Goal: Download file/media

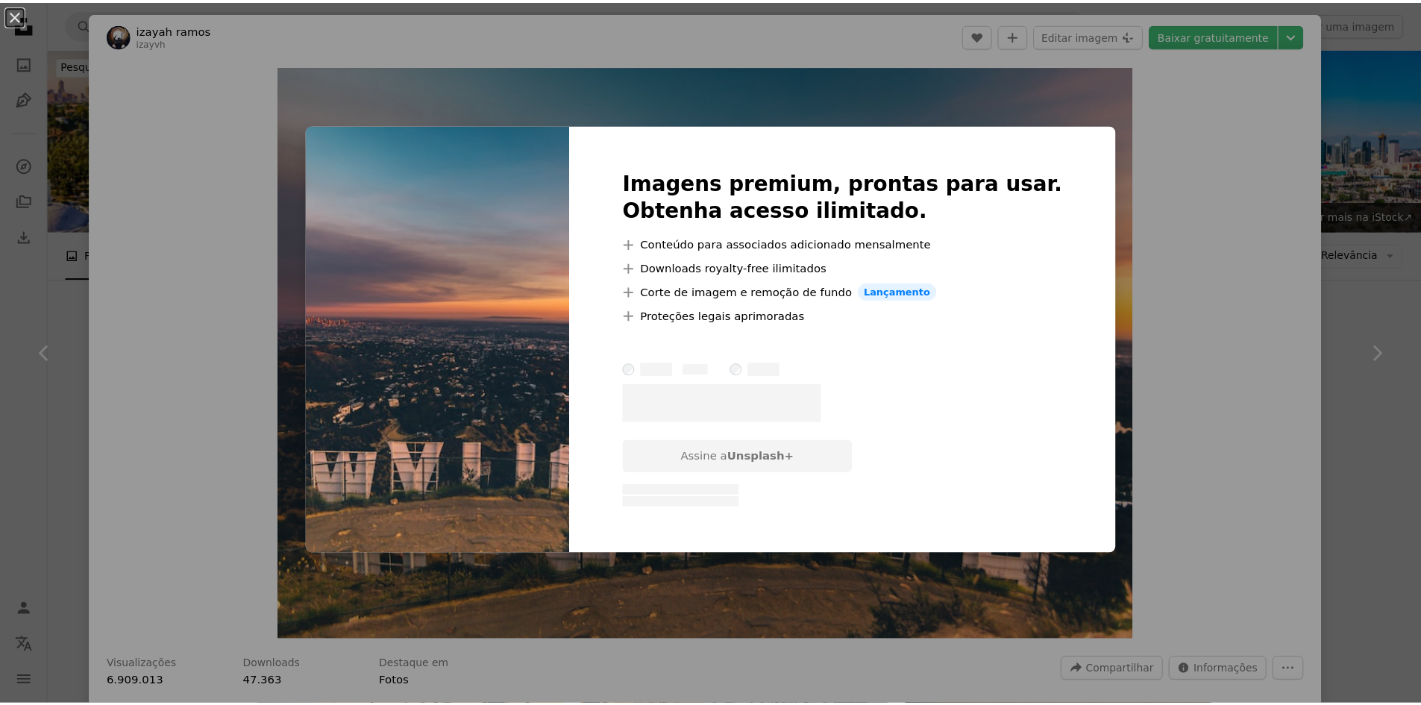
scroll to position [1716, 0]
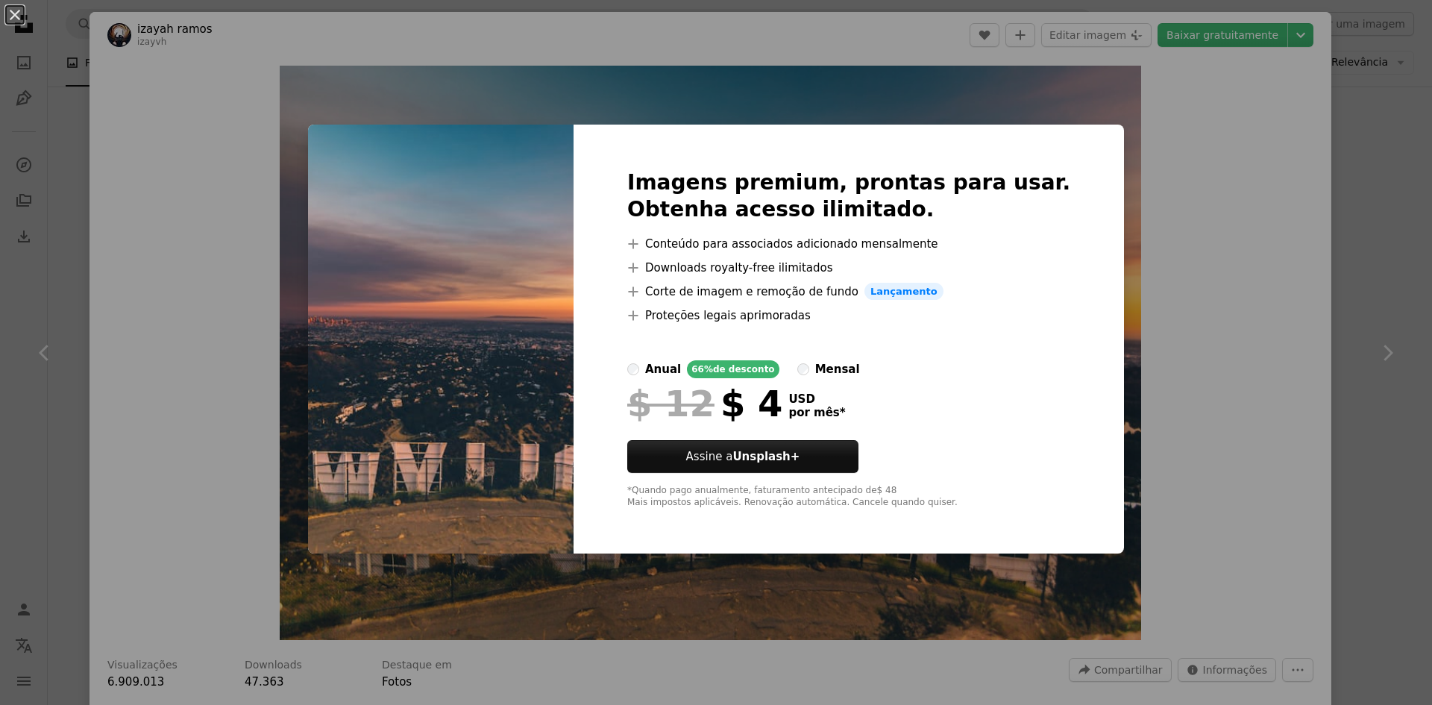
click at [1208, 319] on div "An X shape Imagens premium, prontas para usar. Obtenha acesso ilimitado. A plus…" at bounding box center [716, 352] width 1432 height 705
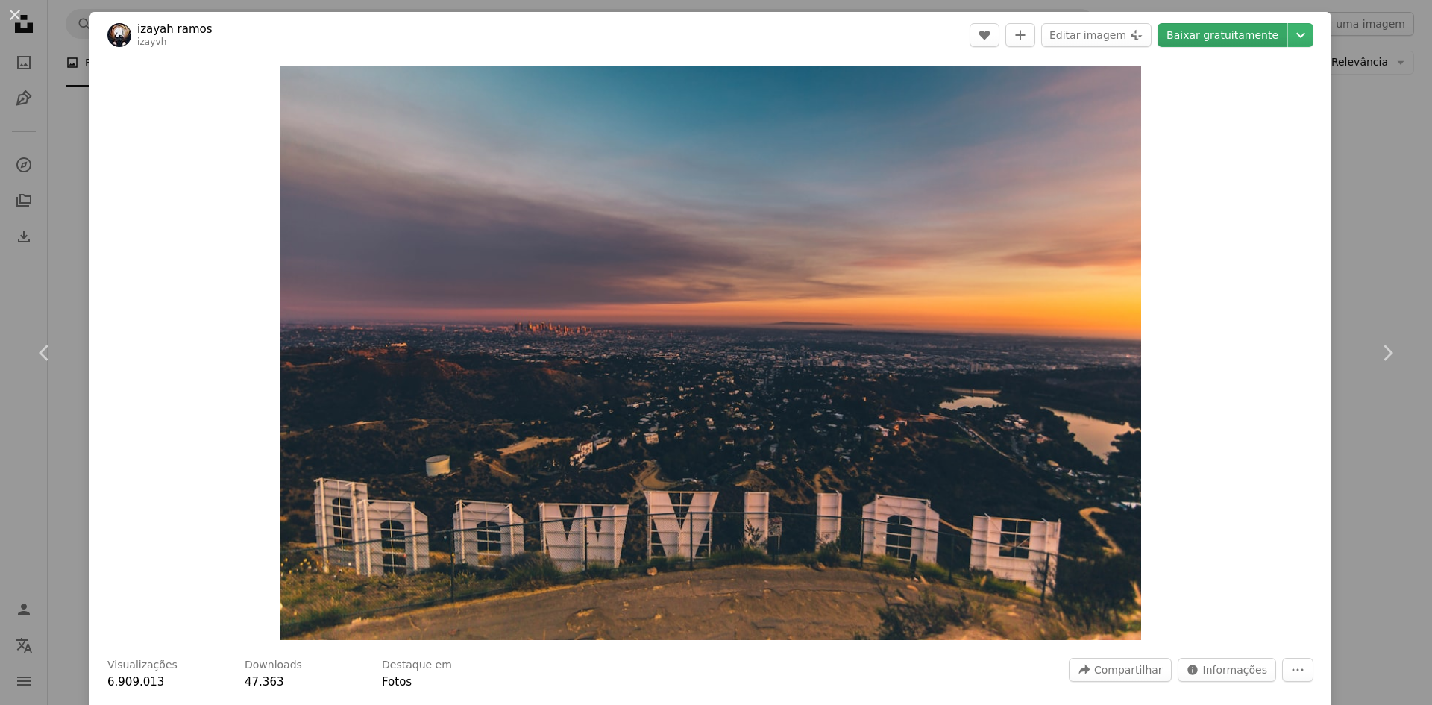
click at [1216, 34] on link "Baixar gratuitamente" at bounding box center [1223, 35] width 130 height 24
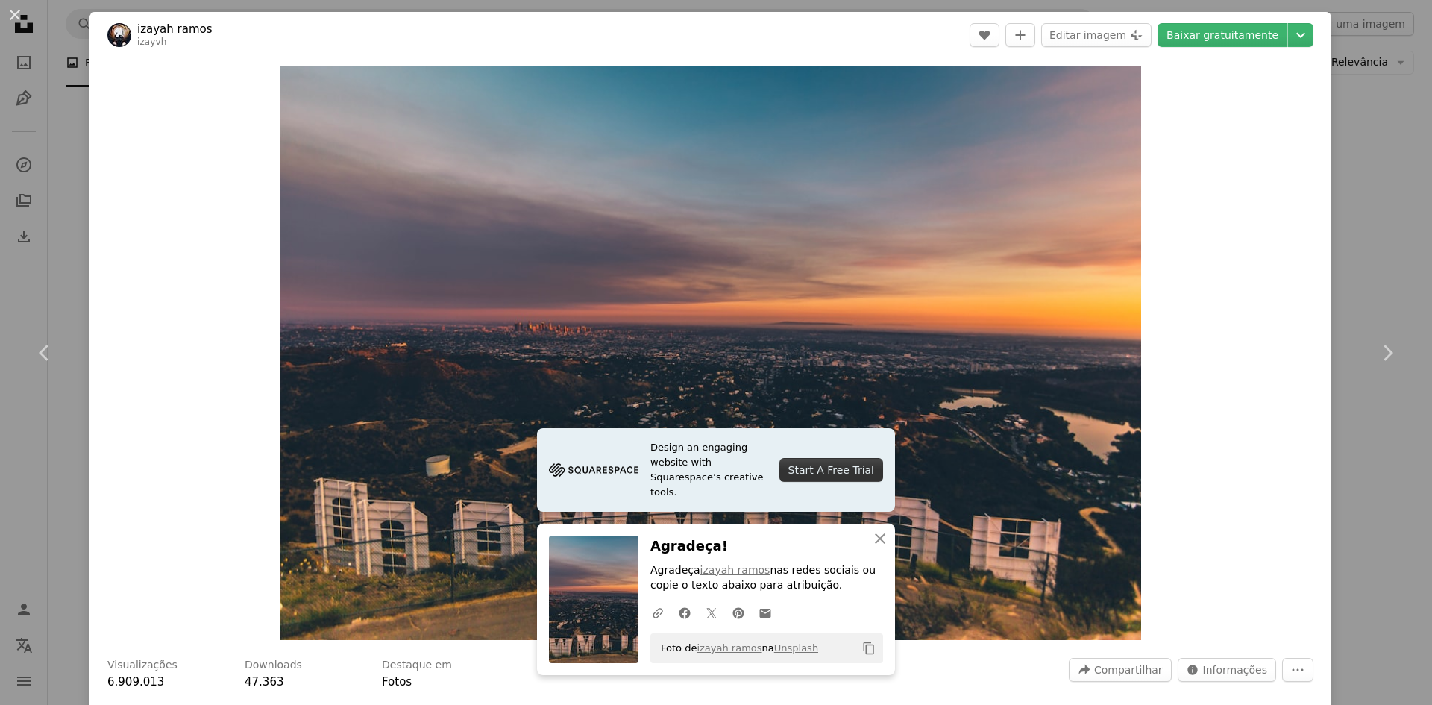
click at [1365, 180] on div "An X shape Chevron left Chevron right Design an engaging website with Squarespa…" at bounding box center [716, 352] width 1432 height 705
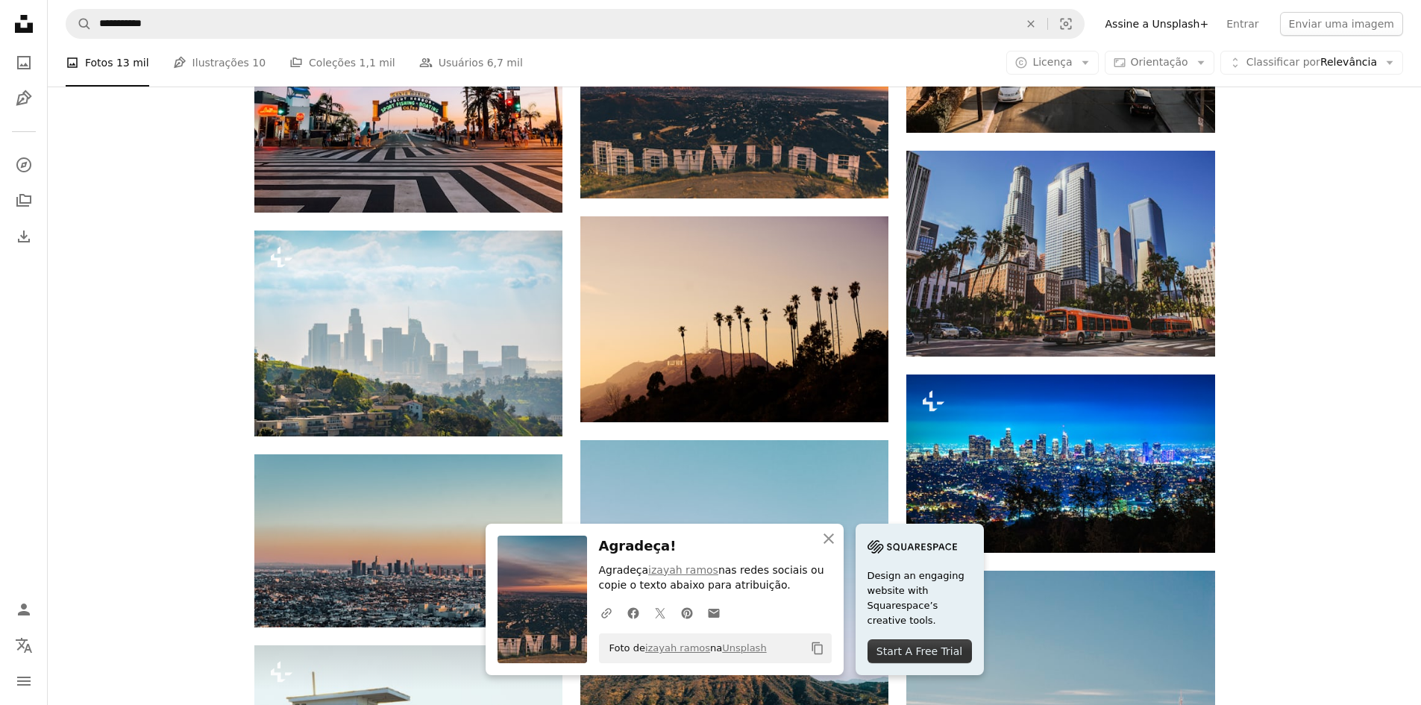
scroll to position [2014, 0]
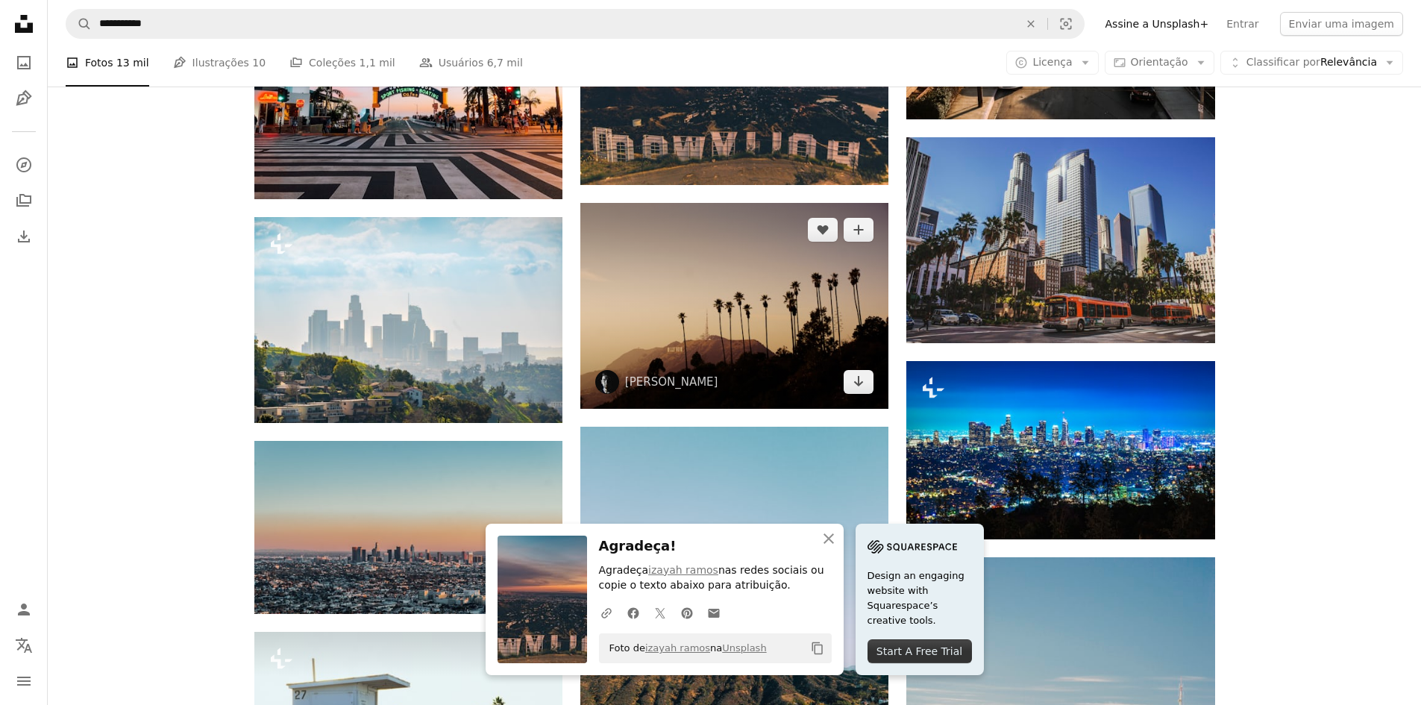
click at [766, 320] on img at bounding box center [734, 305] width 308 height 205
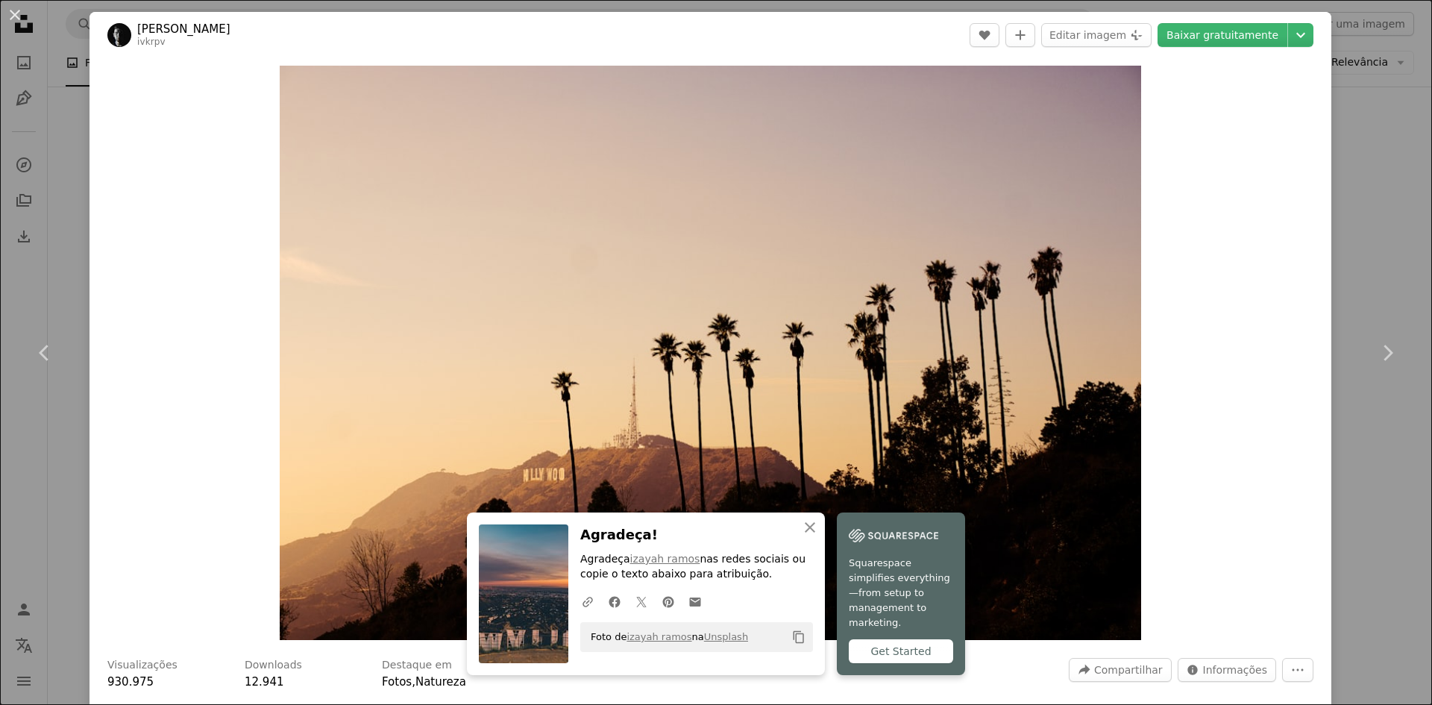
click at [1373, 235] on div "An X shape Chevron left Chevron right An X shape Fechar Agradeça! Agradeça izay…" at bounding box center [716, 352] width 1432 height 705
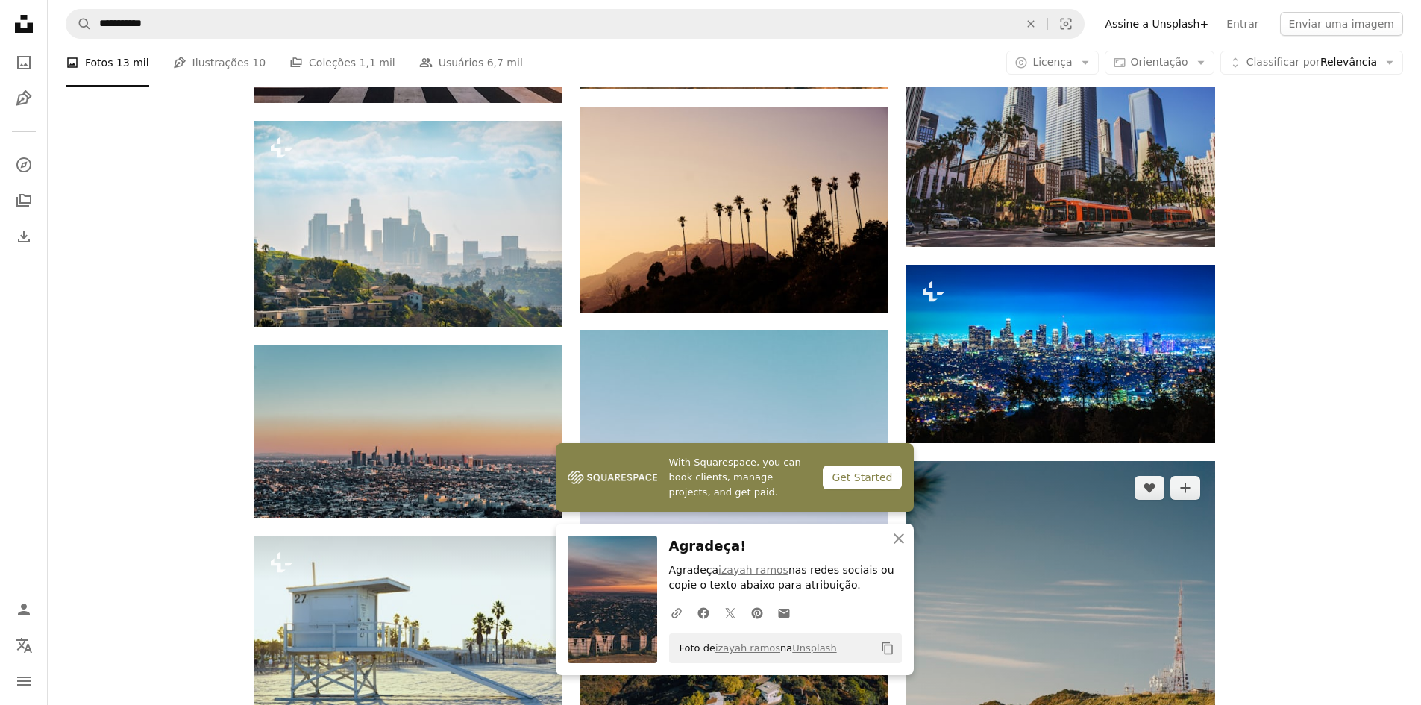
scroll to position [2238, 0]
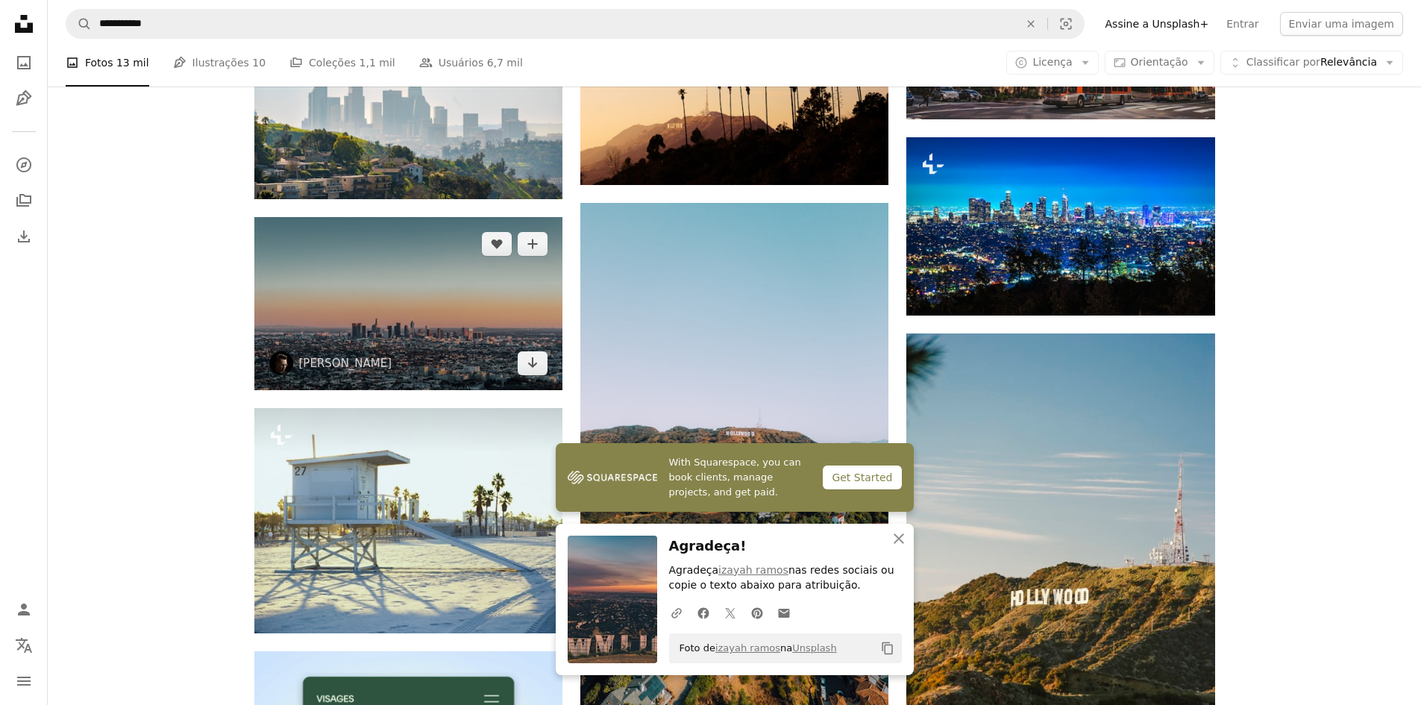
click at [389, 339] on img at bounding box center [408, 303] width 308 height 173
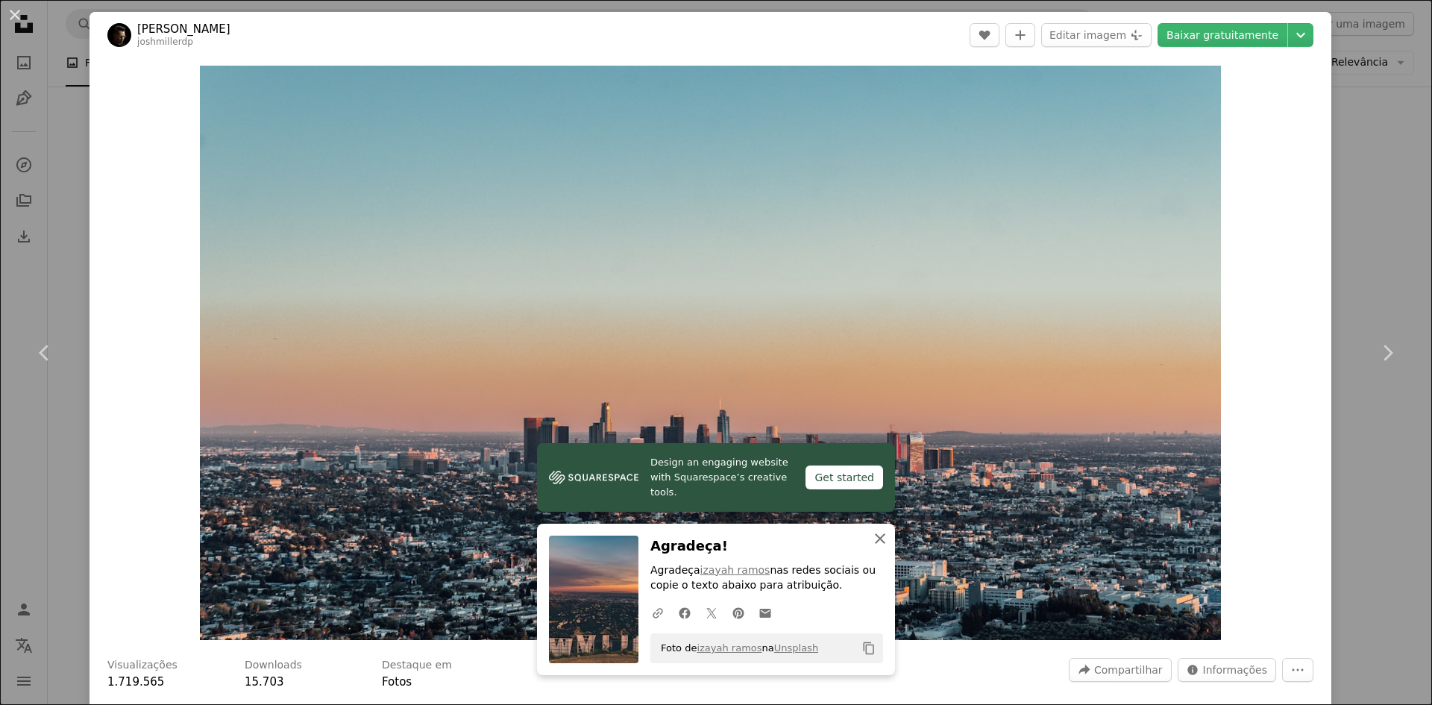
click at [877, 541] on icon "button" at bounding box center [880, 538] width 10 height 10
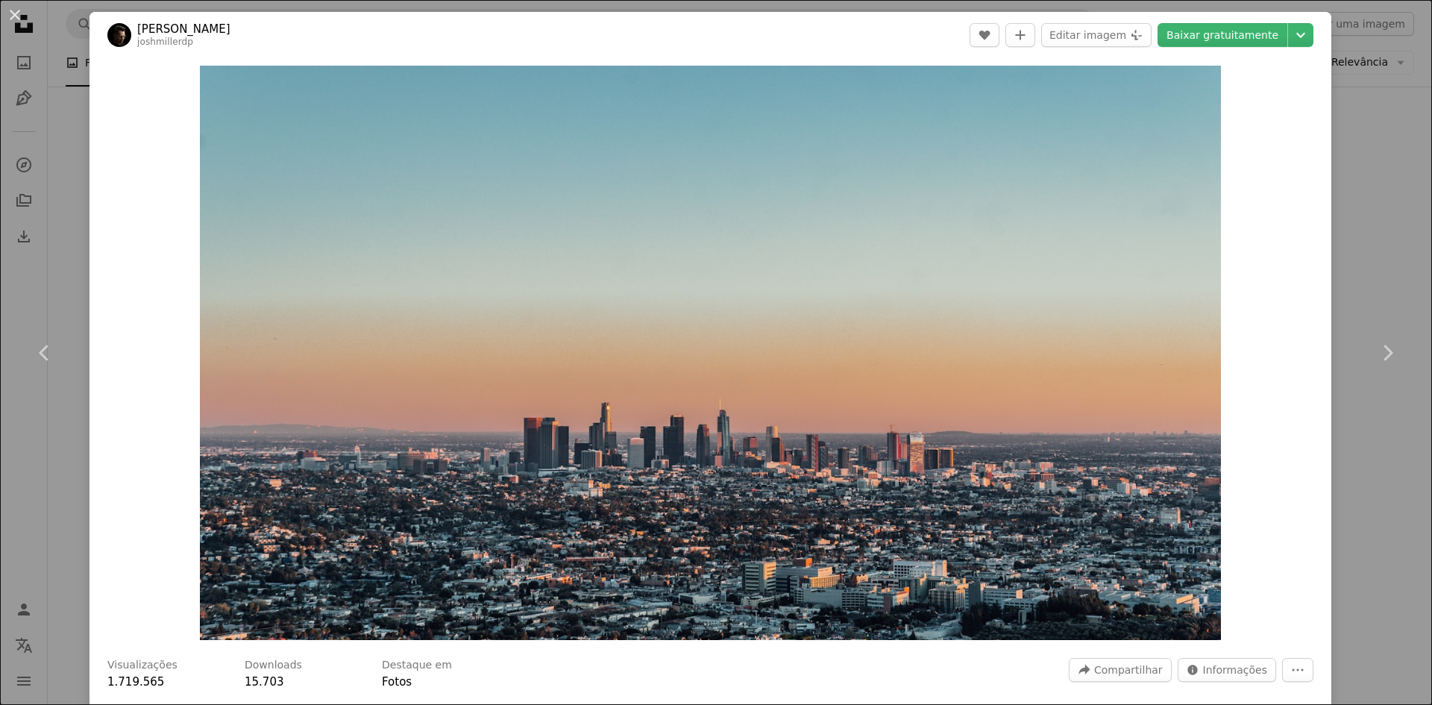
click at [1354, 462] on div "An X shape Chevron left Chevron right [PERSON_NAME] joshmillerdp A heart A plus…" at bounding box center [716, 352] width 1432 height 705
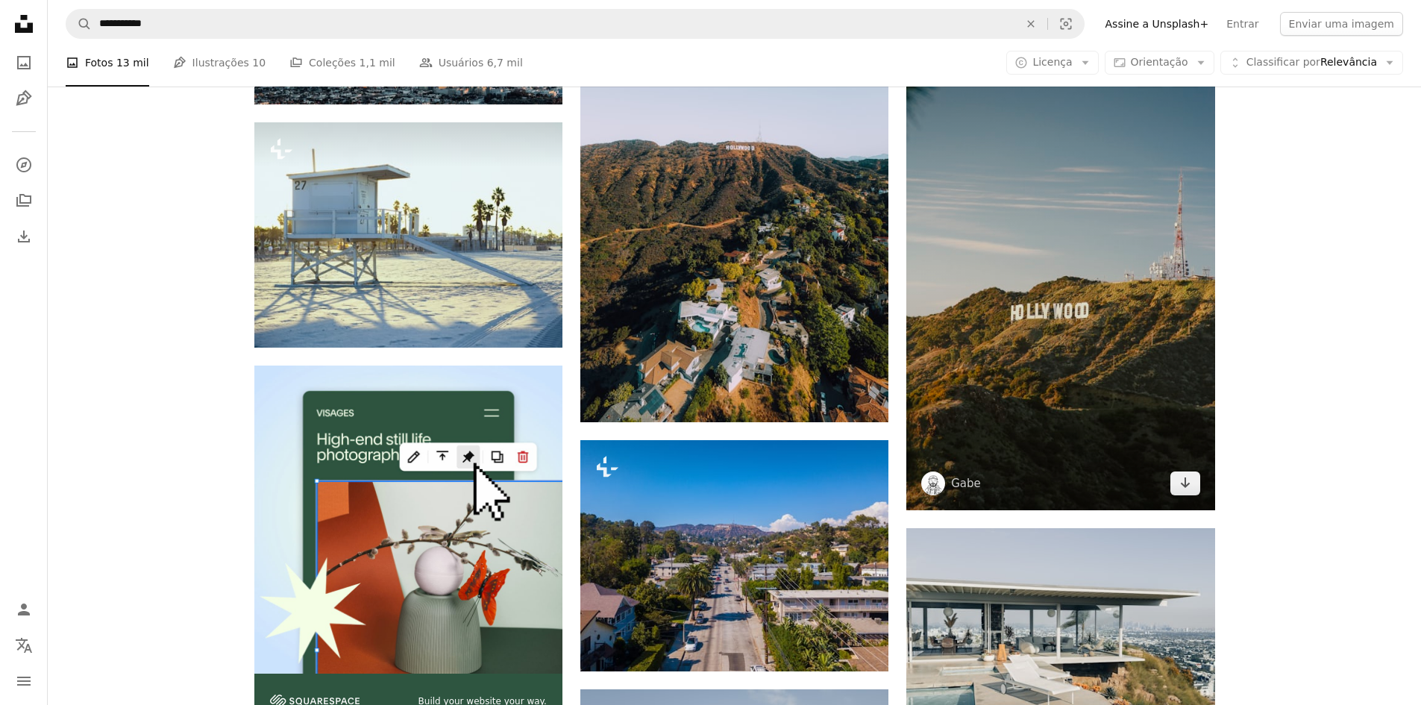
scroll to position [2536, 0]
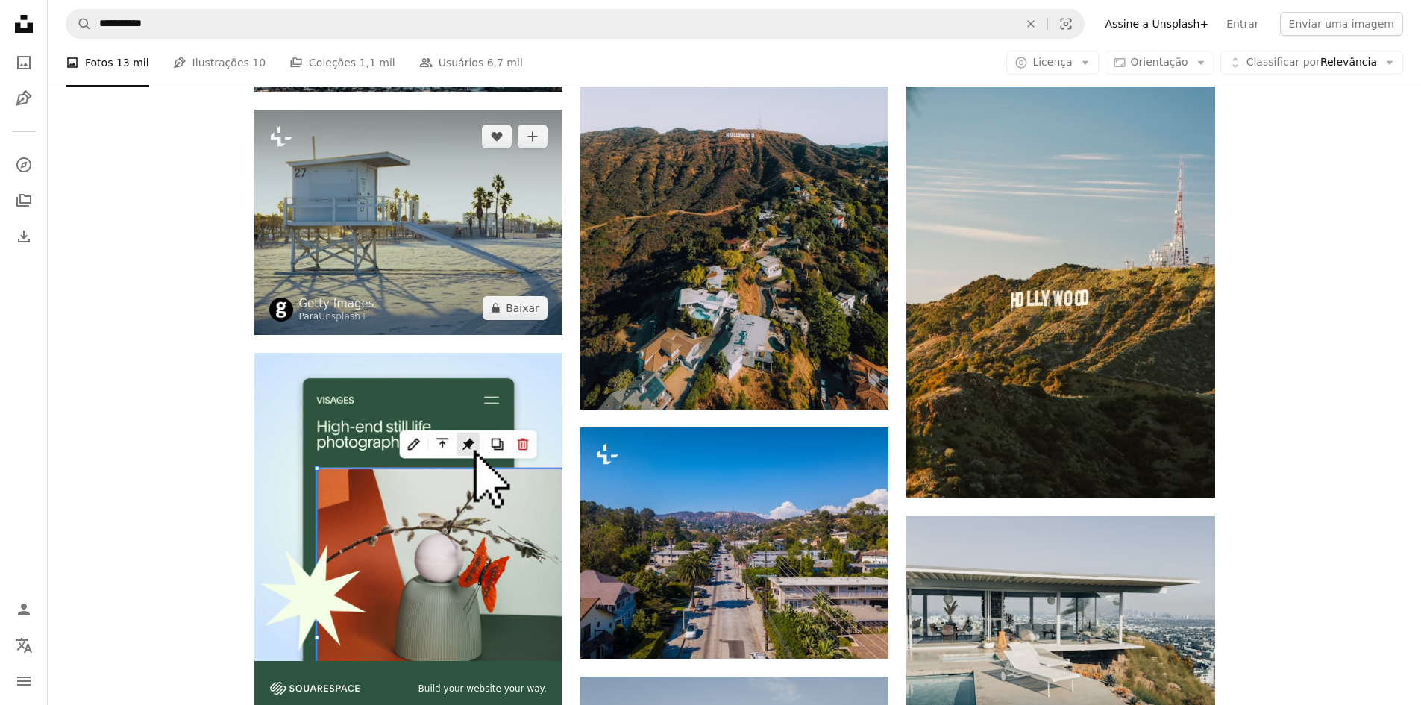
click at [404, 229] on img at bounding box center [408, 222] width 308 height 225
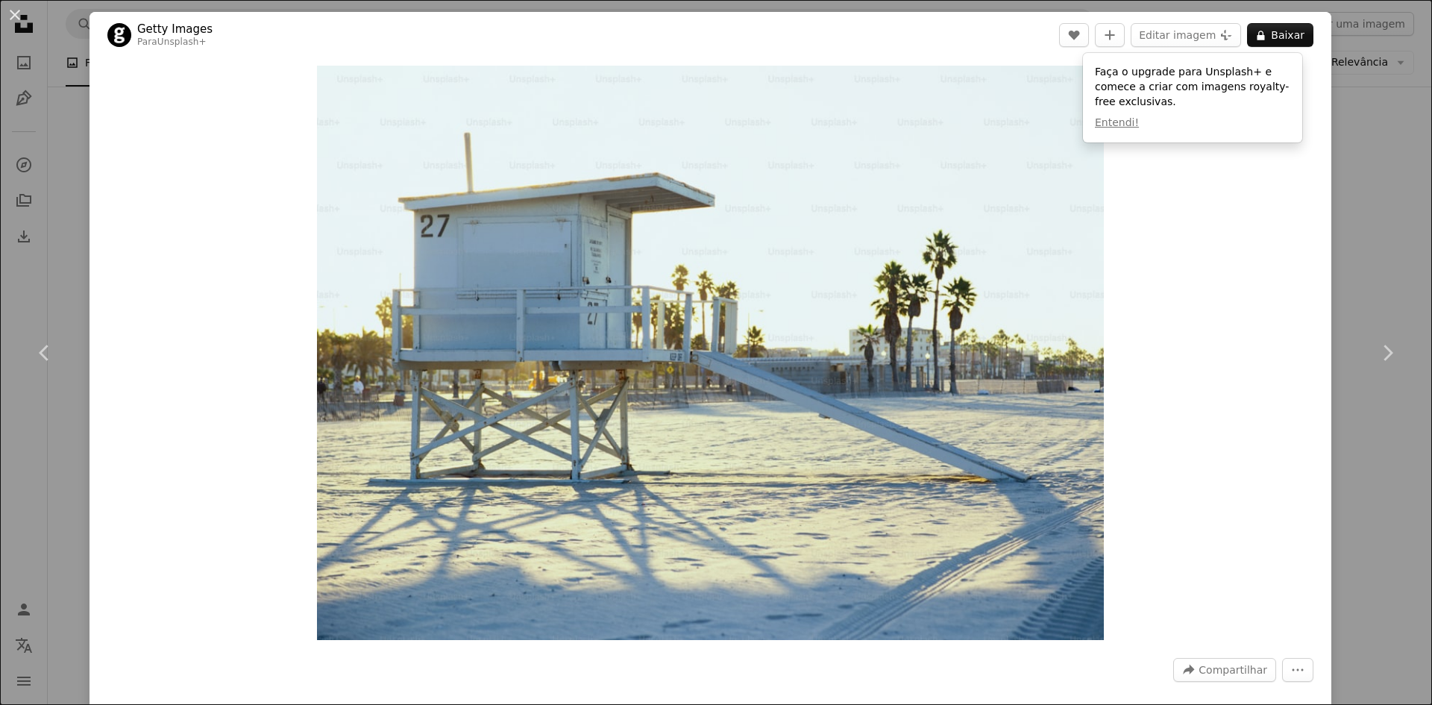
click at [1377, 488] on div "An X shape Chevron left Chevron right Getty Images Para Unsplash+ A heart A plu…" at bounding box center [716, 352] width 1432 height 705
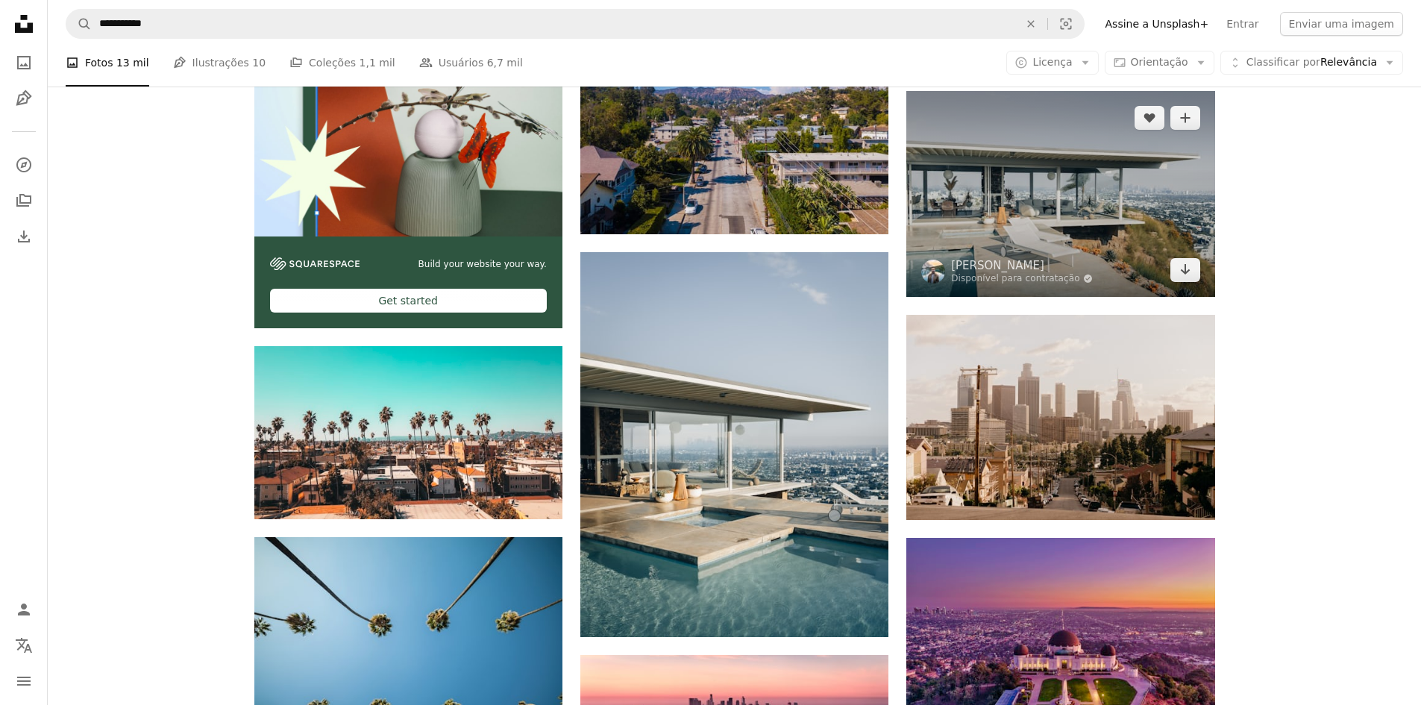
scroll to position [2984, 0]
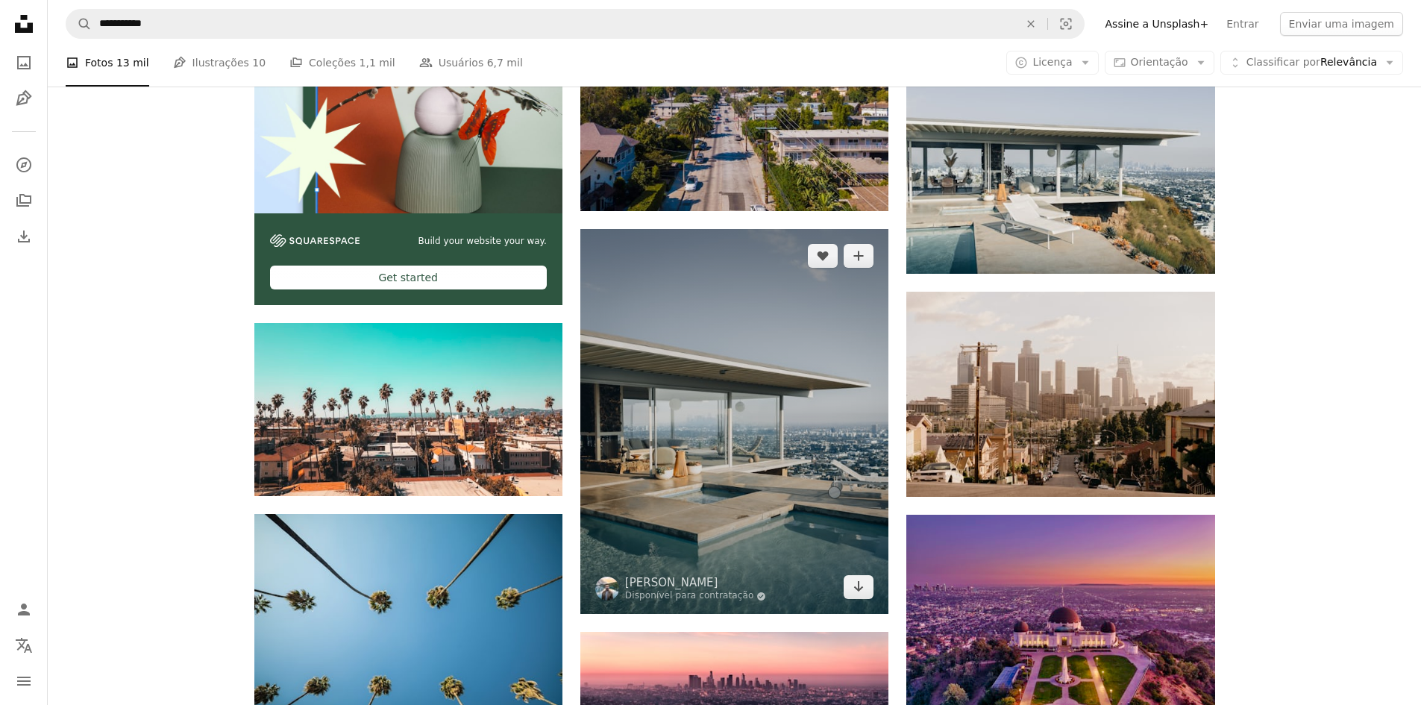
click at [788, 502] on img at bounding box center [734, 422] width 308 height 386
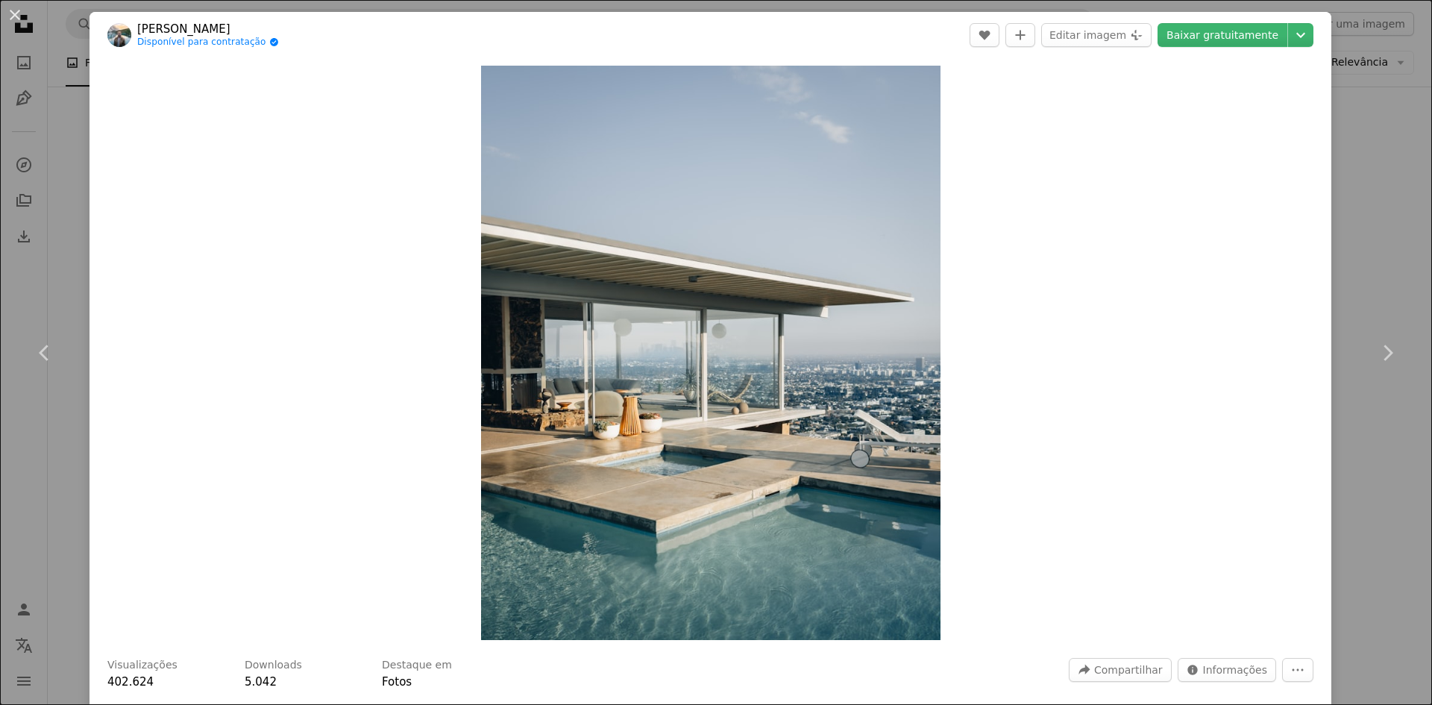
click at [1373, 544] on div "An X shape Chevron left Chevron right [PERSON_NAME] Disponível para contratação…" at bounding box center [716, 352] width 1432 height 705
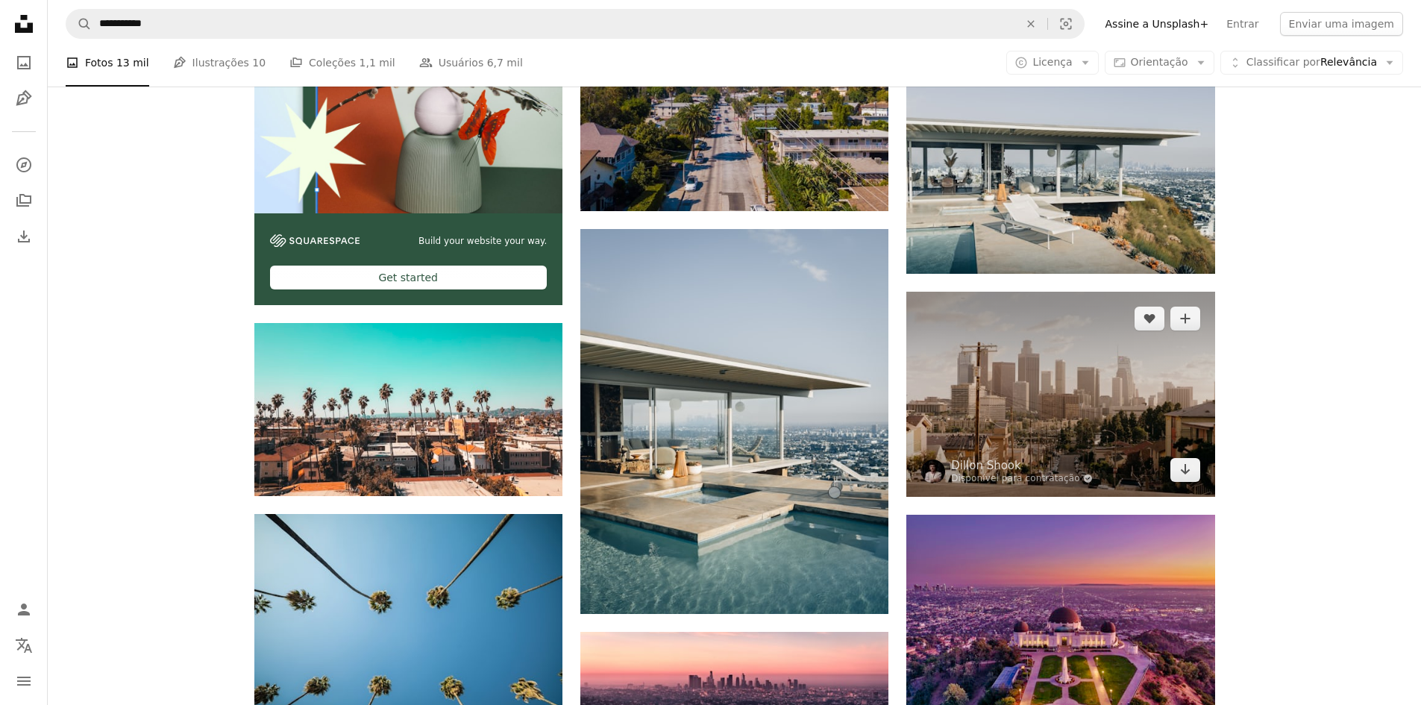
click at [1067, 446] on img at bounding box center [1060, 394] width 308 height 205
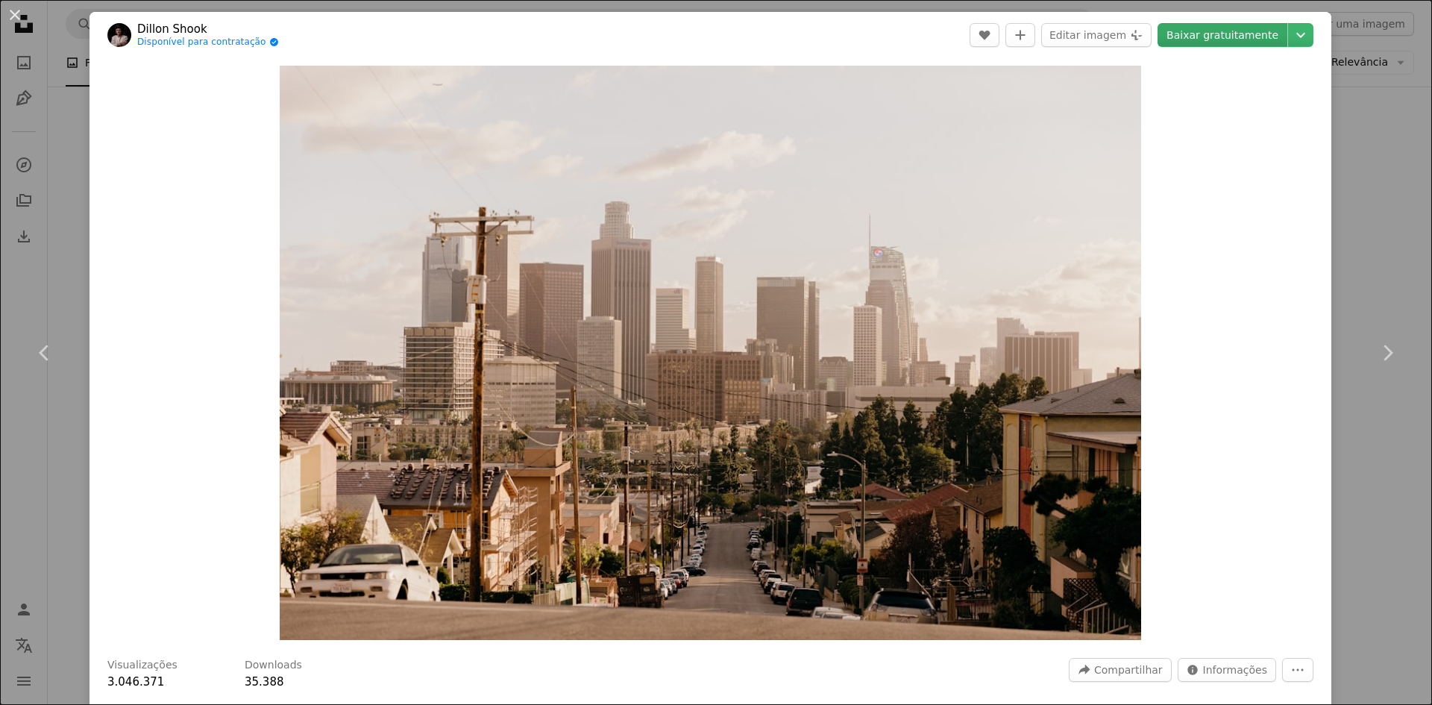
click at [1212, 40] on link "Baixar gratuitamente" at bounding box center [1223, 35] width 130 height 24
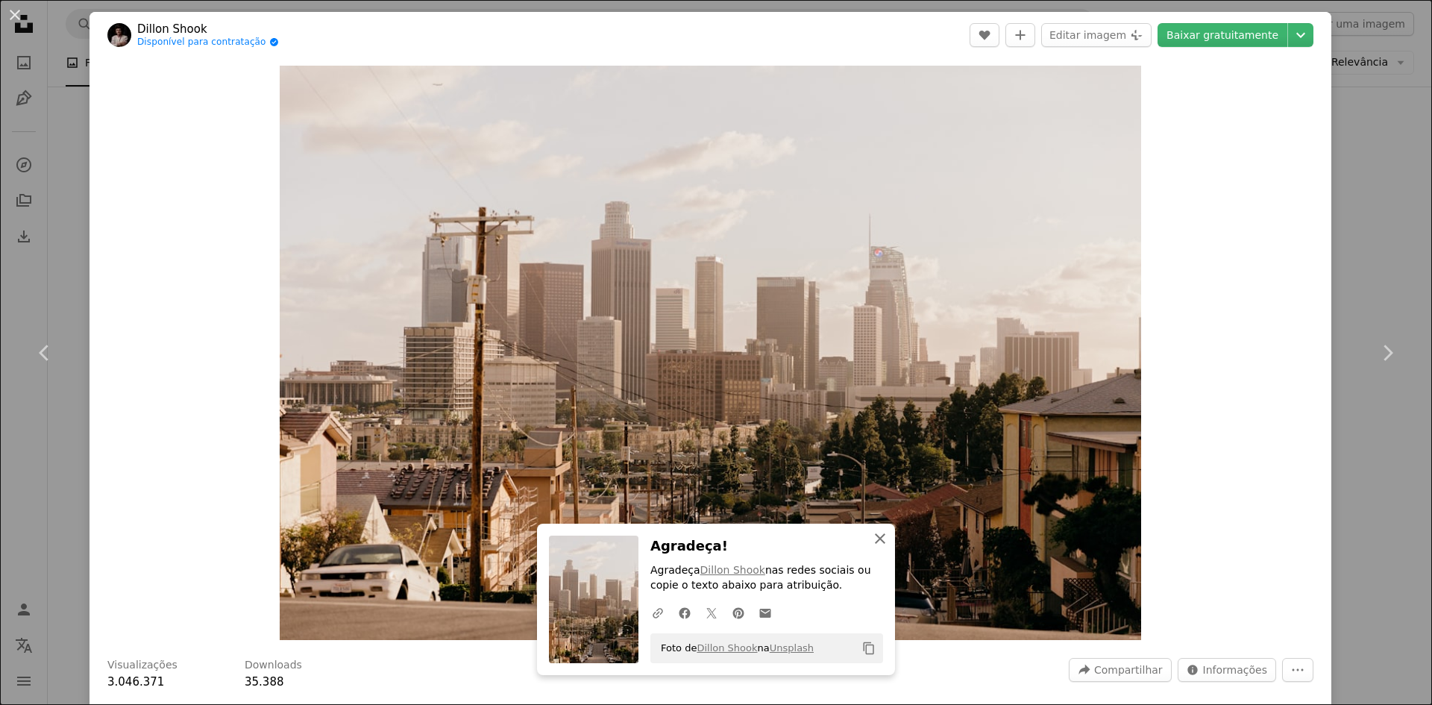
click at [874, 540] on icon "An X shape" at bounding box center [880, 539] width 18 height 18
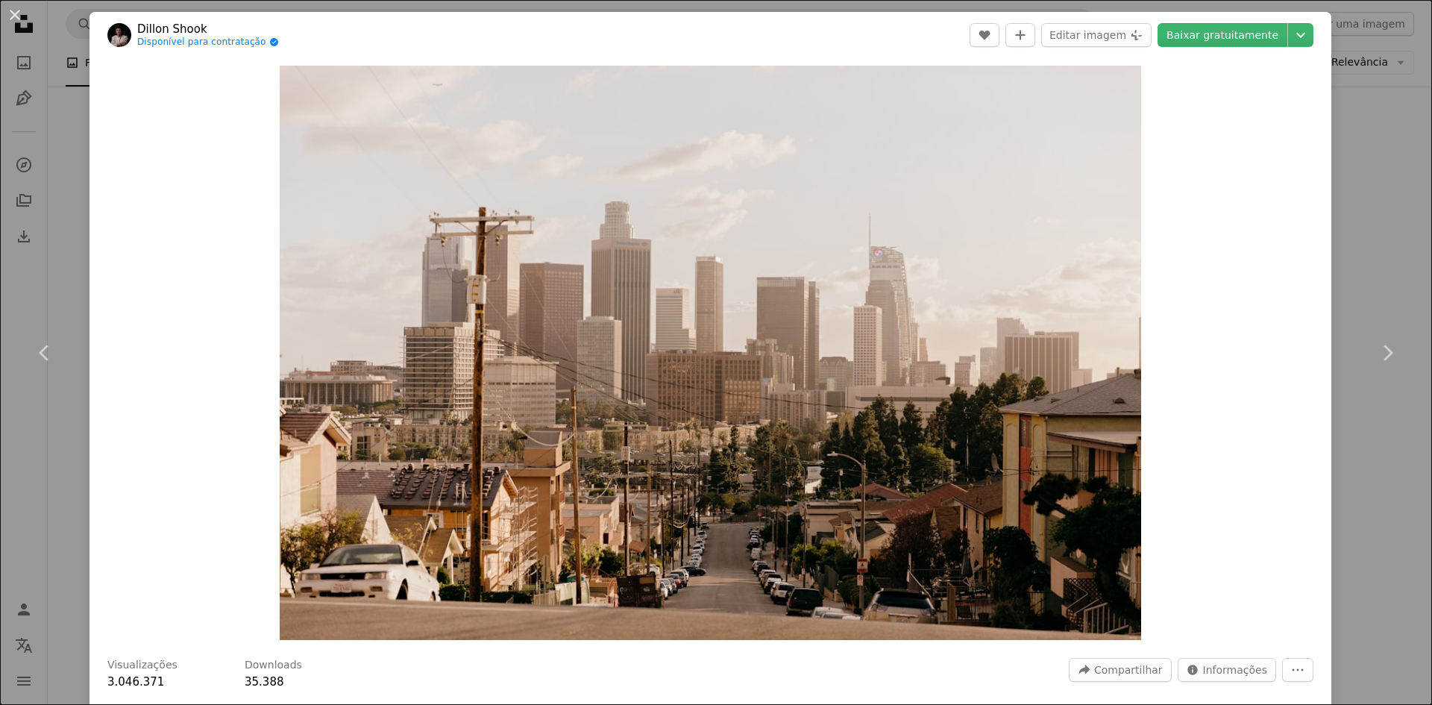
click at [1392, 462] on div "An X shape Chevron left Chevron right Dillon Shook Disponível para contratação …" at bounding box center [716, 352] width 1432 height 705
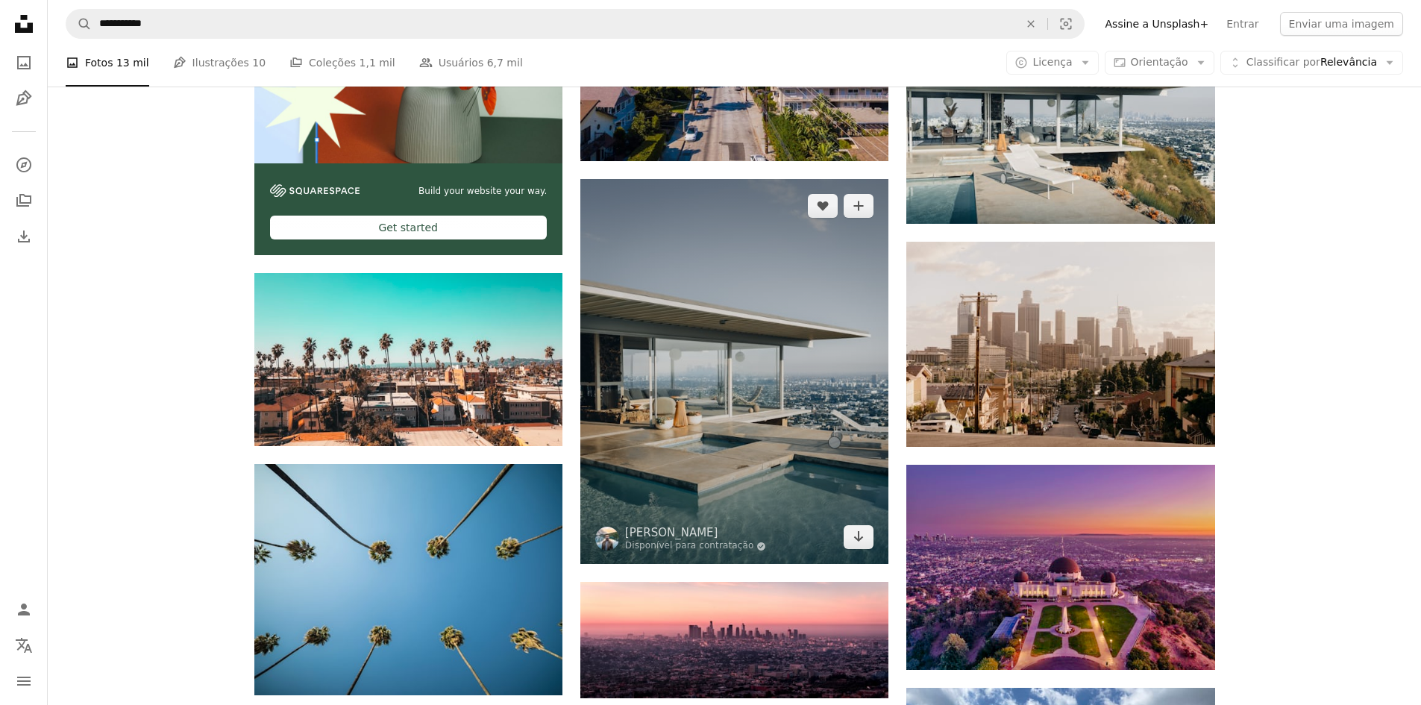
scroll to position [3133, 0]
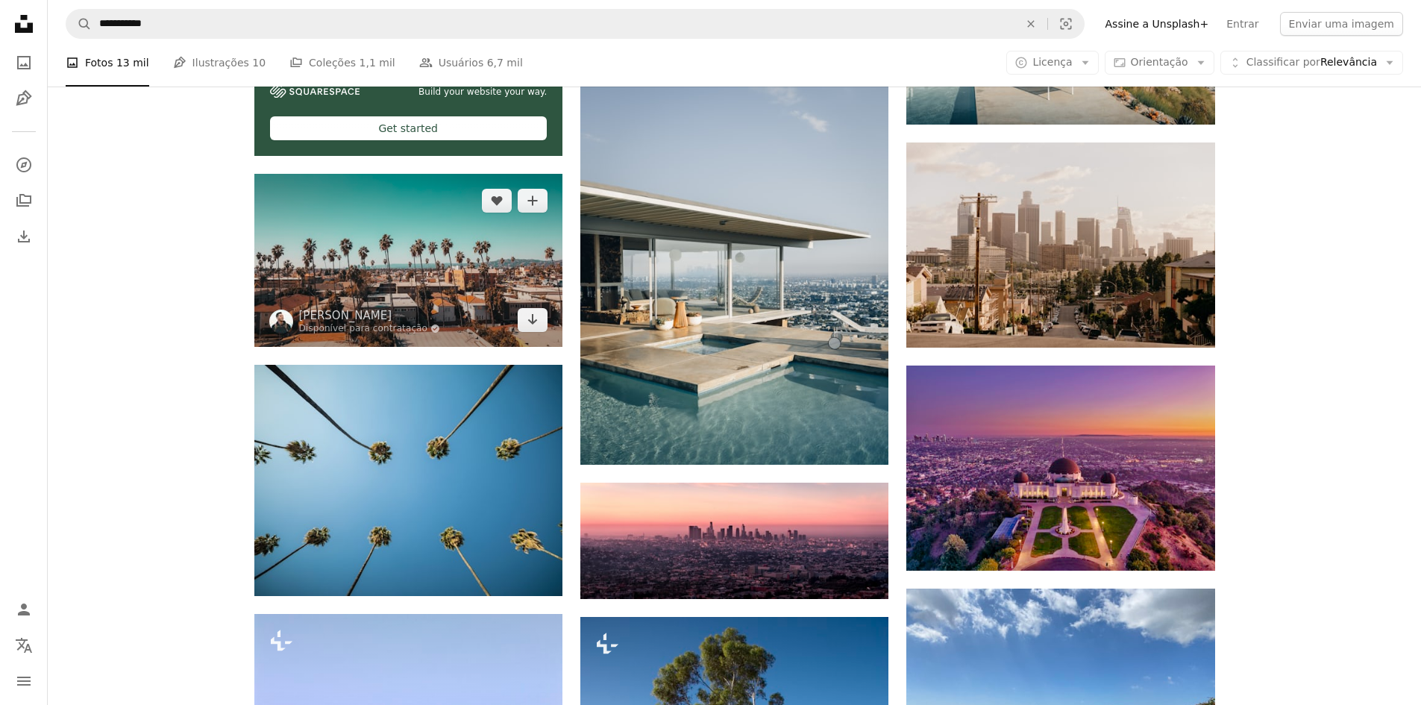
click at [398, 267] on img at bounding box center [408, 260] width 308 height 173
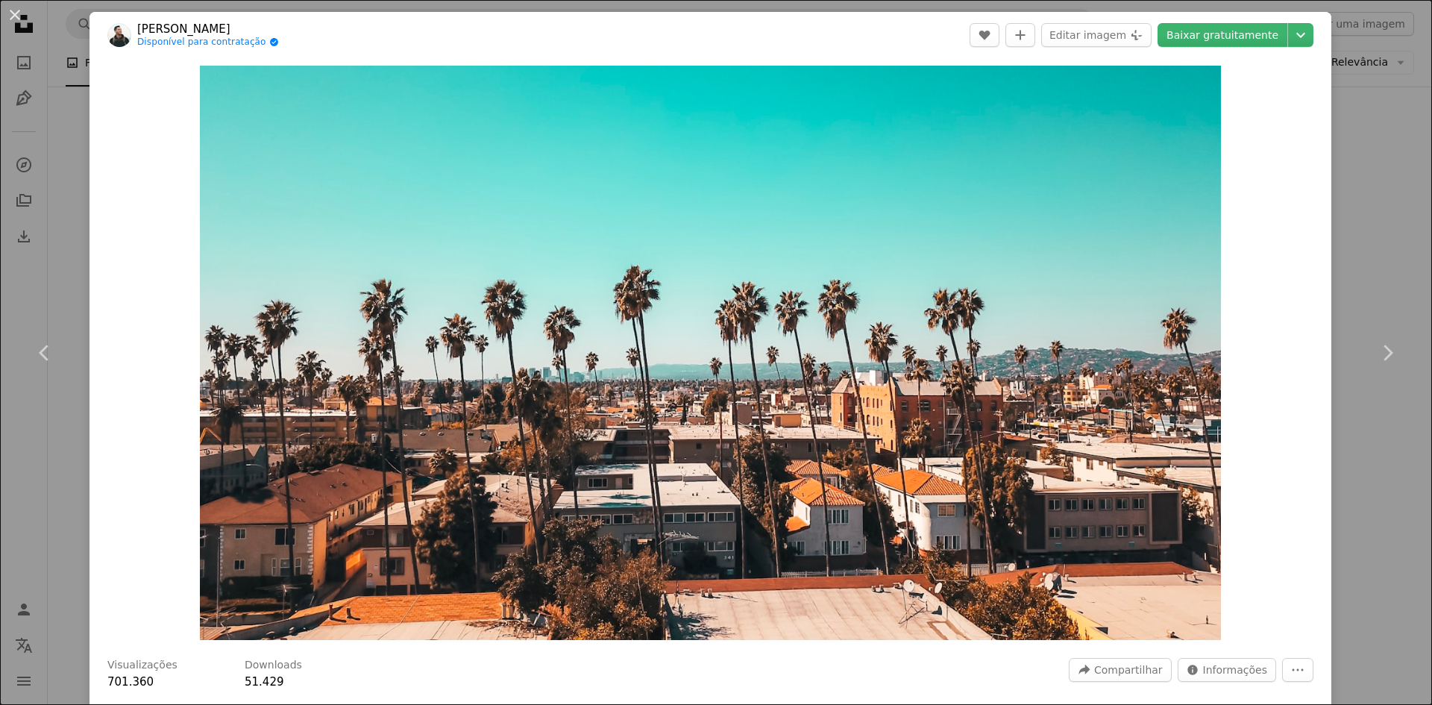
click at [1395, 494] on div "An X shape Chevron left Chevron right [PERSON_NAME] Disponível para contratação…" at bounding box center [716, 352] width 1432 height 705
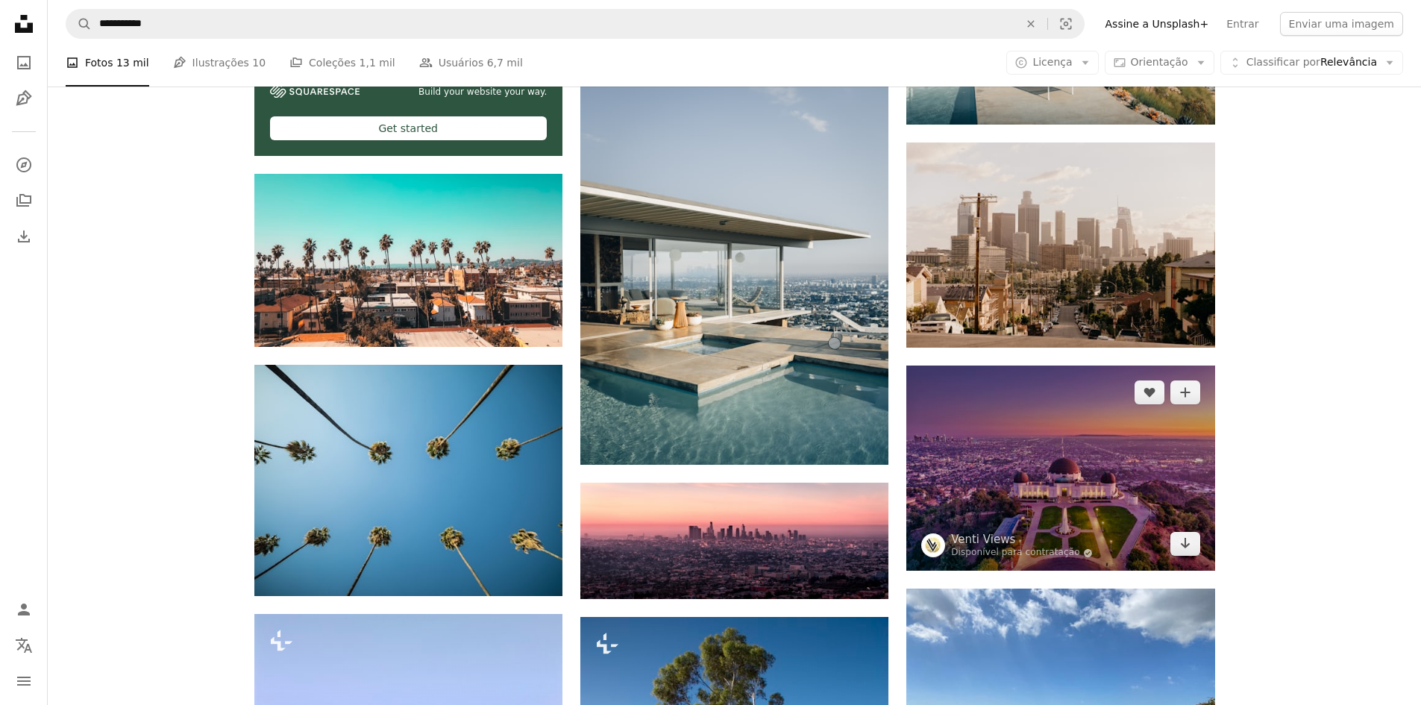
click at [1114, 501] on img at bounding box center [1060, 468] width 308 height 205
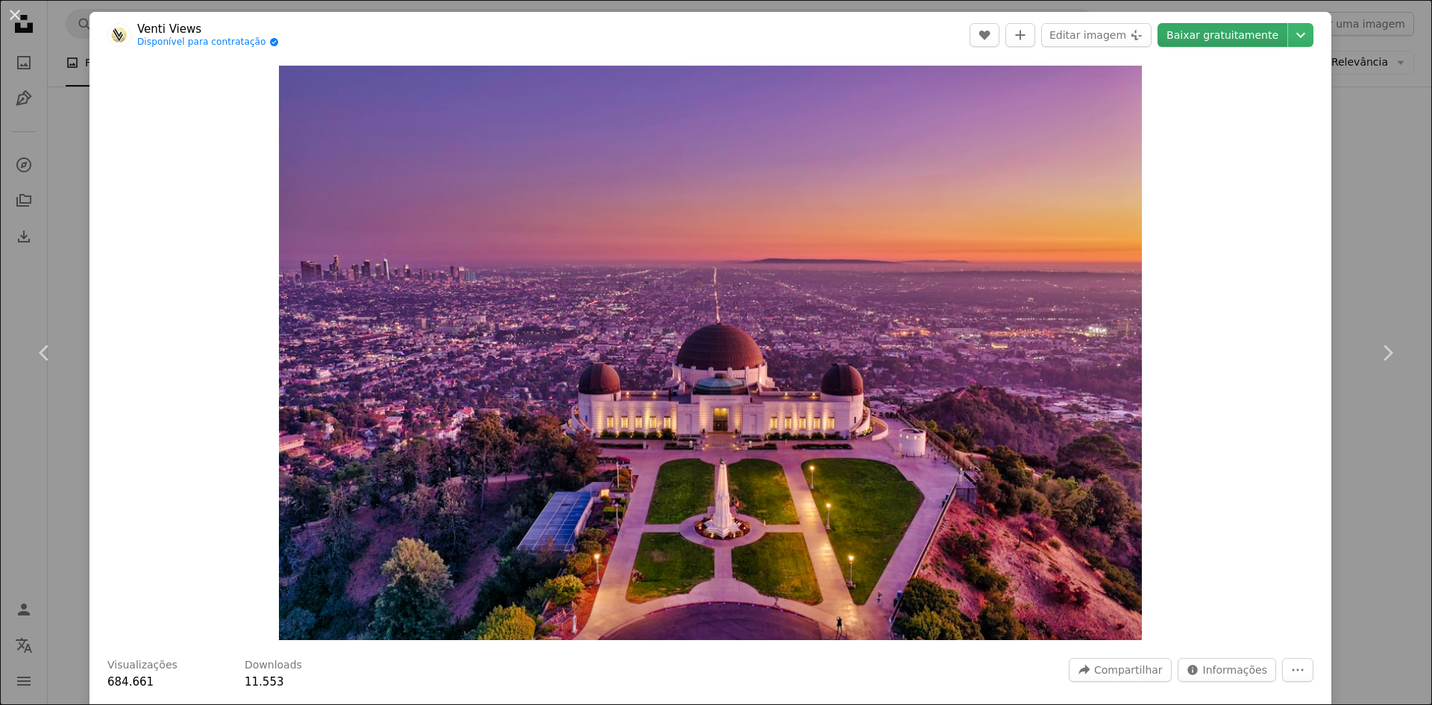
click at [1210, 40] on link "Baixar gratuitamente" at bounding box center [1223, 35] width 130 height 24
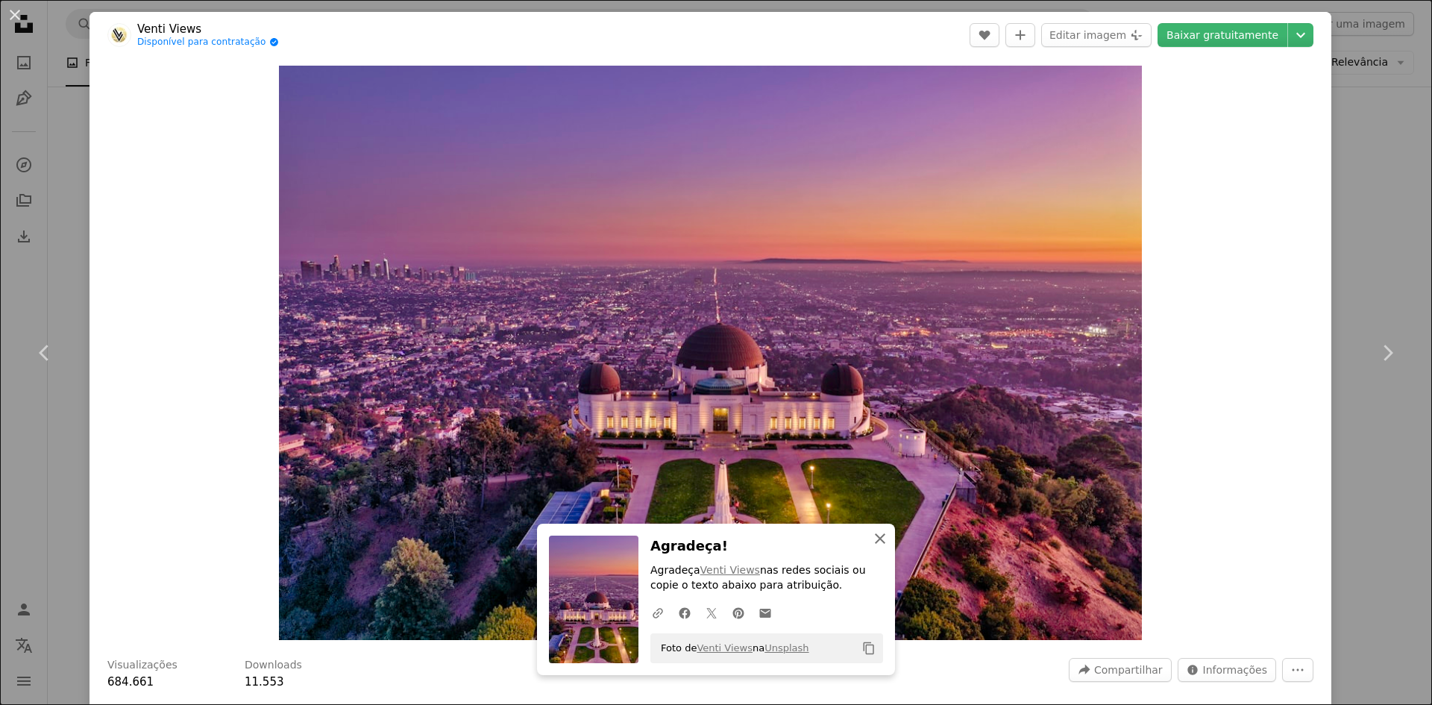
click at [876, 544] on icon "An X shape" at bounding box center [880, 539] width 18 height 18
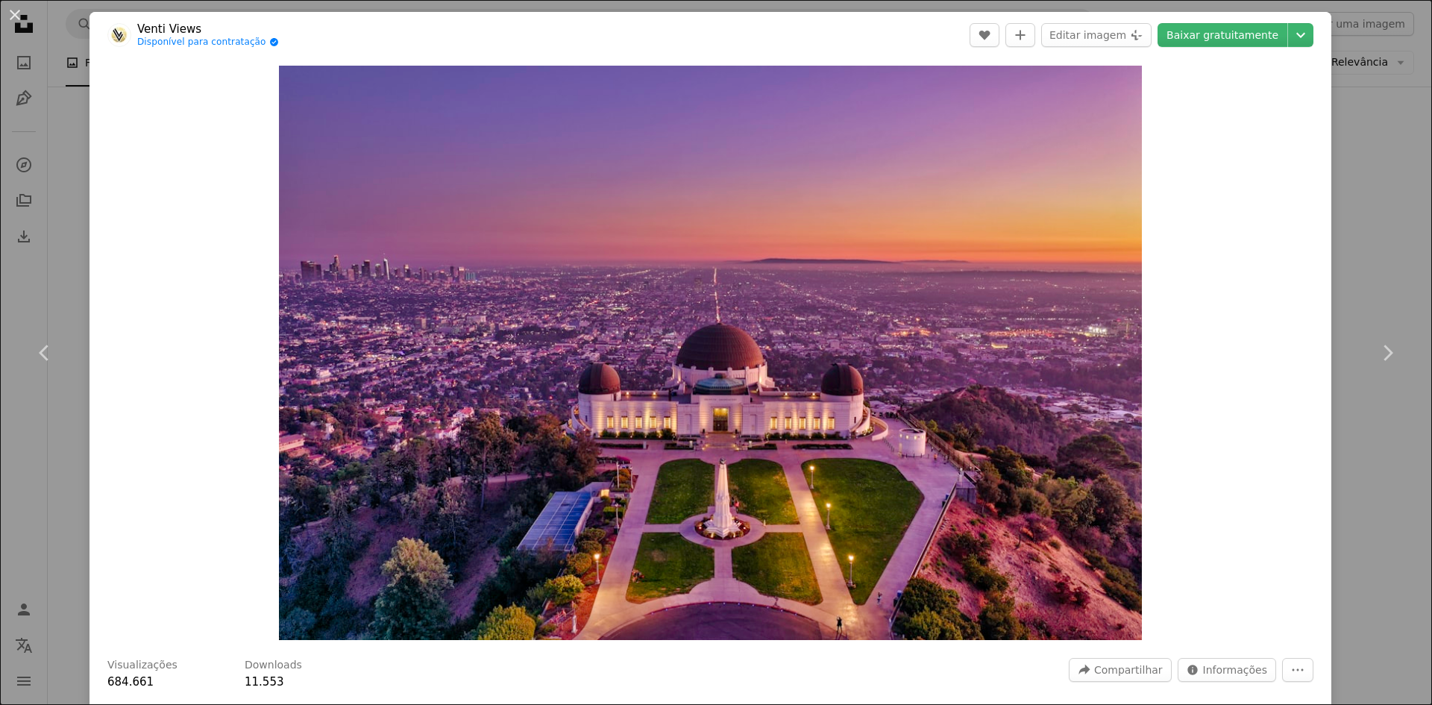
click at [1359, 500] on div "An X shape Chevron left Chevron right Venti Views Disponível para contratação A…" at bounding box center [716, 352] width 1432 height 705
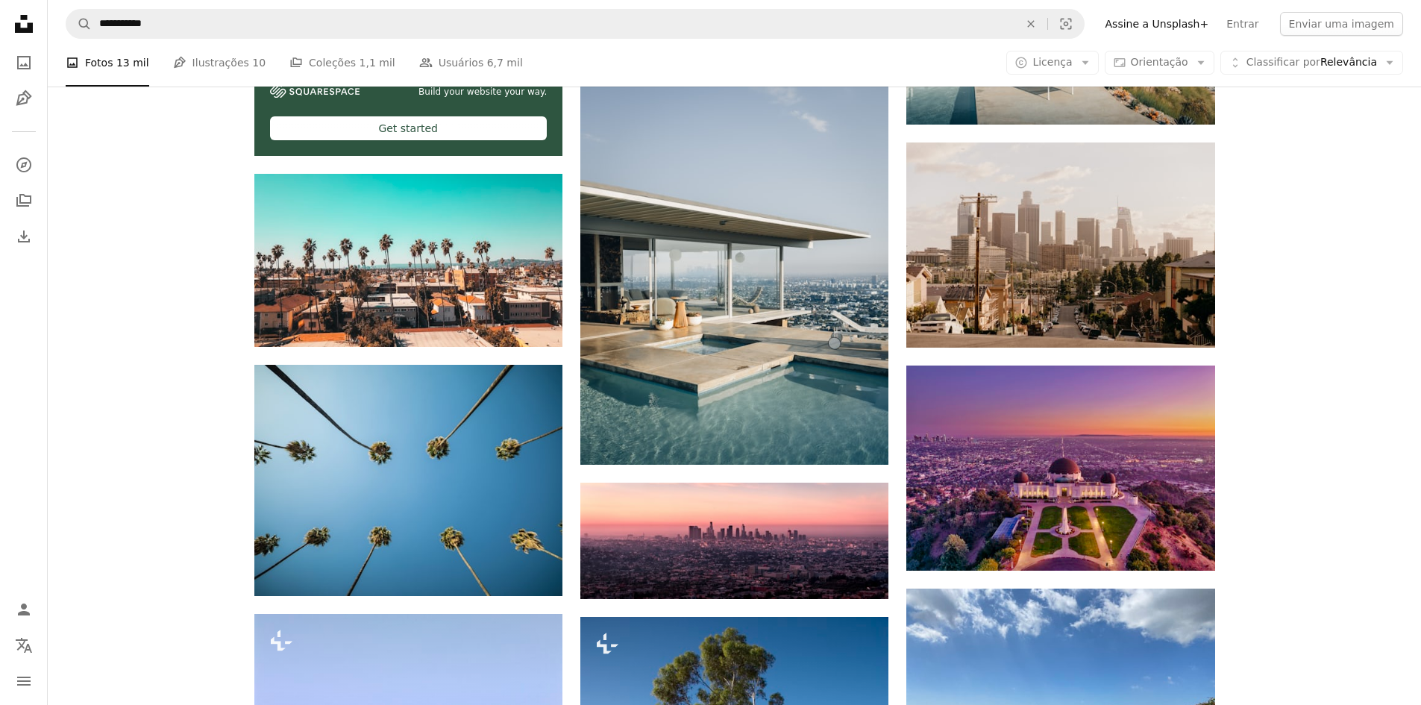
scroll to position [3208, 0]
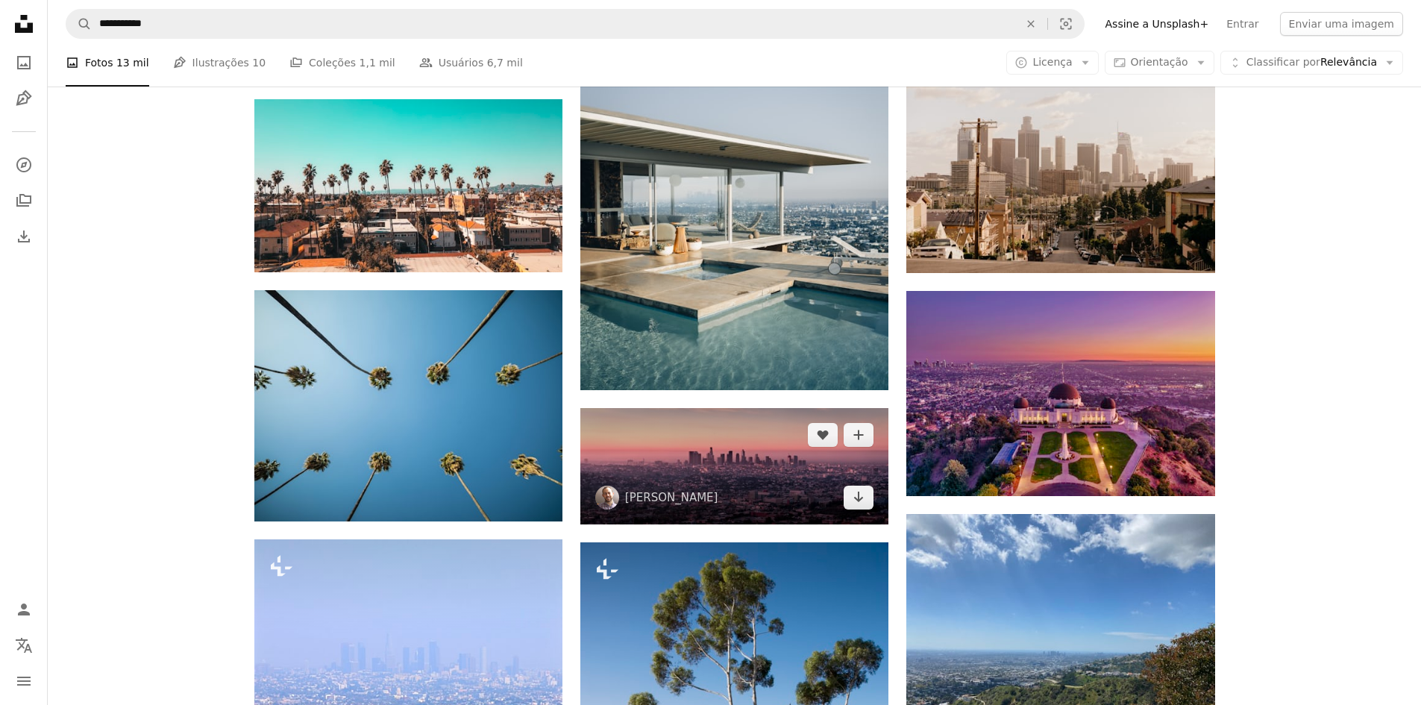
click at [755, 442] on img at bounding box center [734, 466] width 308 height 116
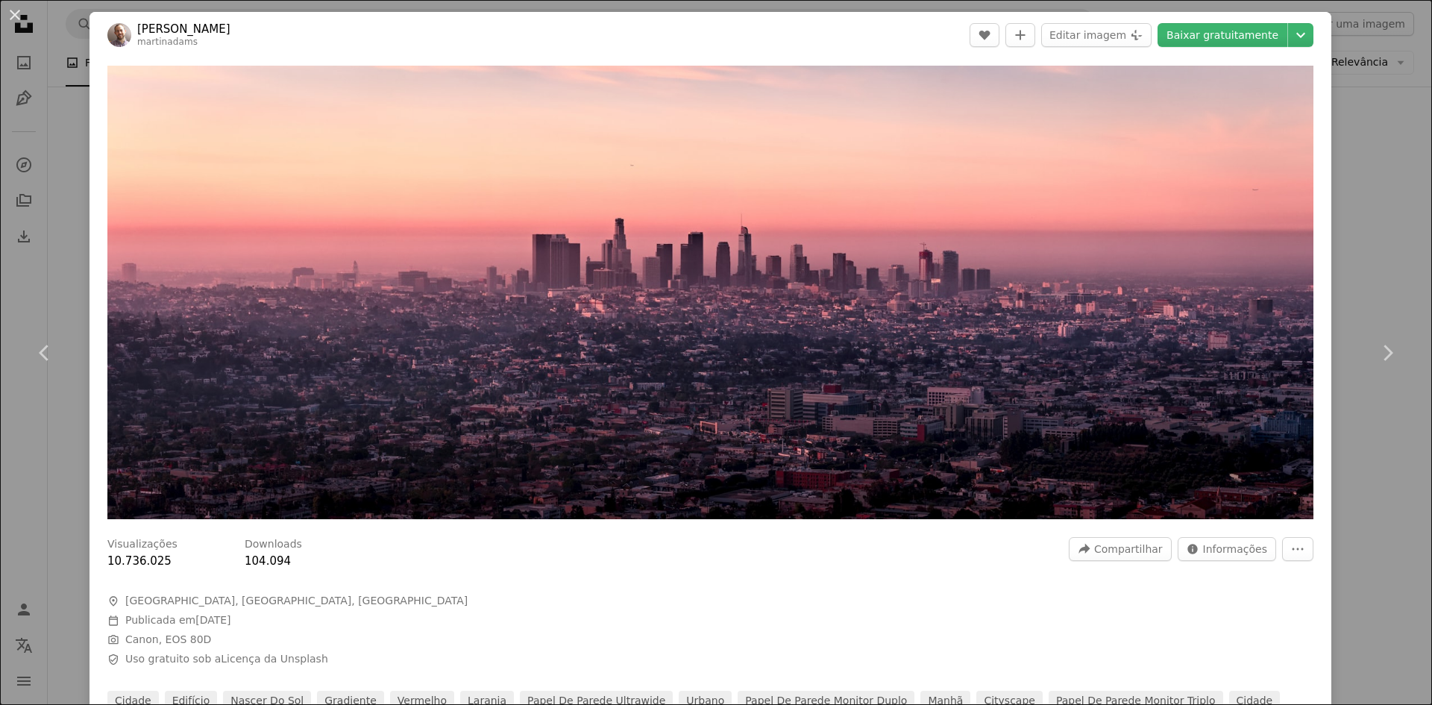
click at [1373, 521] on div "An X shape Chevron left Chevron right [PERSON_NAME] martinadams A heart A plus …" at bounding box center [716, 352] width 1432 height 705
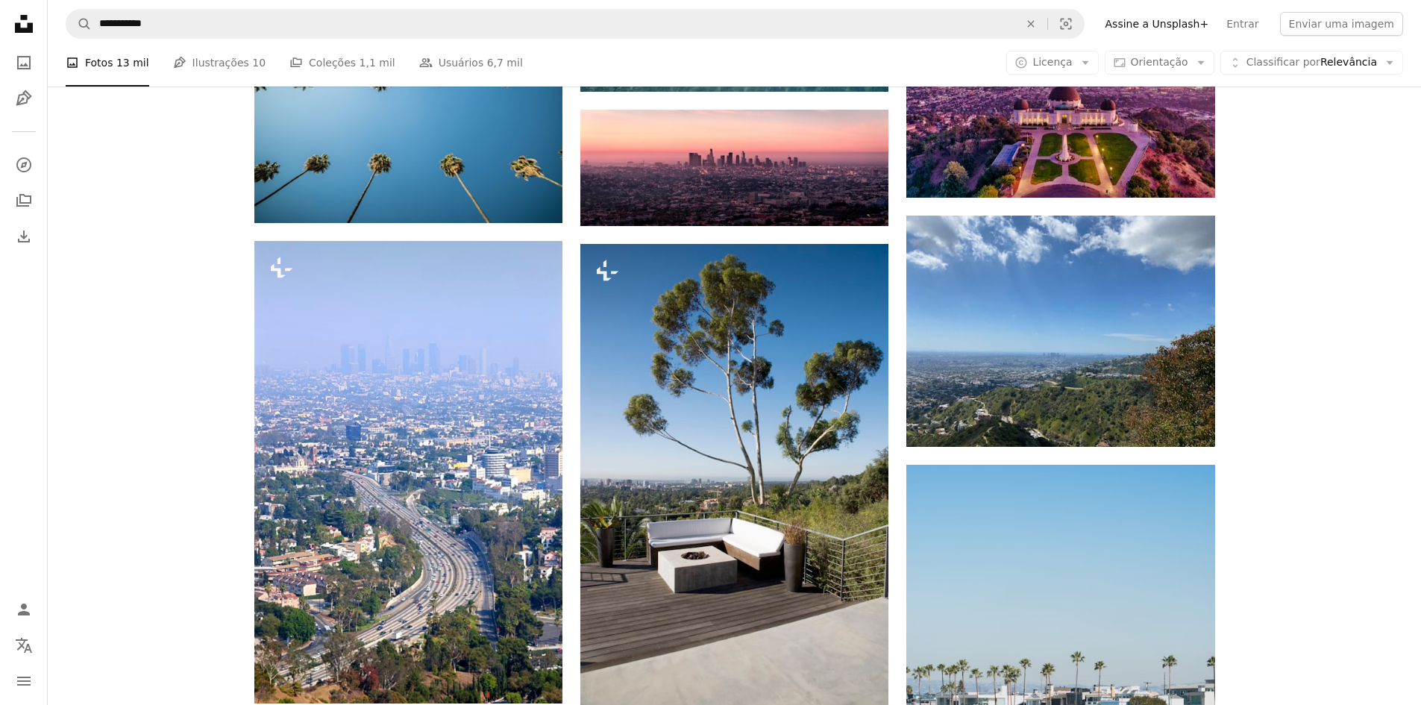
scroll to position [3581, 0]
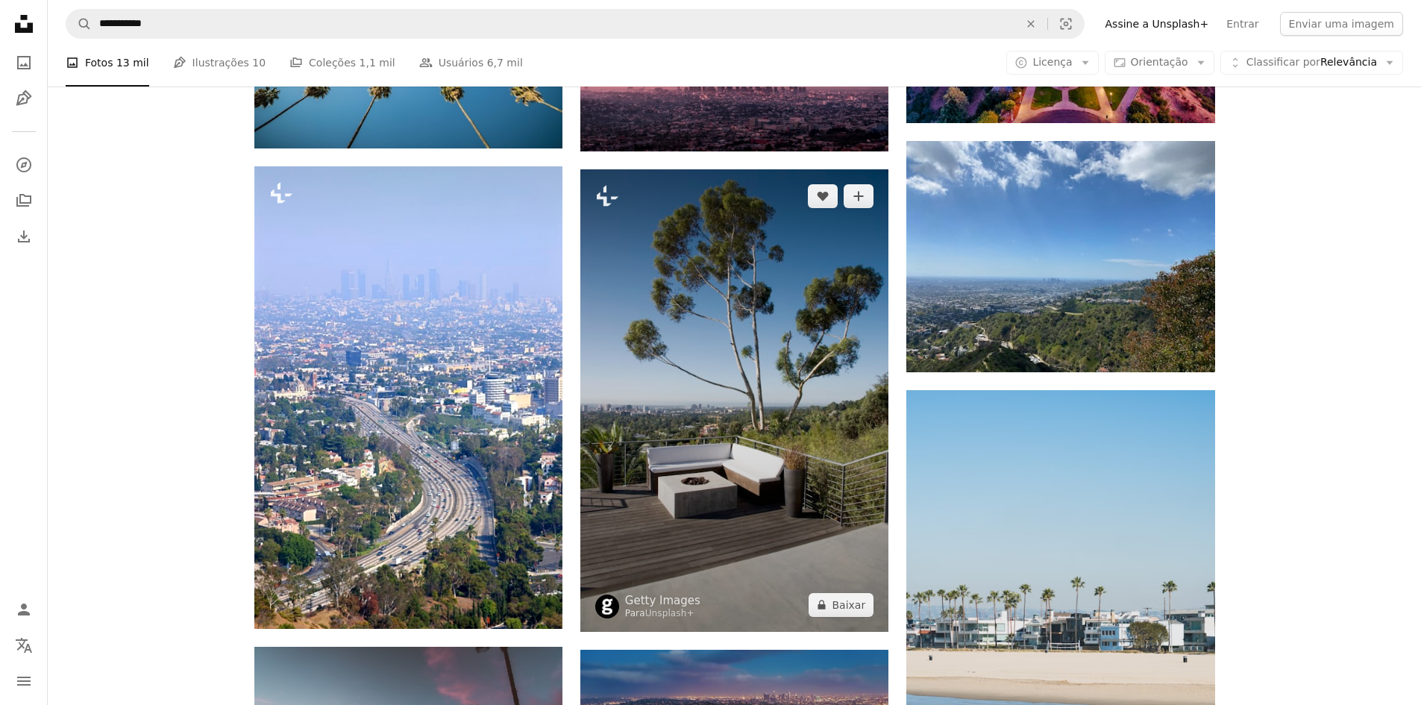
click at [733, 434] on img at bounding box center [734, 400] width 308 height 462
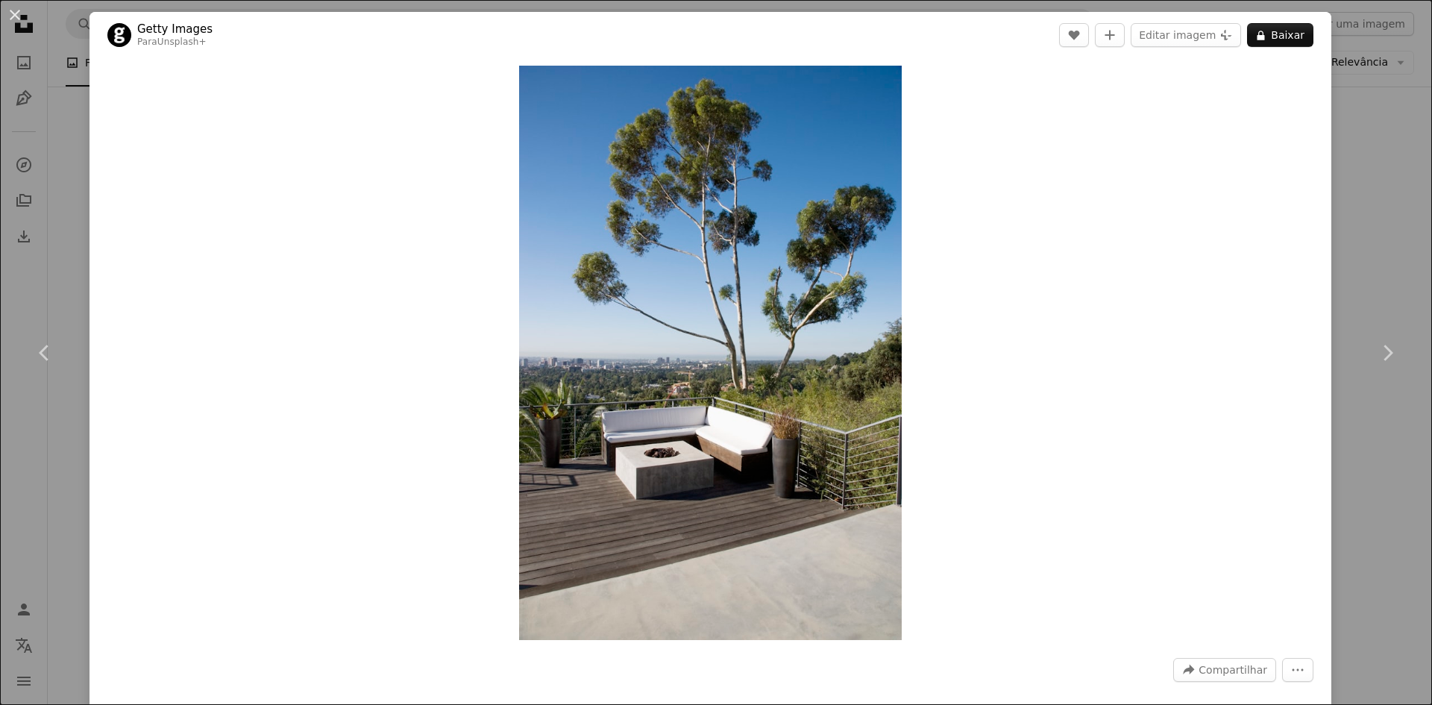
click at [1358, 542] on div "An X shape Chevron left Chevron right Getty Images Para Unsplash+ A heart A plu…" at bounding box center [716, 352] width 1432 height 705
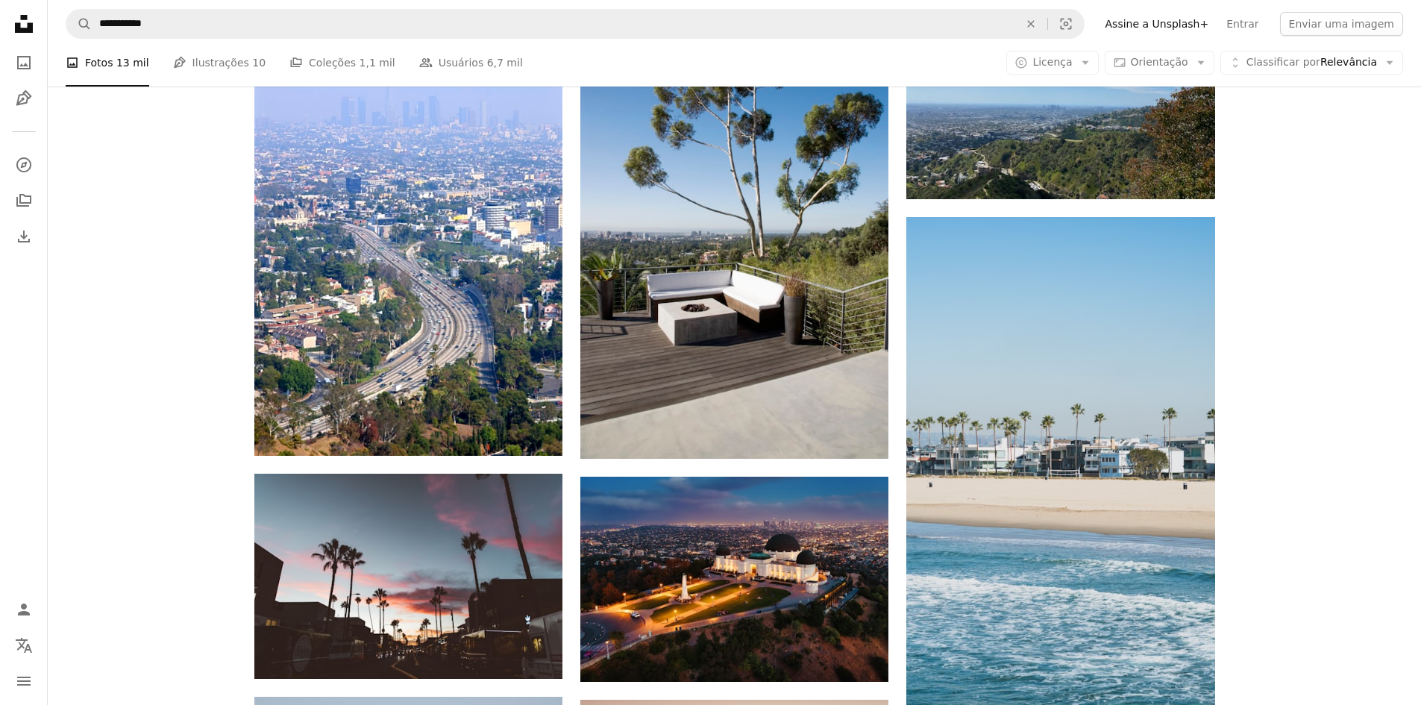
scroll to position [3879, 0]
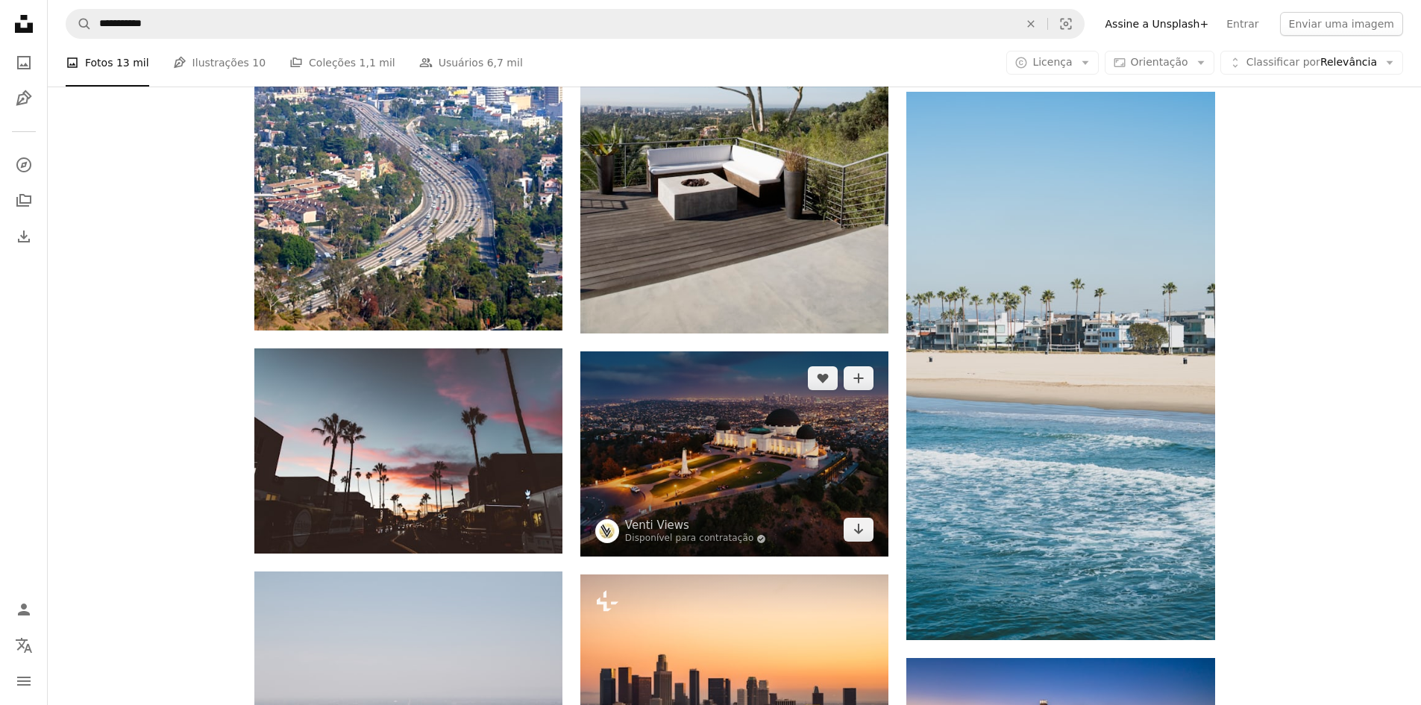
click at [780, 468] on img at bounding box center [734, 453] width 308 height 205
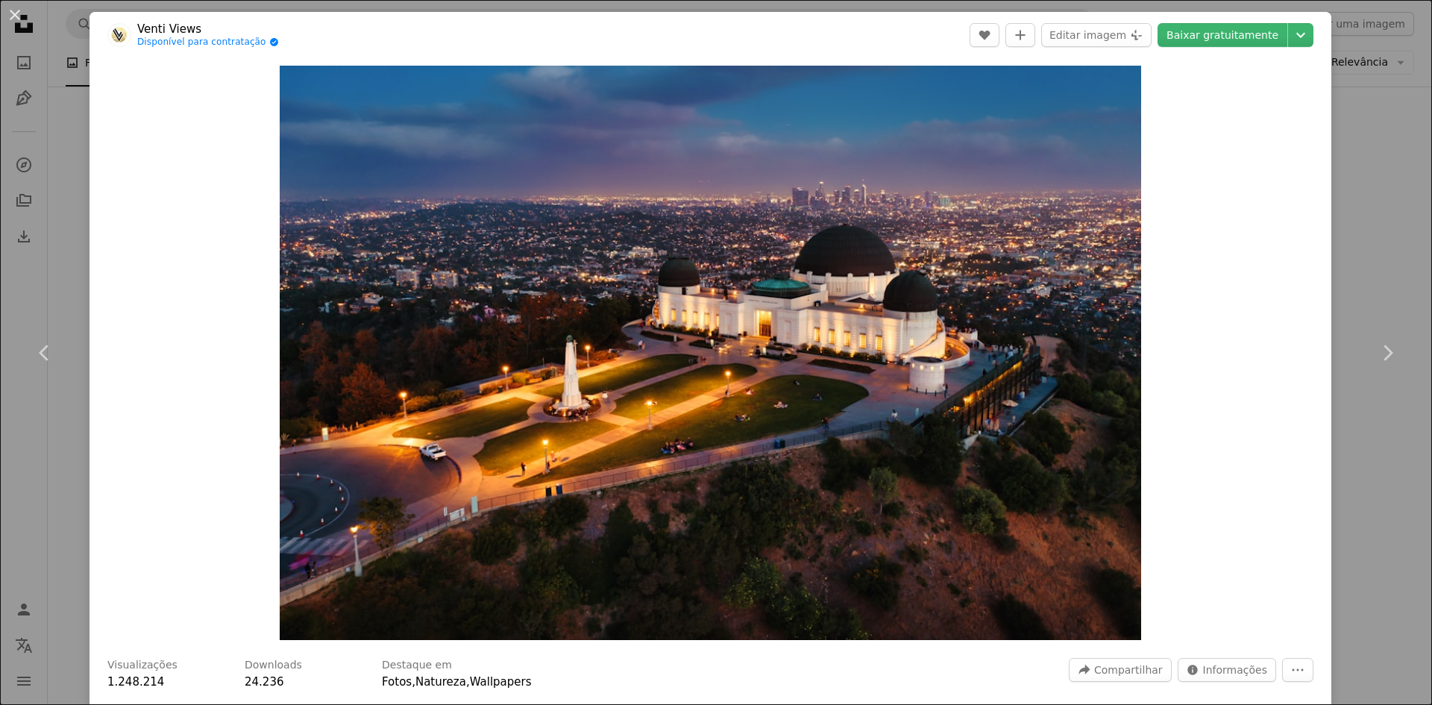
click at [1326, 523] on div "An X shape Chevron left Chevron right Venti Views Disponível para contratação A…" at bounding box center [716, 352] width 1432 height 705
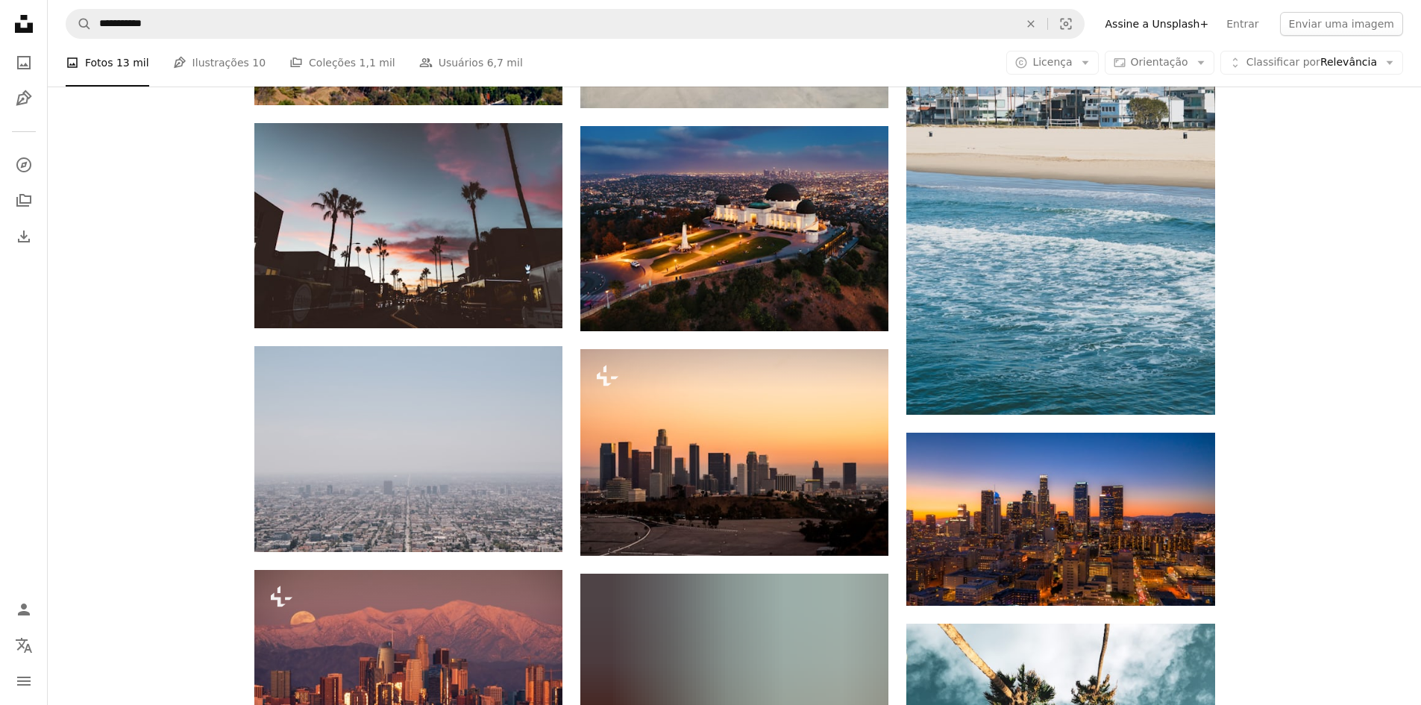
scroll to position [4177, 0]
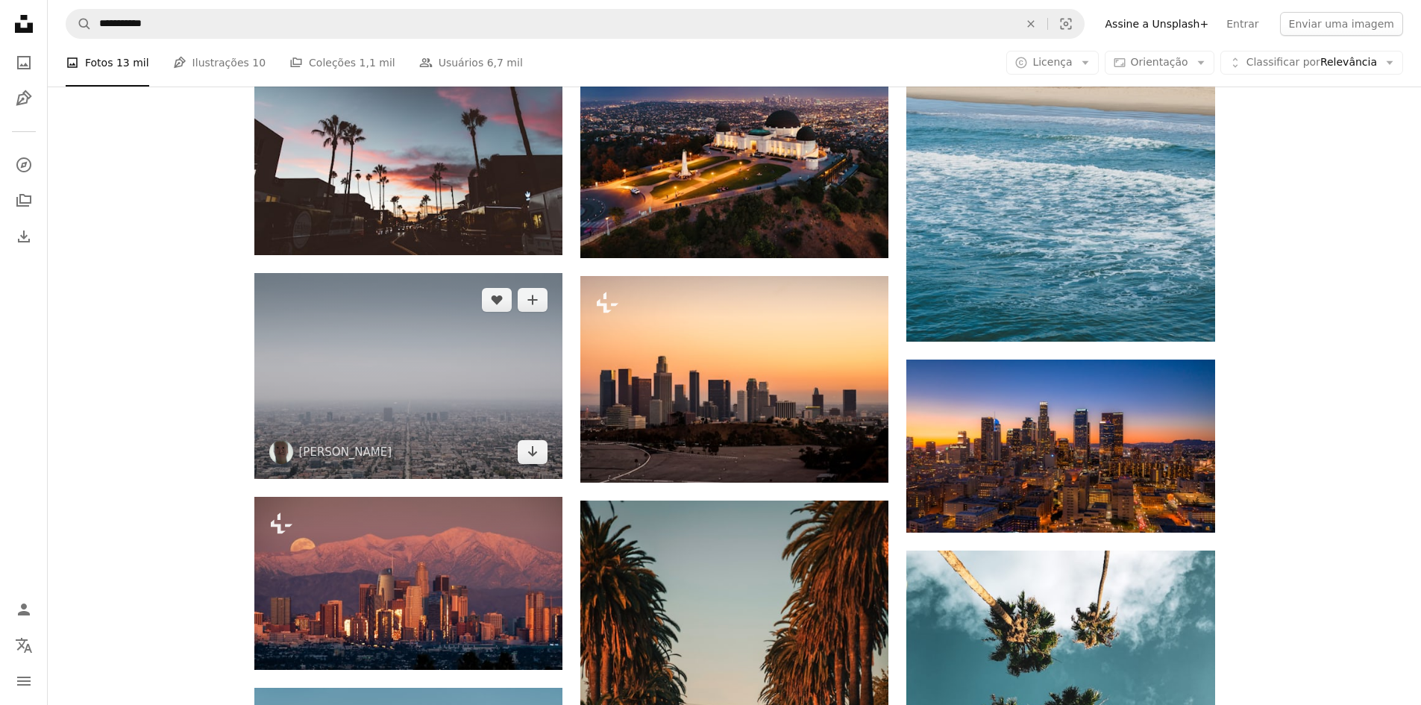
click at [398, 413] on img at bounding box center [408, 375] width 308 height 205
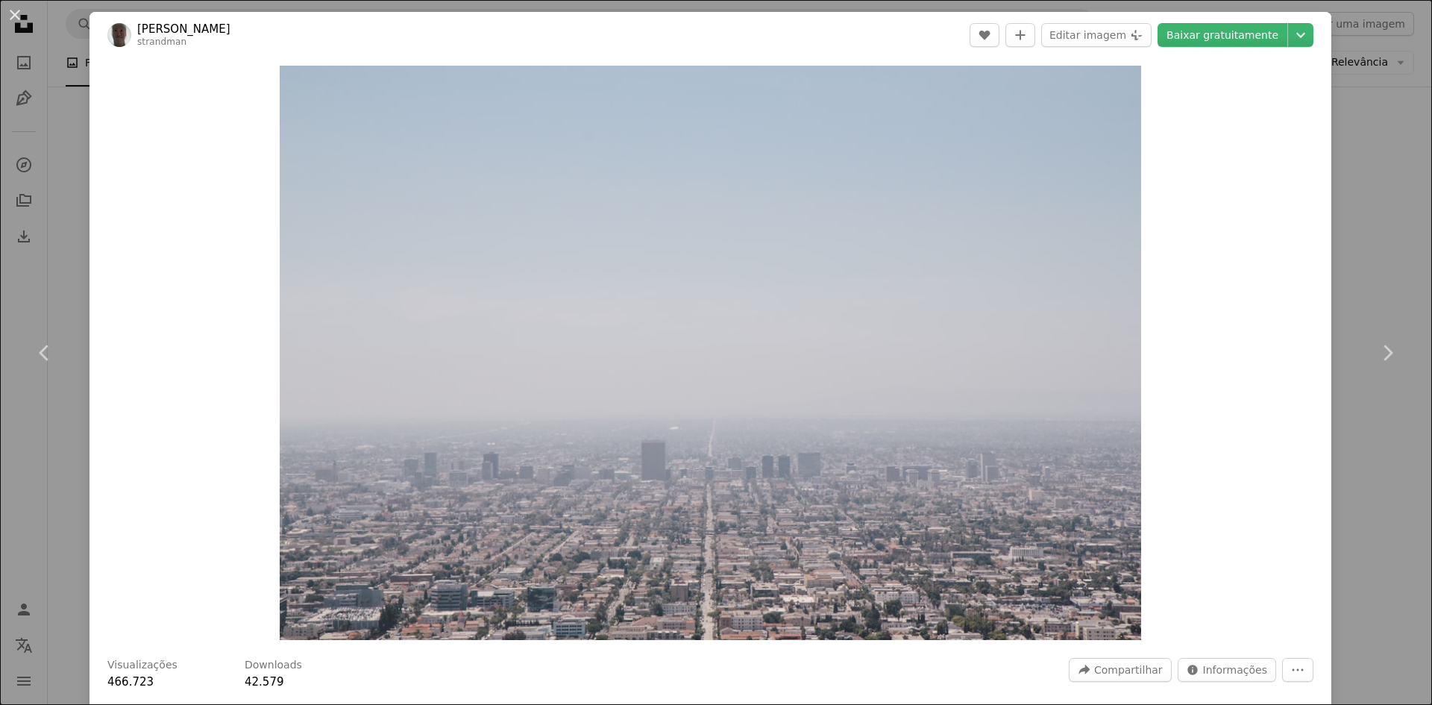
click at [1368, 556] on div "An X shape Chevron left Chevron right [PERSON_NAME] strandman A heart A plus si…" at bounding box center [716, 352] width 1432 height 705
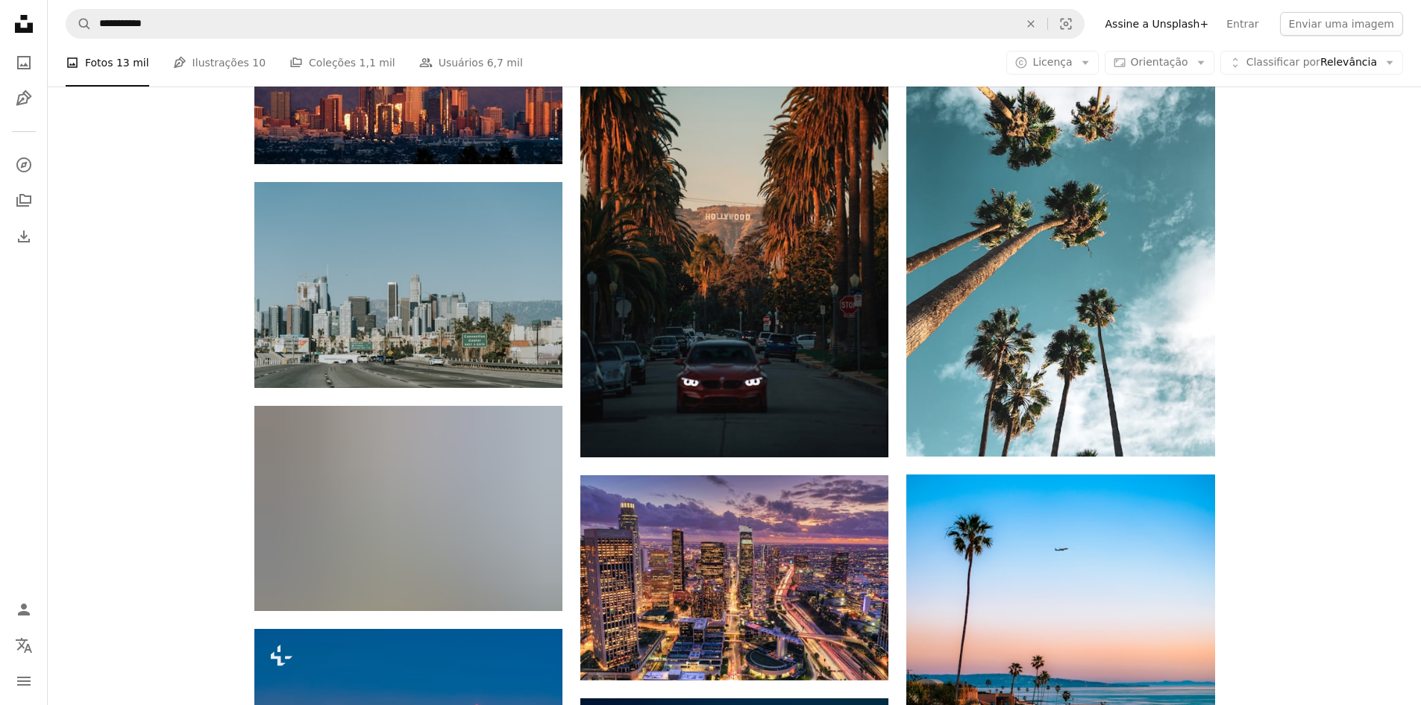
scroll to position [4700, 0]
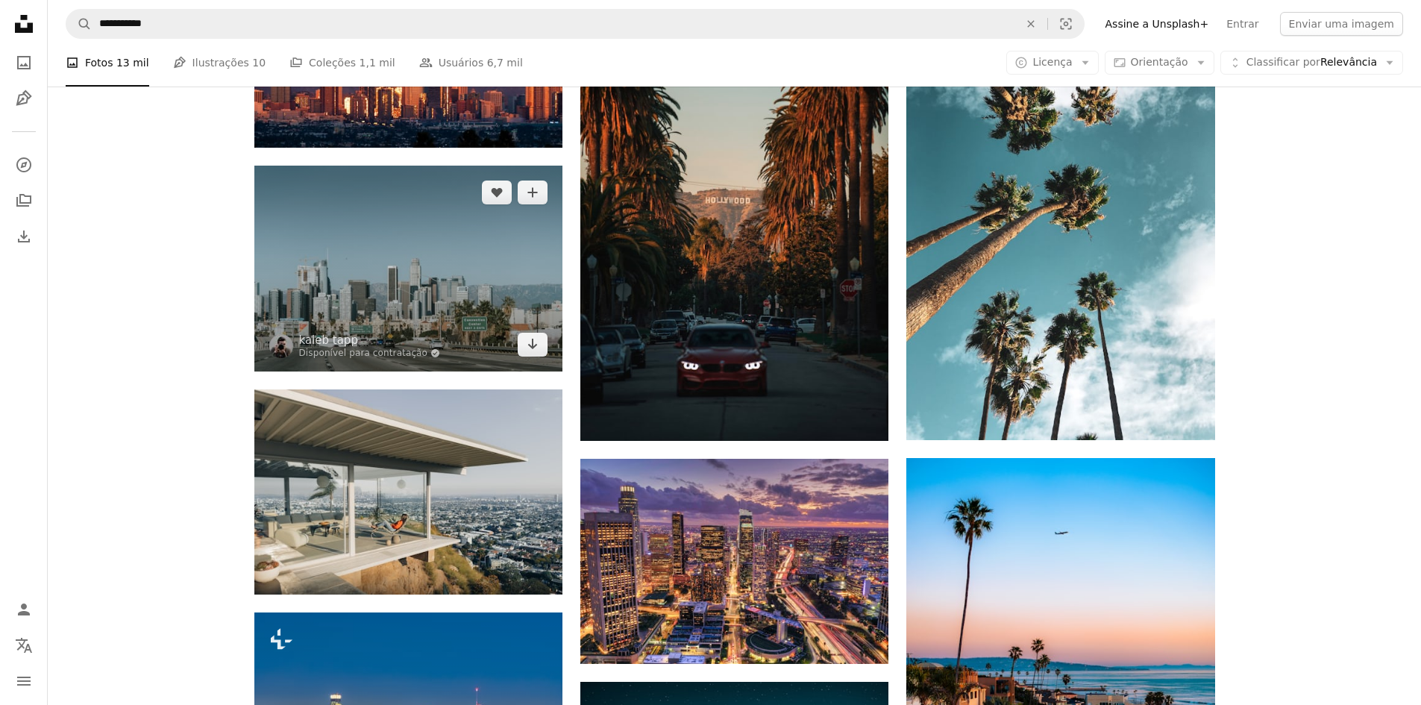
click at [399, 327] on img at bounding box center [408, 269] width 308 height 206
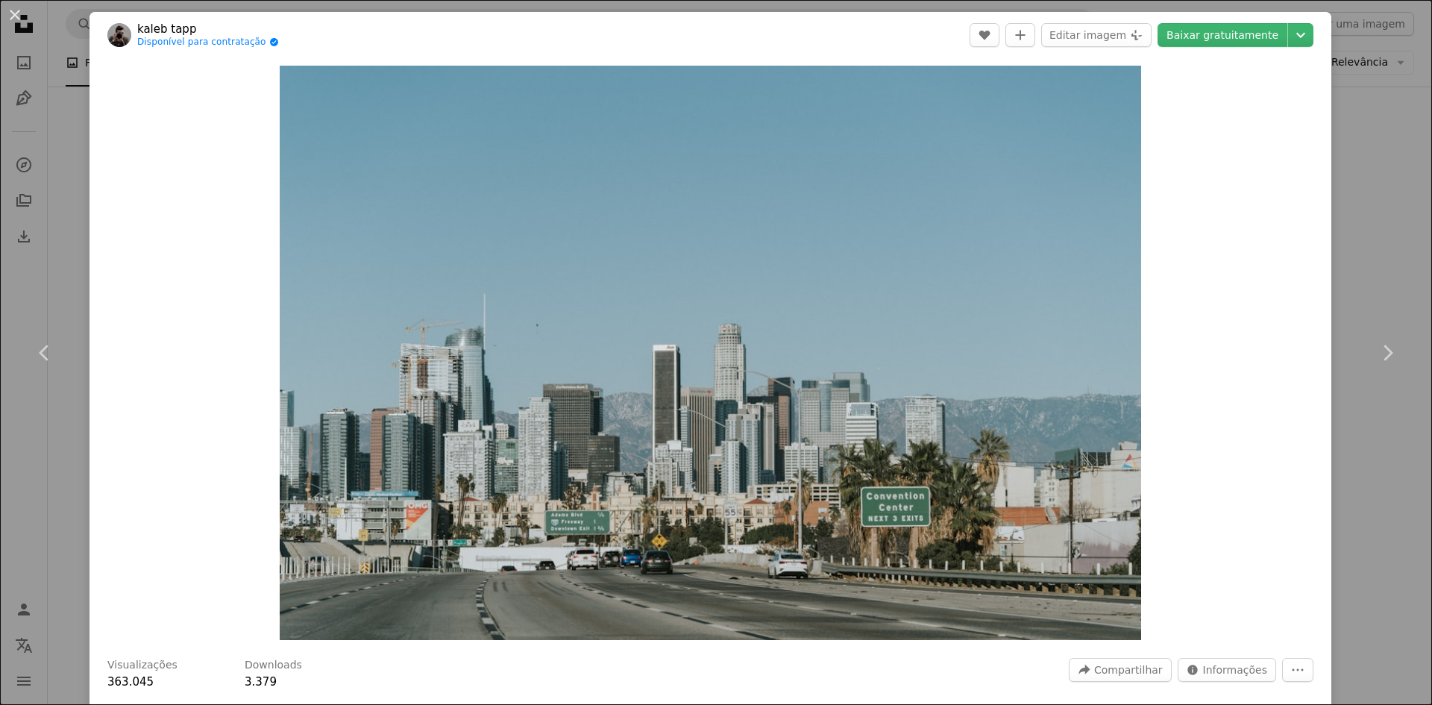
click at [1361, 556] on div "An X shape Chevron left Chevron right kaleb tapp Disponível para contratação A …" at bounding box center [716, 352] width 1432 height 705
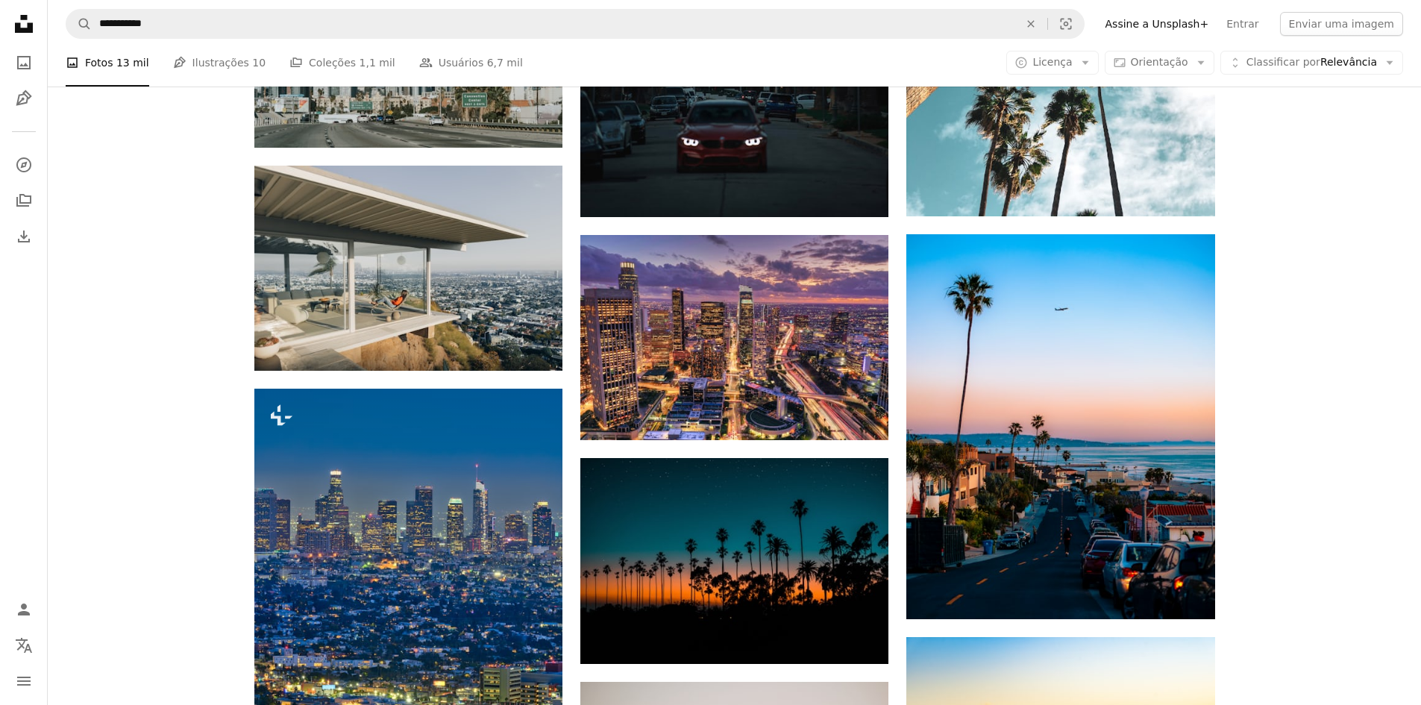
scroll to position [4998, 0]
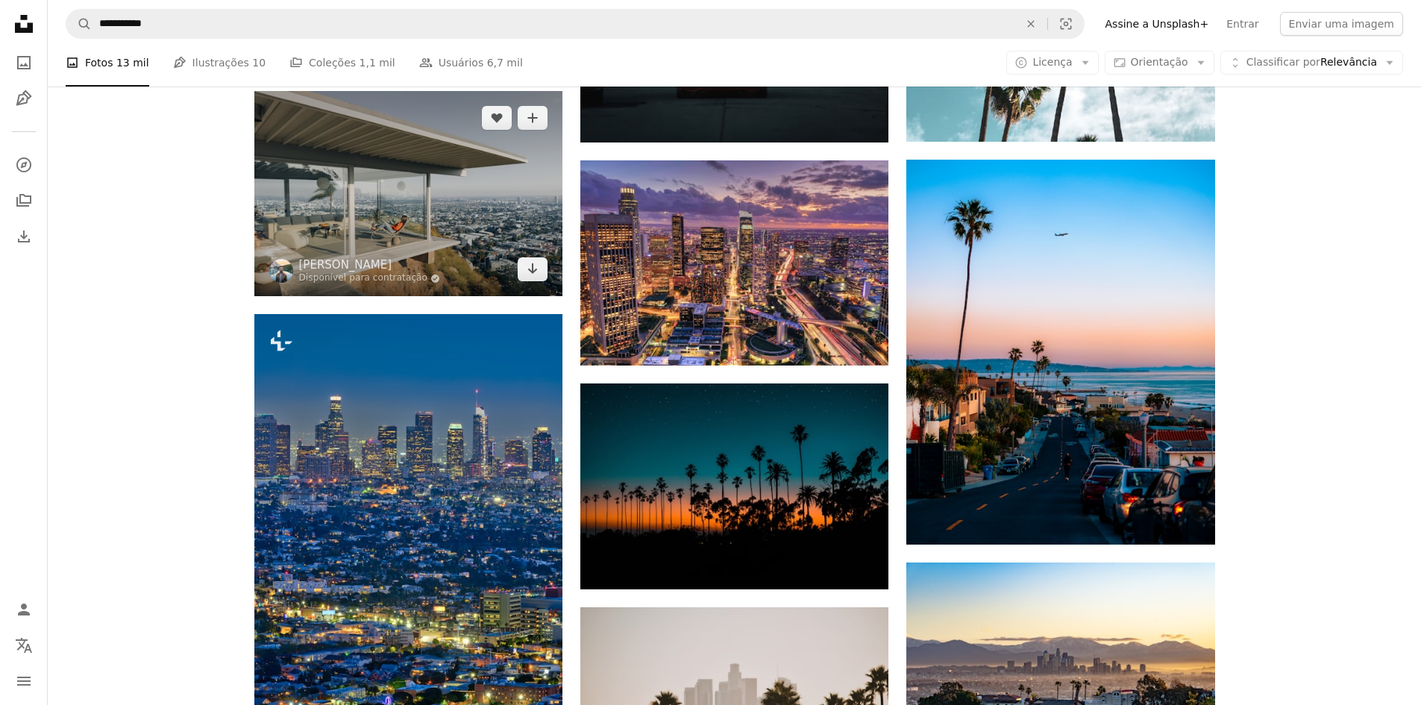
click at [506, 216] on img at bounding box center [408, 193] width 308 height 205
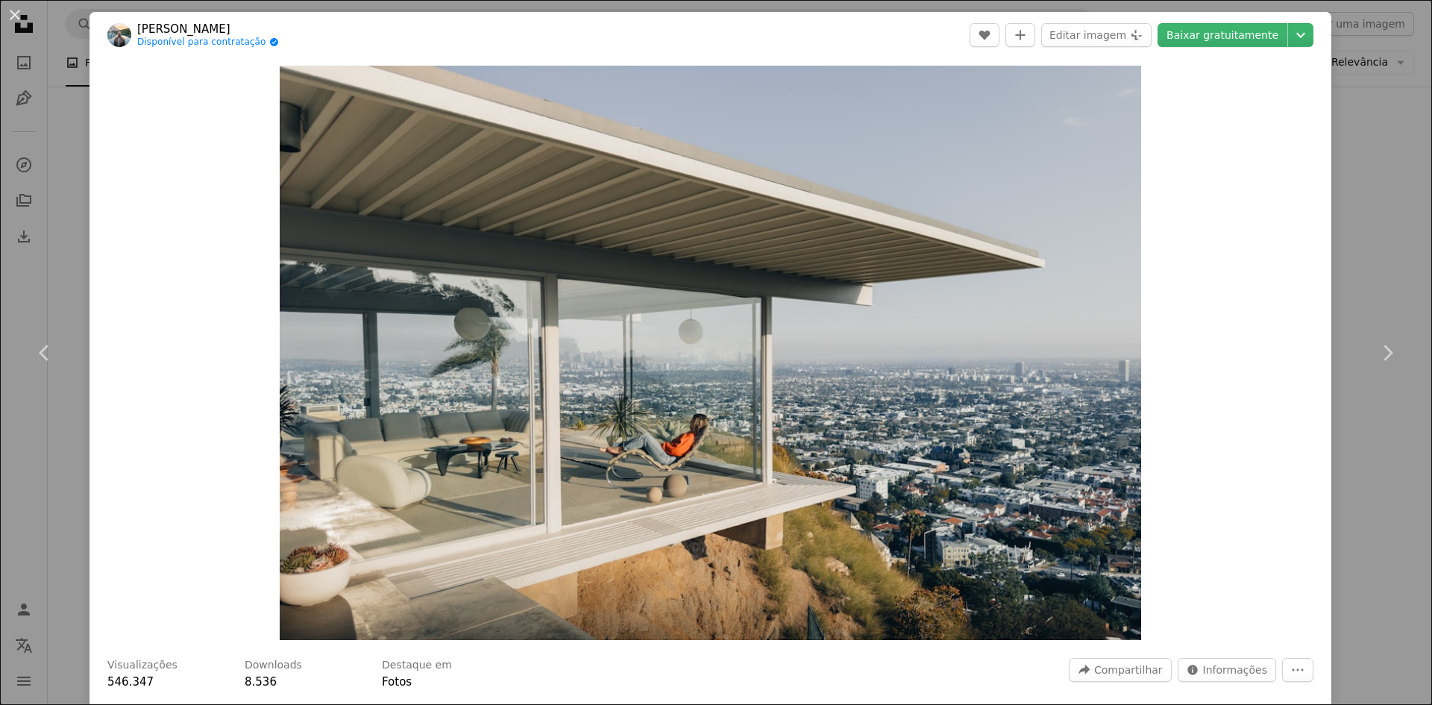
click at [1358, 474] on div "An X shape Chevron left Chevron right [PERSON_NAME] Disponível para contratação…" at bounding box center [716, 352] width 1432 height 705
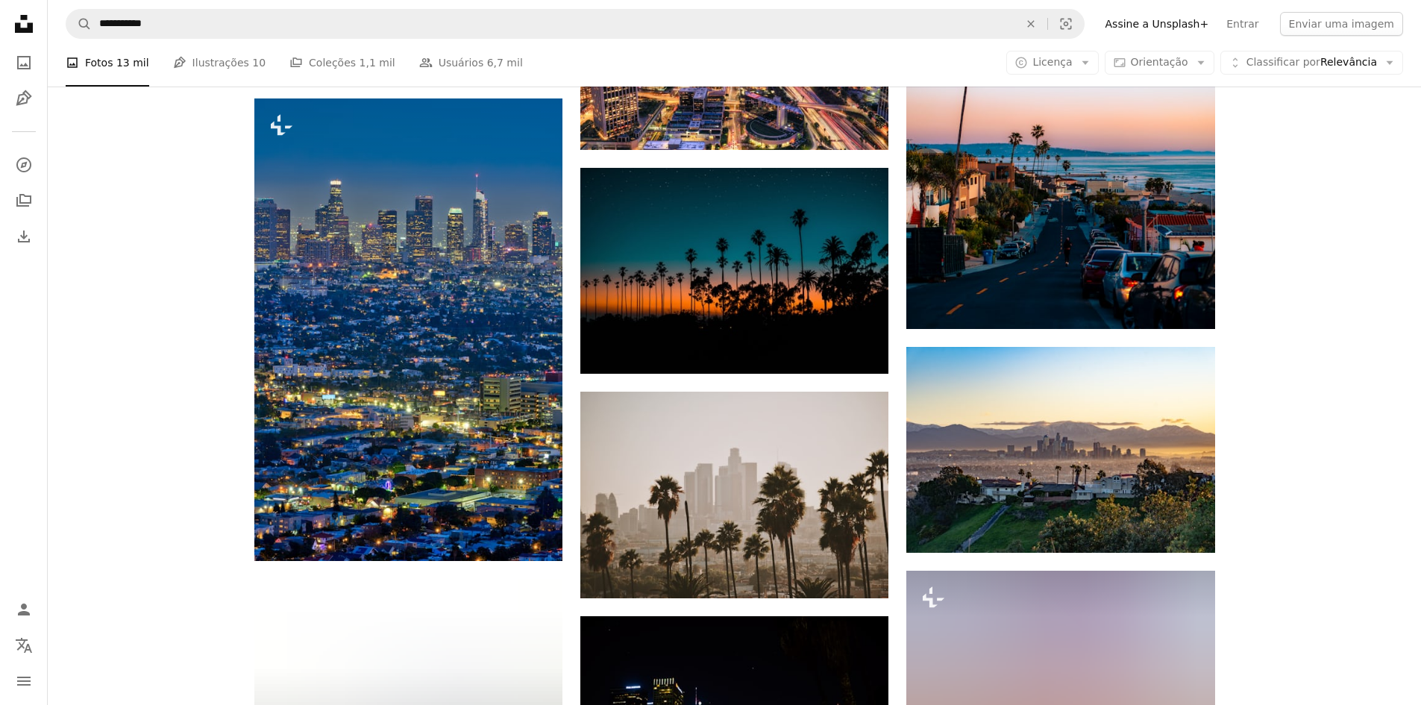
scroll to position [5222, 0]
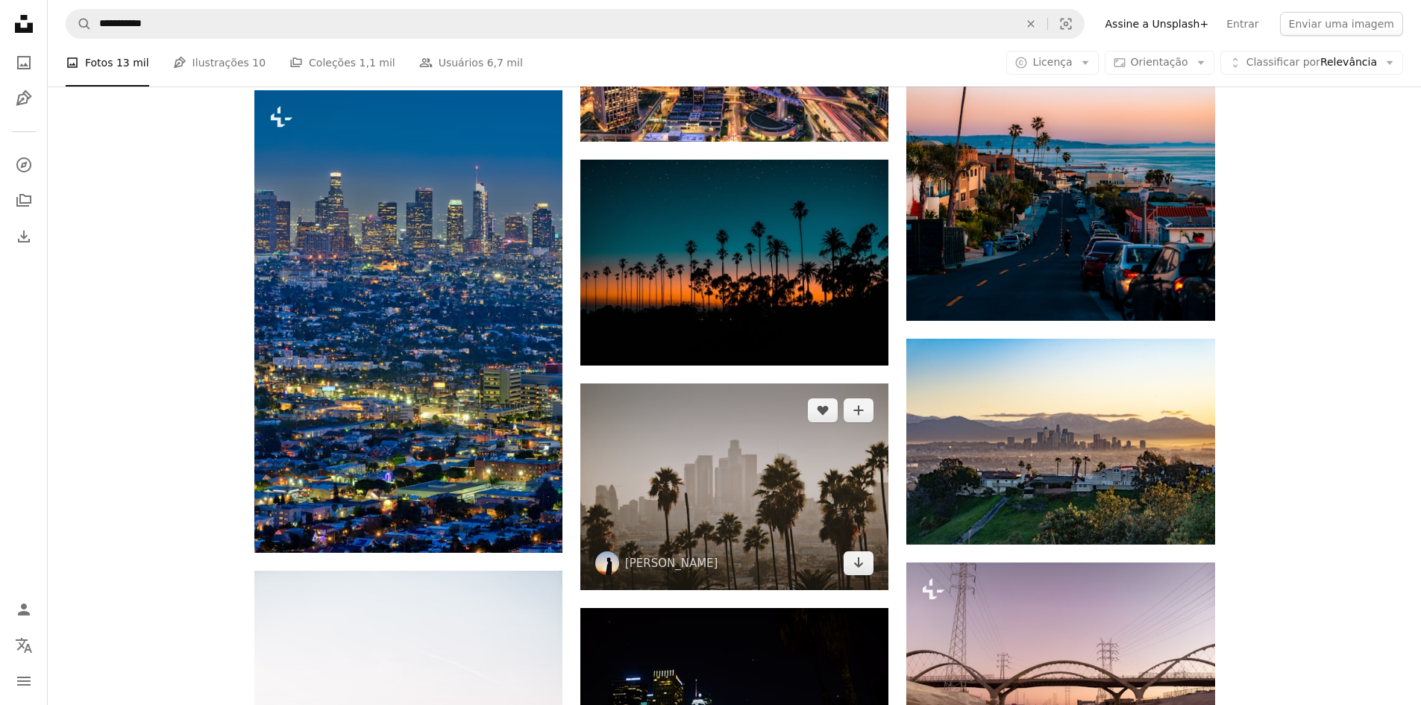
click at [747, 439] on img at bounding box center [734, 486] width 308 height 207
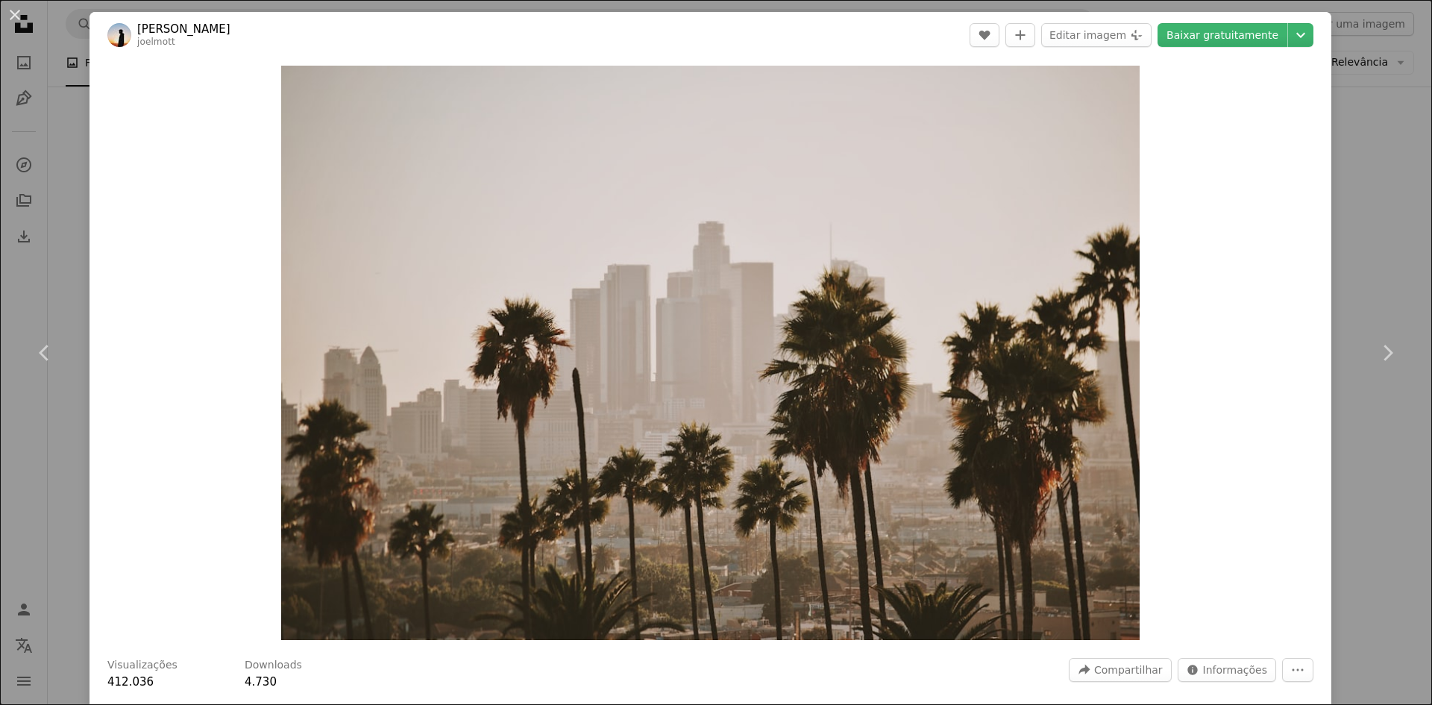
click at [1367, 490] on div "An X shape Chevron left Chevron right [PERSON_NAME] joelmott A heart A plus sig…" at bounding box center [716, 352] width 1432 height 705
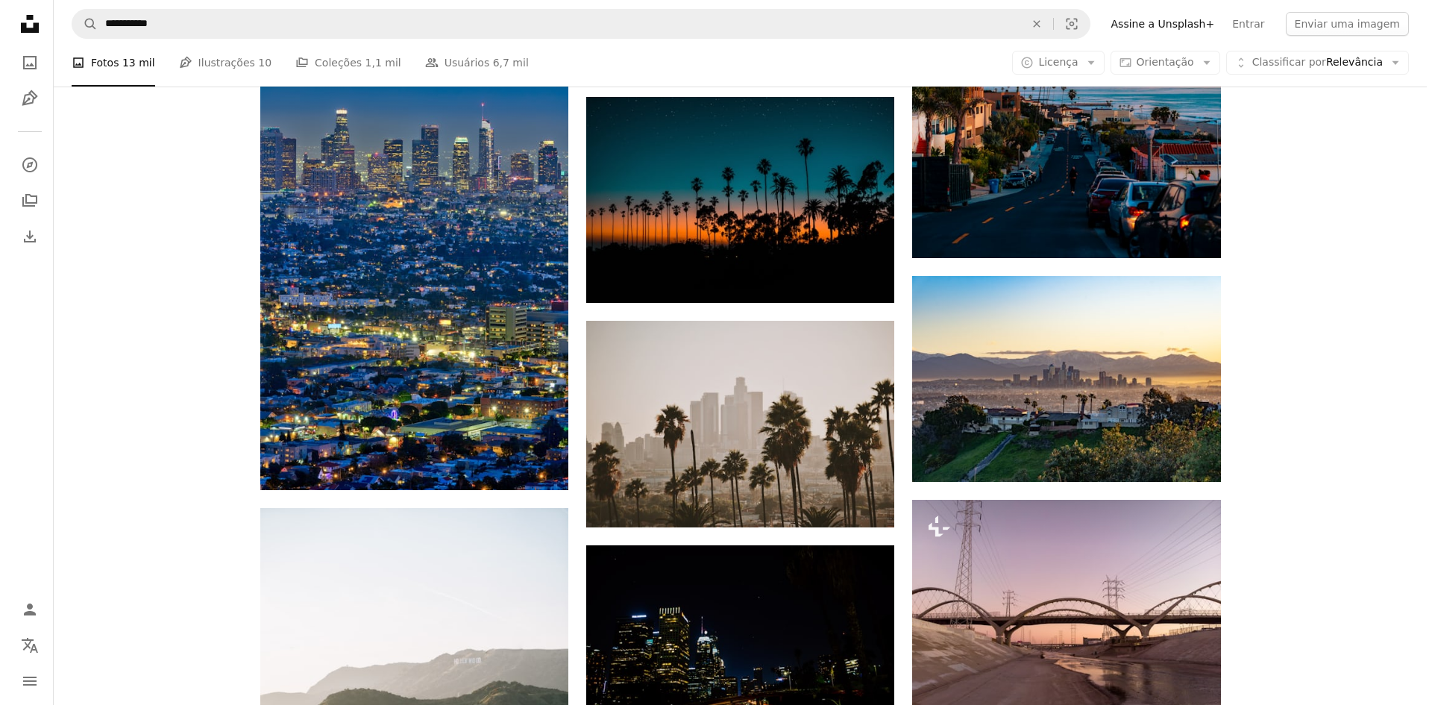
scroll to position [5371, 0]
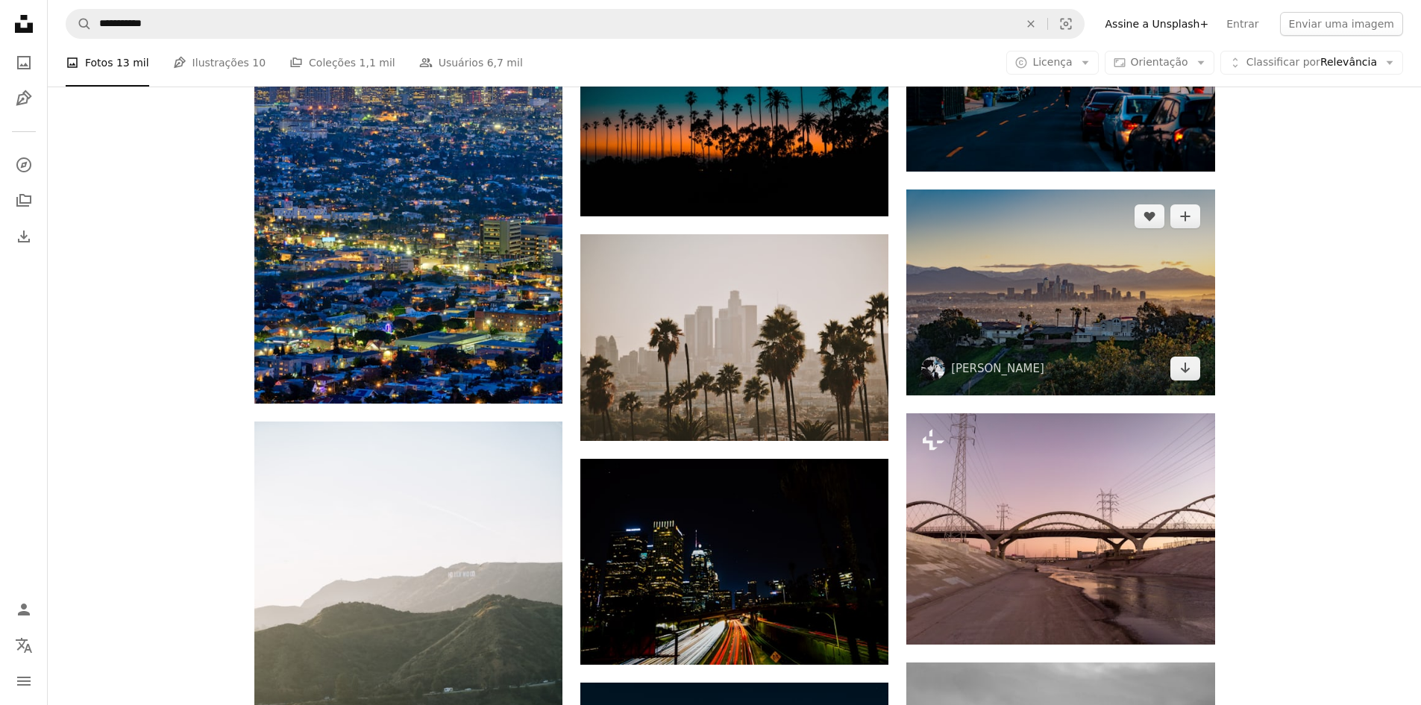
click at [1111, 341] on img at bounding box center [1060, 291] width 308 height 205
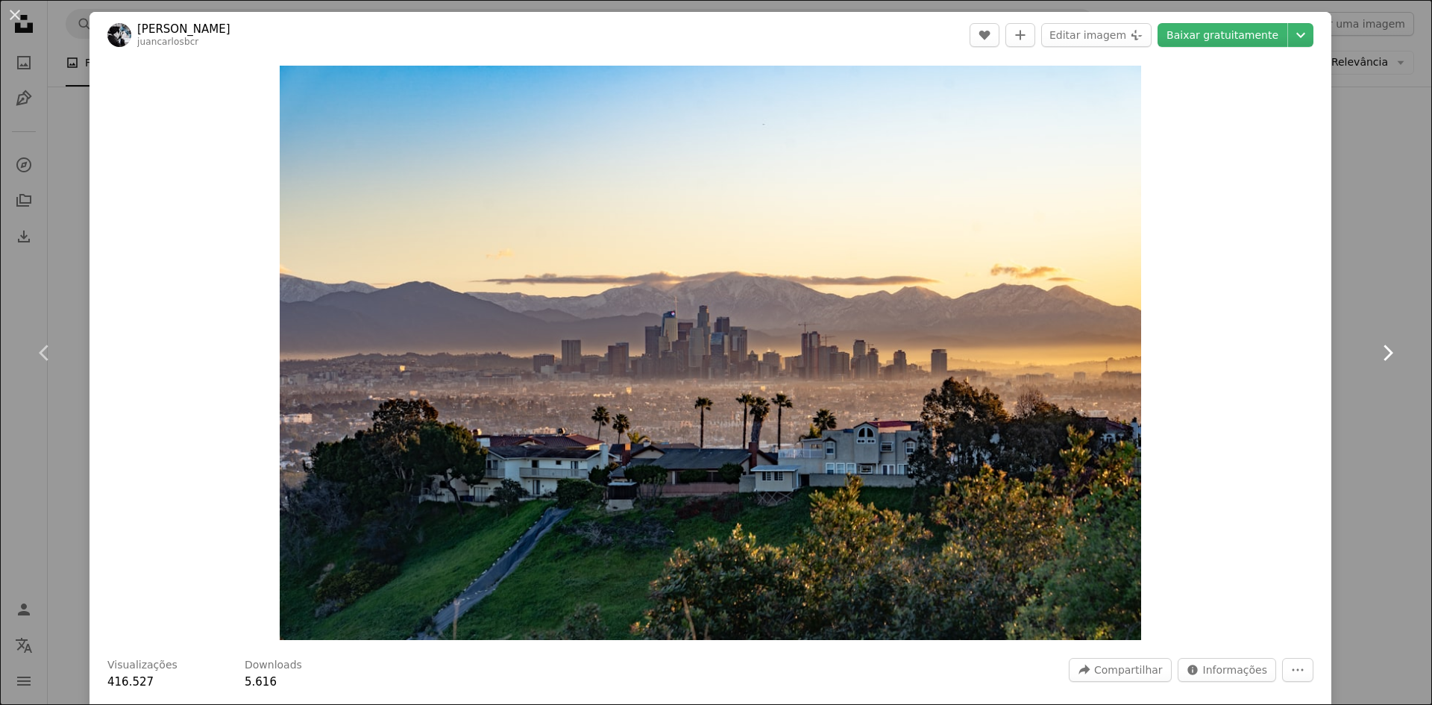
click at [1365, 416] on link "Chevron right" at bounding box center [1388, 352] width 90 height 143
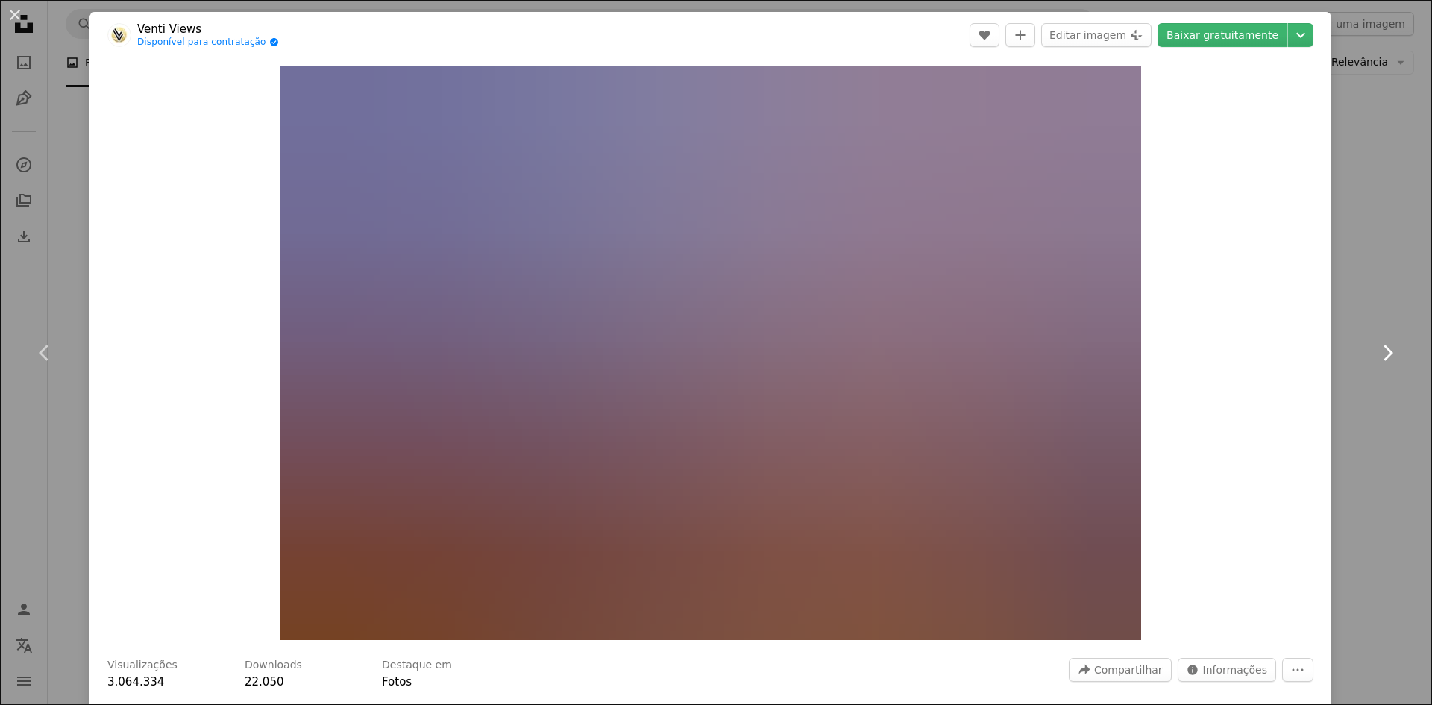
scroll to position [149, 0]
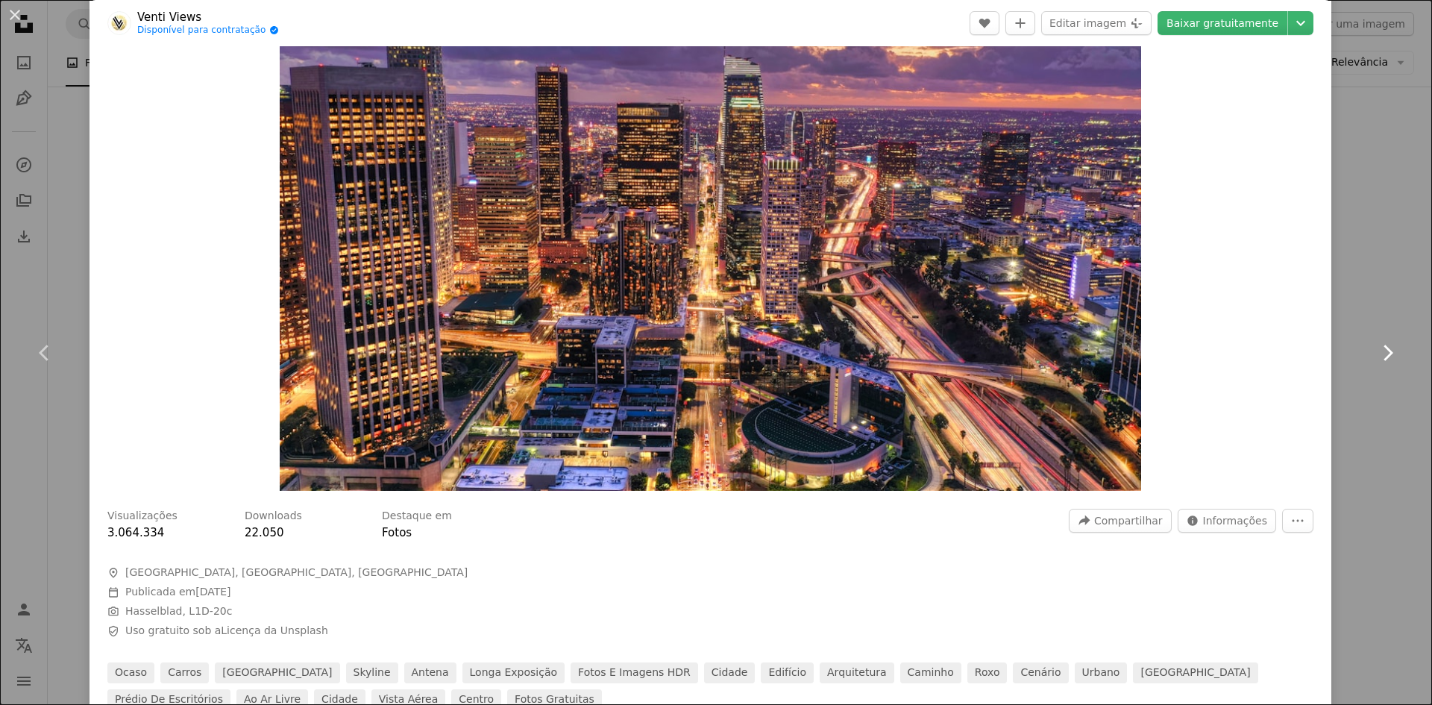
click at [1361, 417] on link "Chevron right" at bounding box center [1388, 352] width 90 height 143
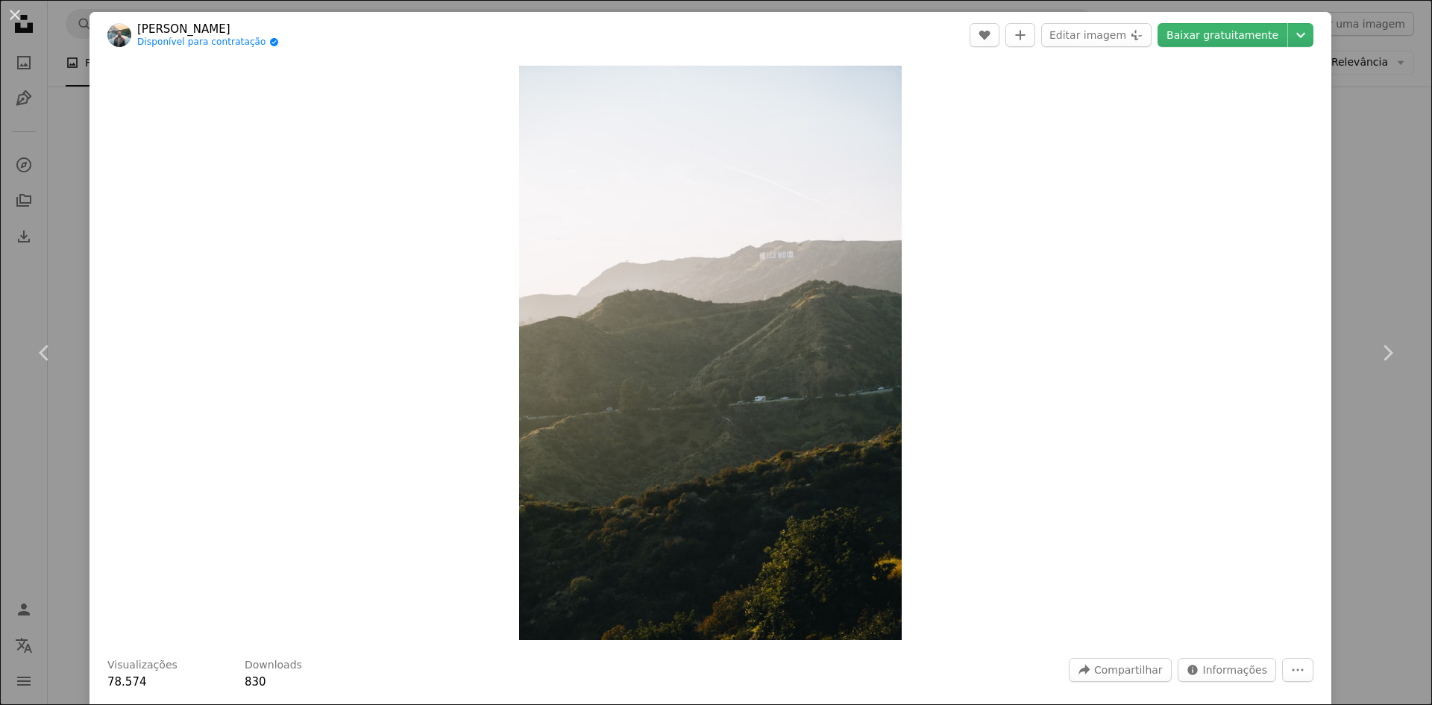
click at [1393, 505] on div "An X shape Chevron left Chevron right [PERSON_NAME] Disponível para contratação…" at bounding box center [716, 352] width 1432 height 705
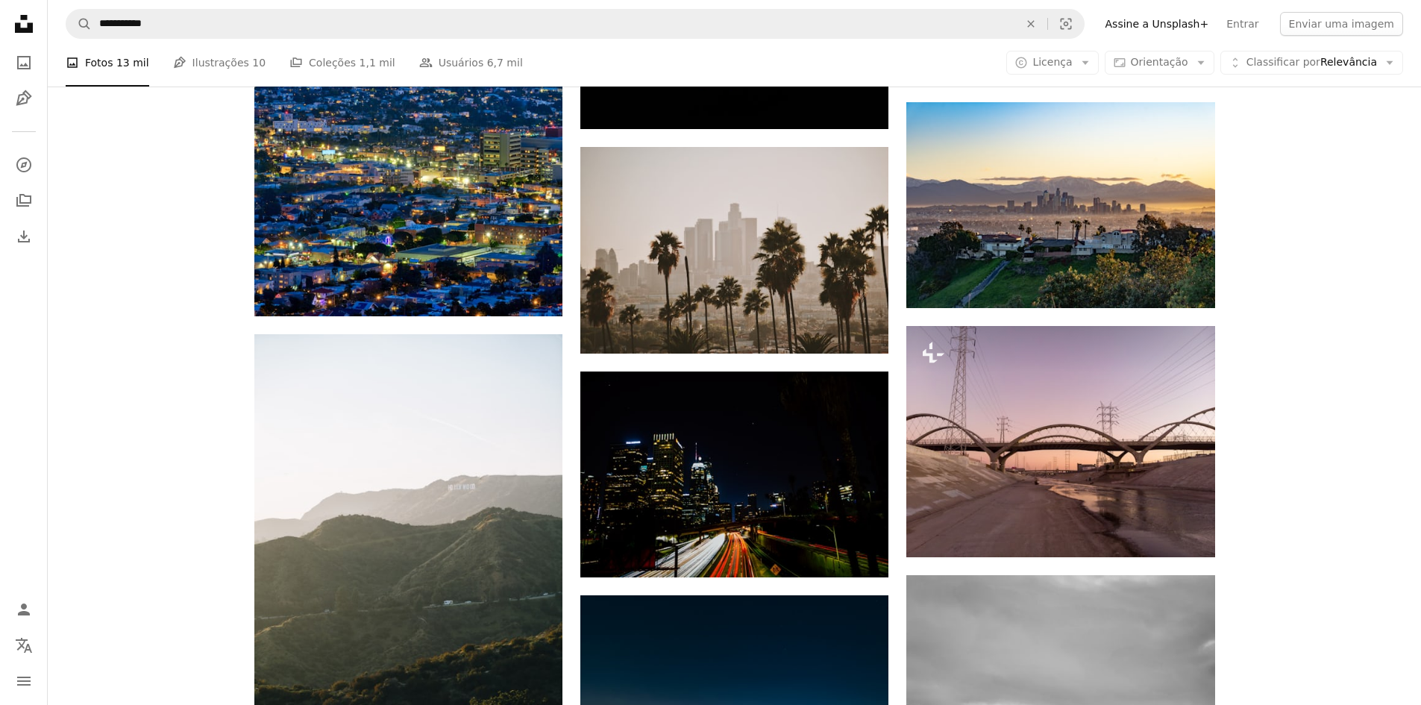
scroll to position [5595, 0]
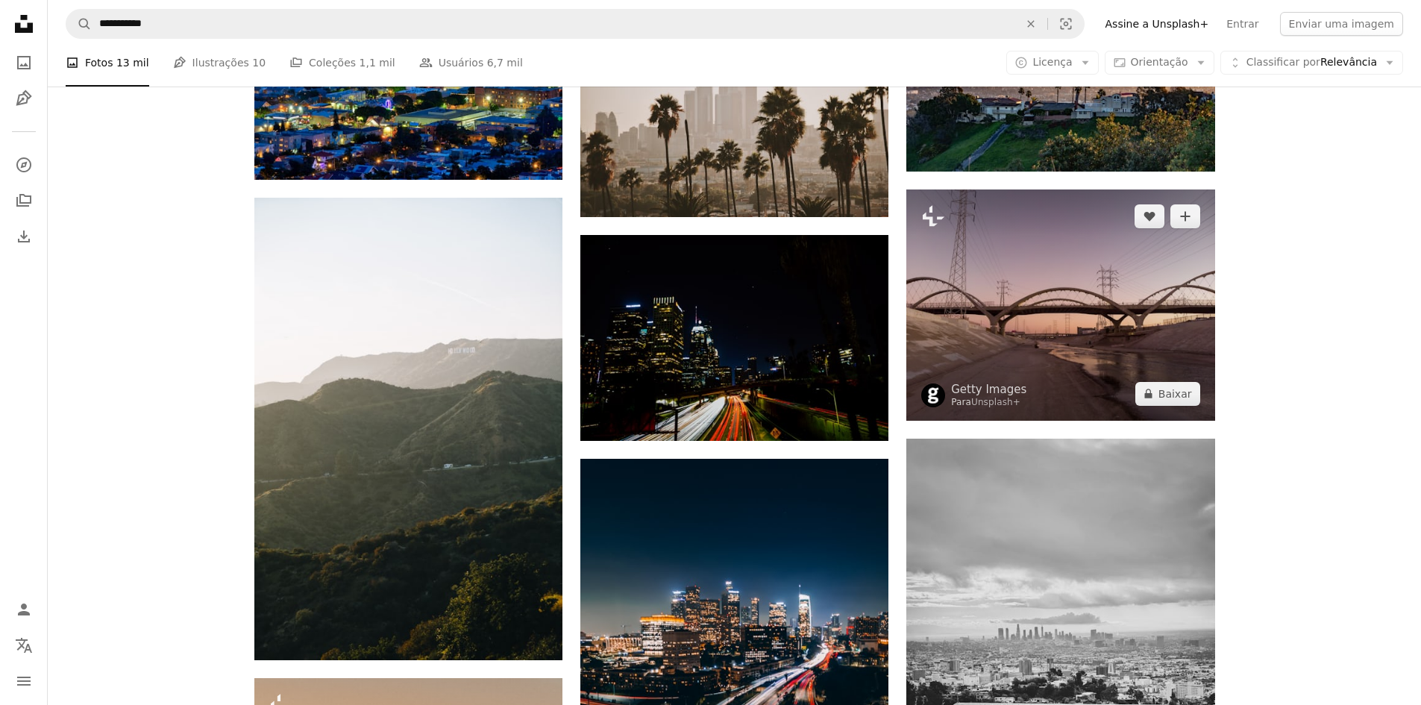
click at [1005, 247] on img at bounding box center [1060, 304] width 308 height 231
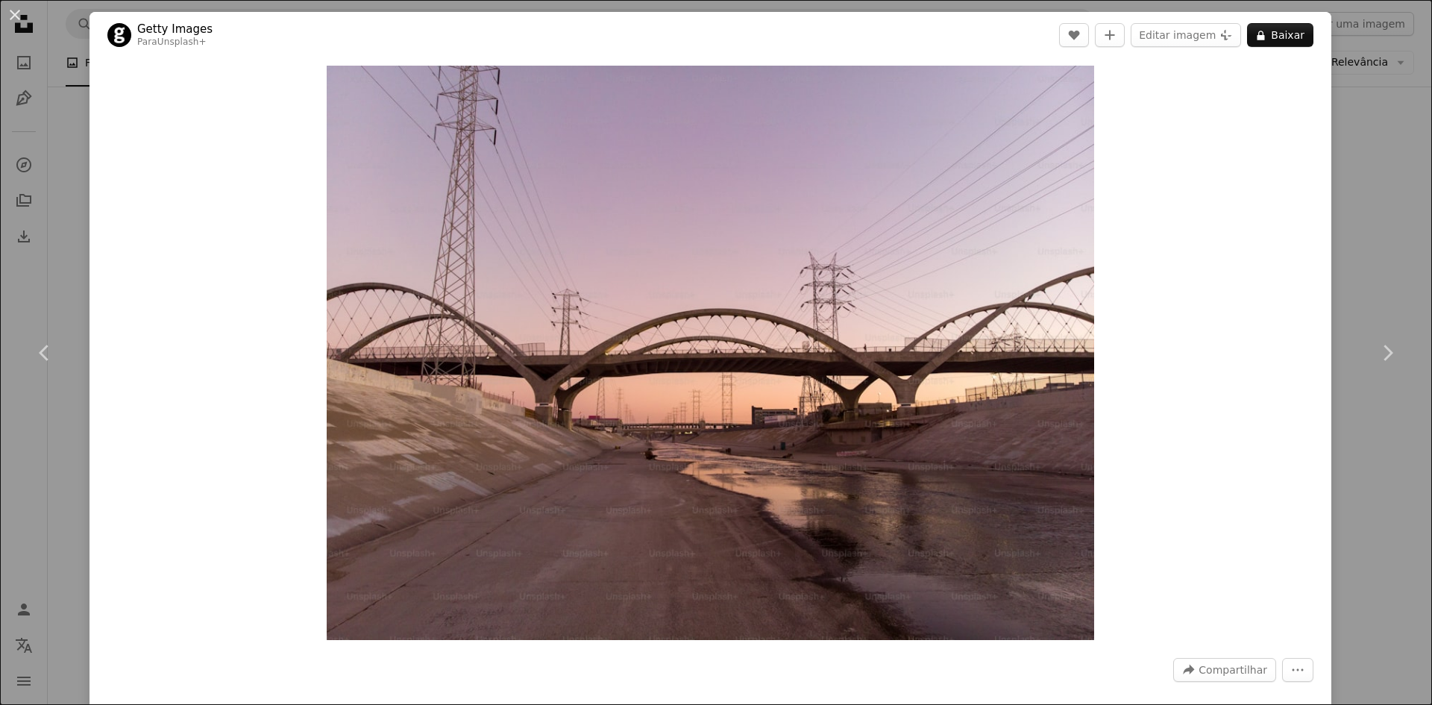
click at [1384, 526] on div "An X shape Chevron left Chevron right Getty Images Para Unsplash+ A heart A plu…" at bounding box center [716, 352] width 1432 height 705
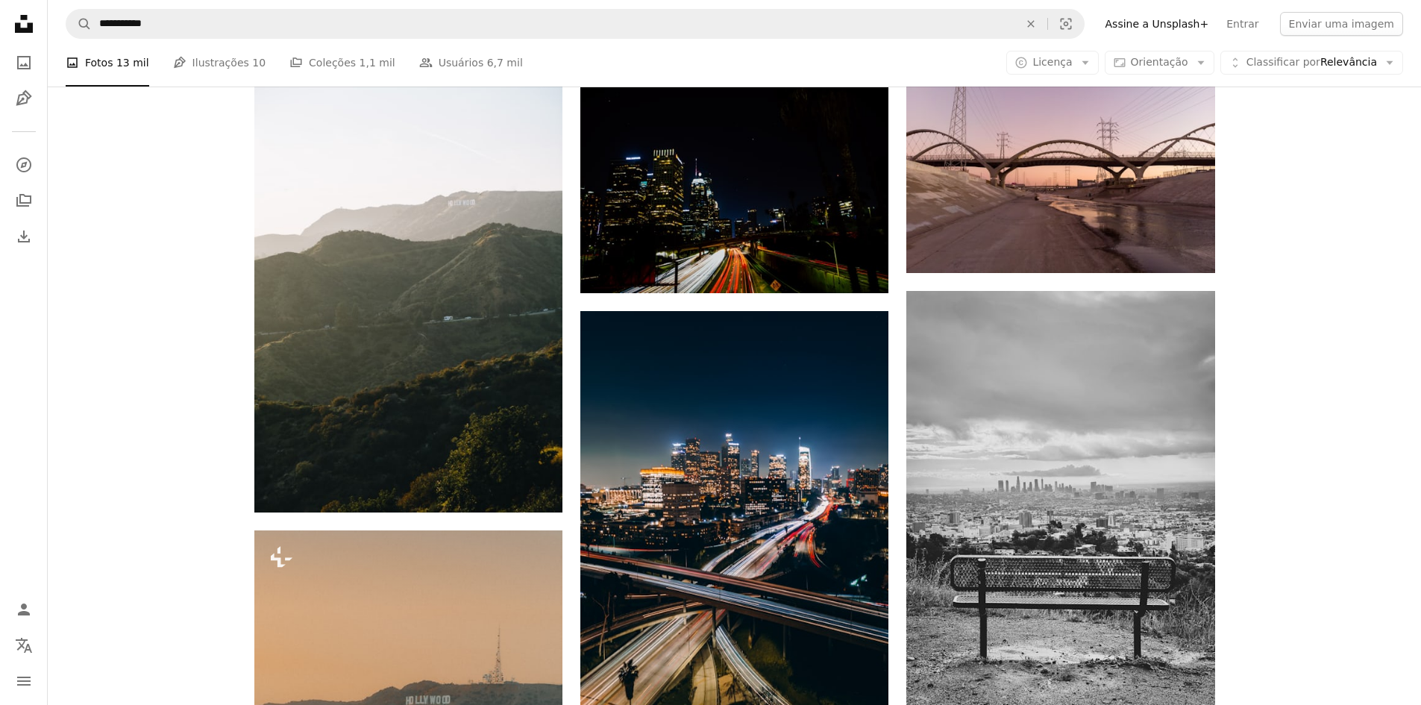
scroll to position [5744, 0]
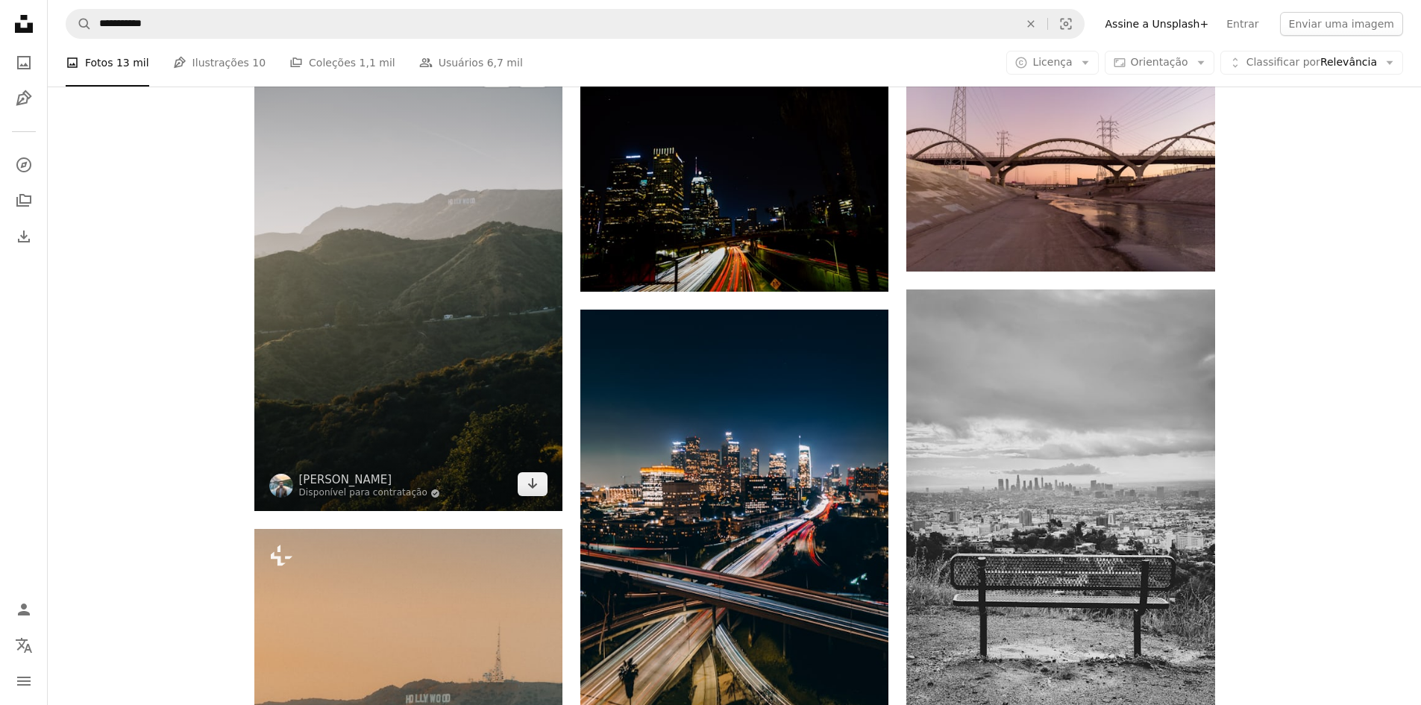
click at [516, 357] on img at bounding box center [408, 279] width 308 height 462
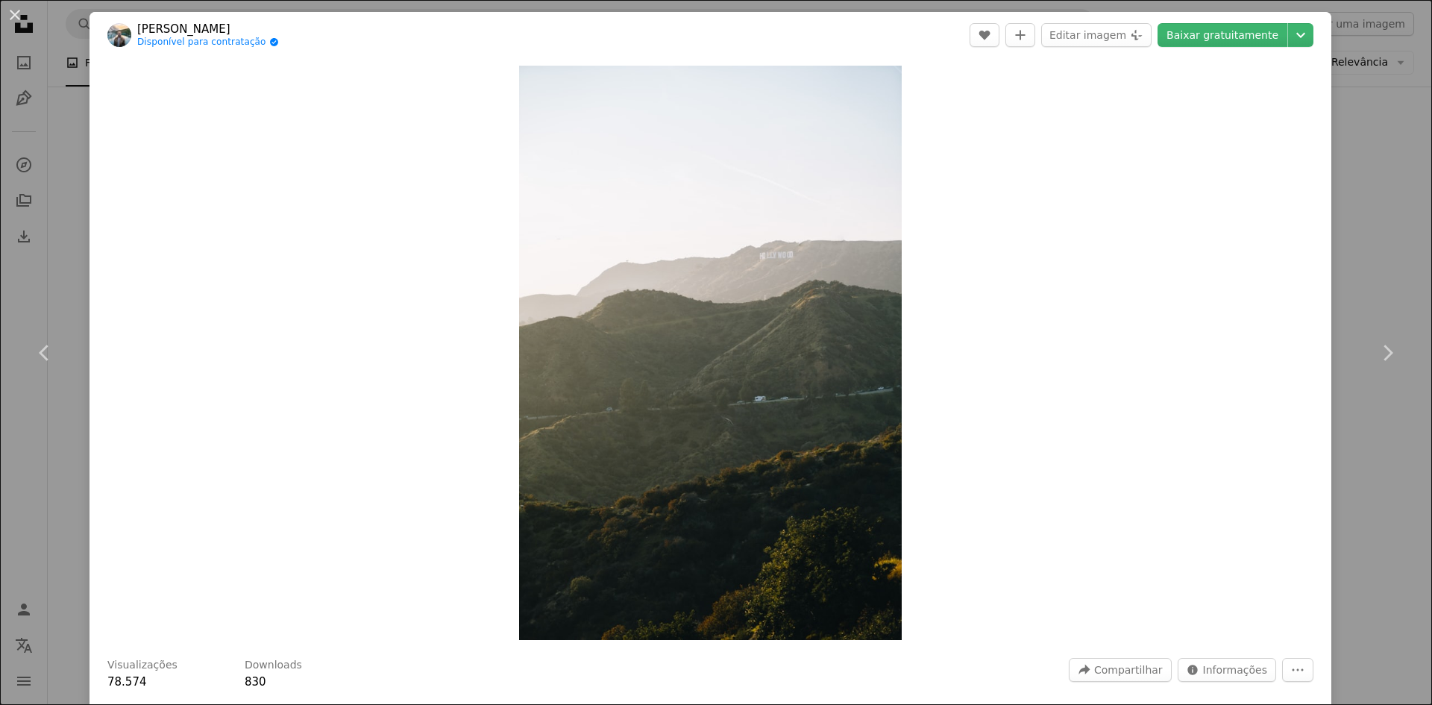
click at [1360, 521] on div "An X shape Chevron left Chevron right [PERSON_NAME] Disponível para contratação…" at bounding box center [716, 352] width 1432 height 705
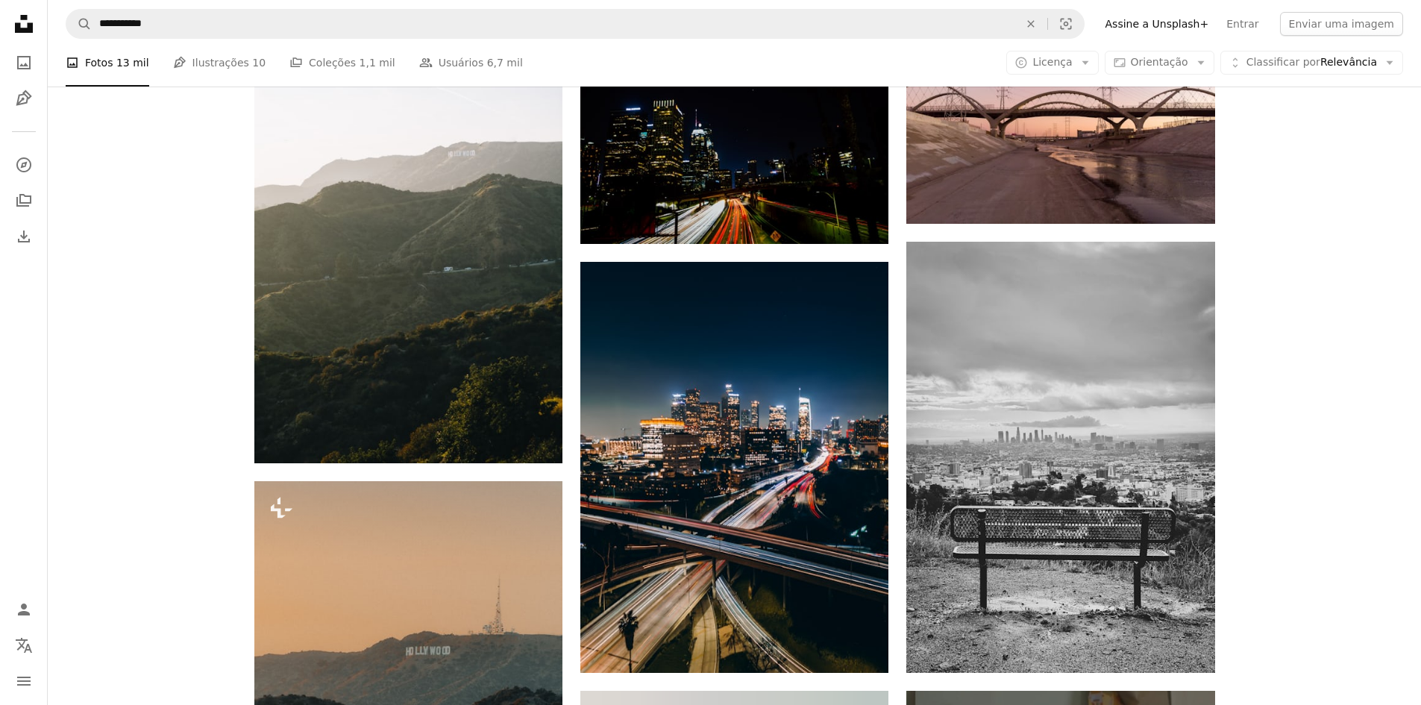
scroll to position [5819, 0]
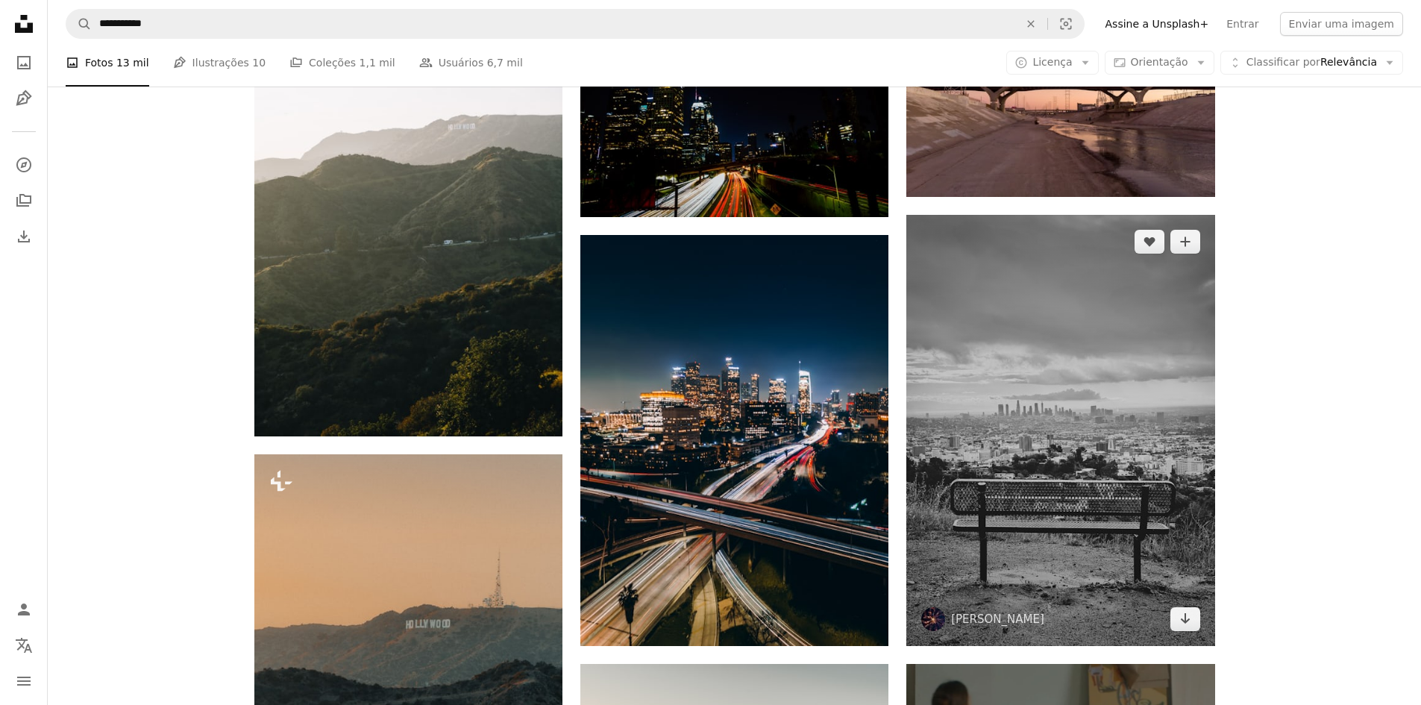
click at [1099, 485] on img at bounding box center [1060, 431] width 308 height 432
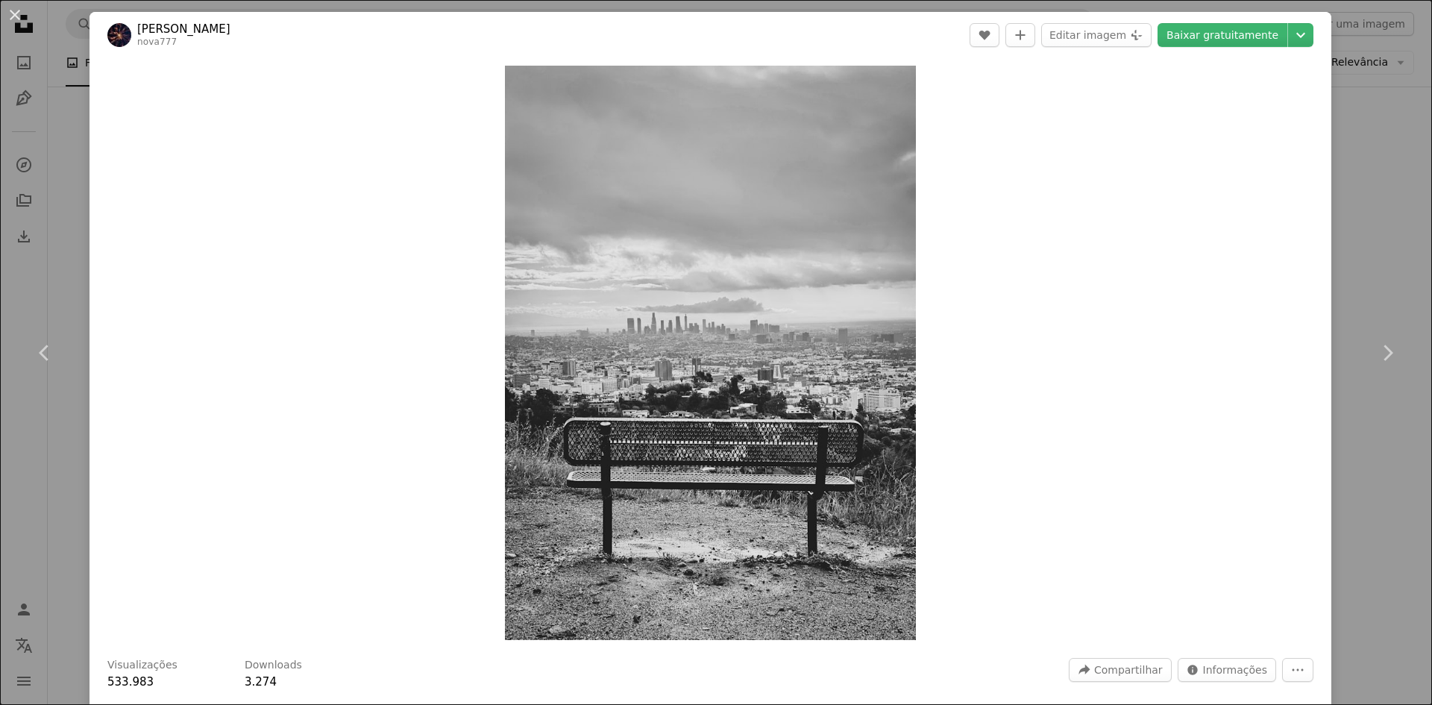
click at [1384, 495] on div "An X shape Chevron left Chevron right [PERSON_NAME] nova777 A heart A plus sign…" at bounding box center [716, 352] width 1432 height 705
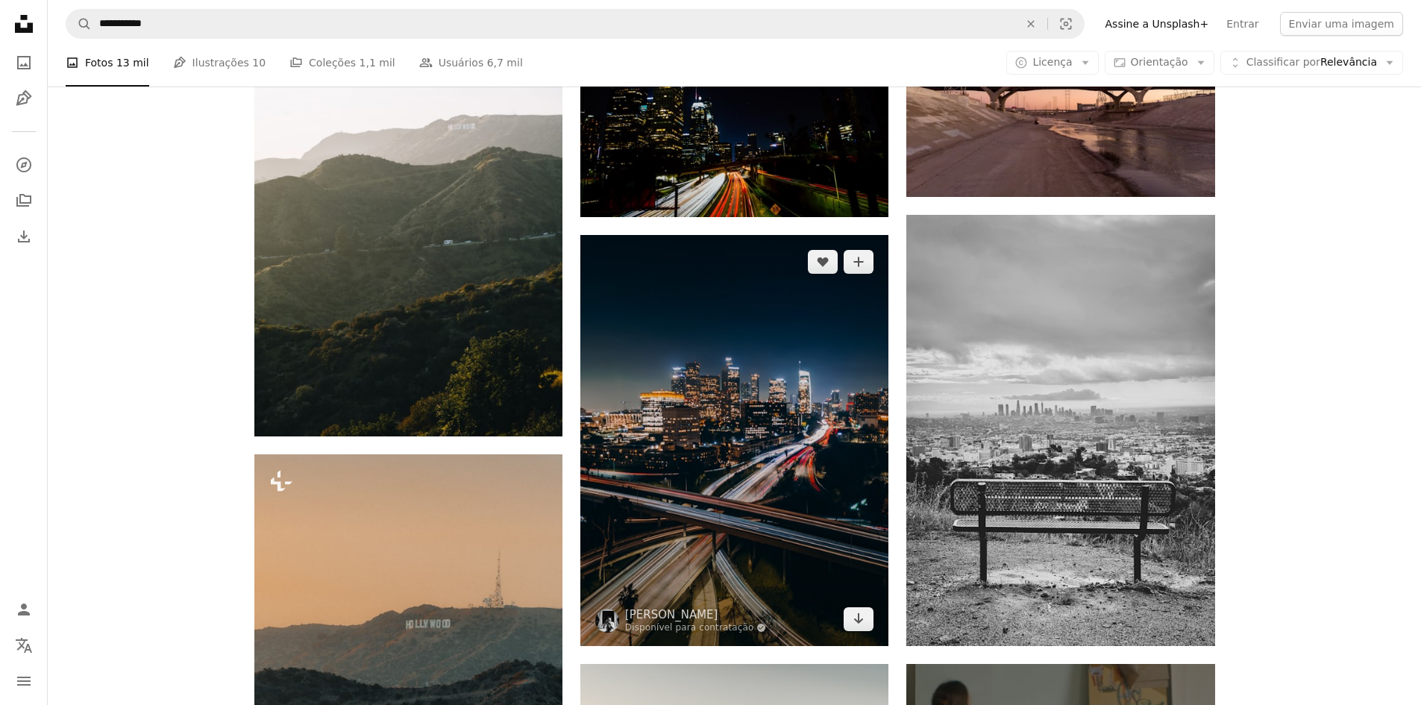
click at [768, 501] on img at bounding box center [734, 440] width 308 height 411
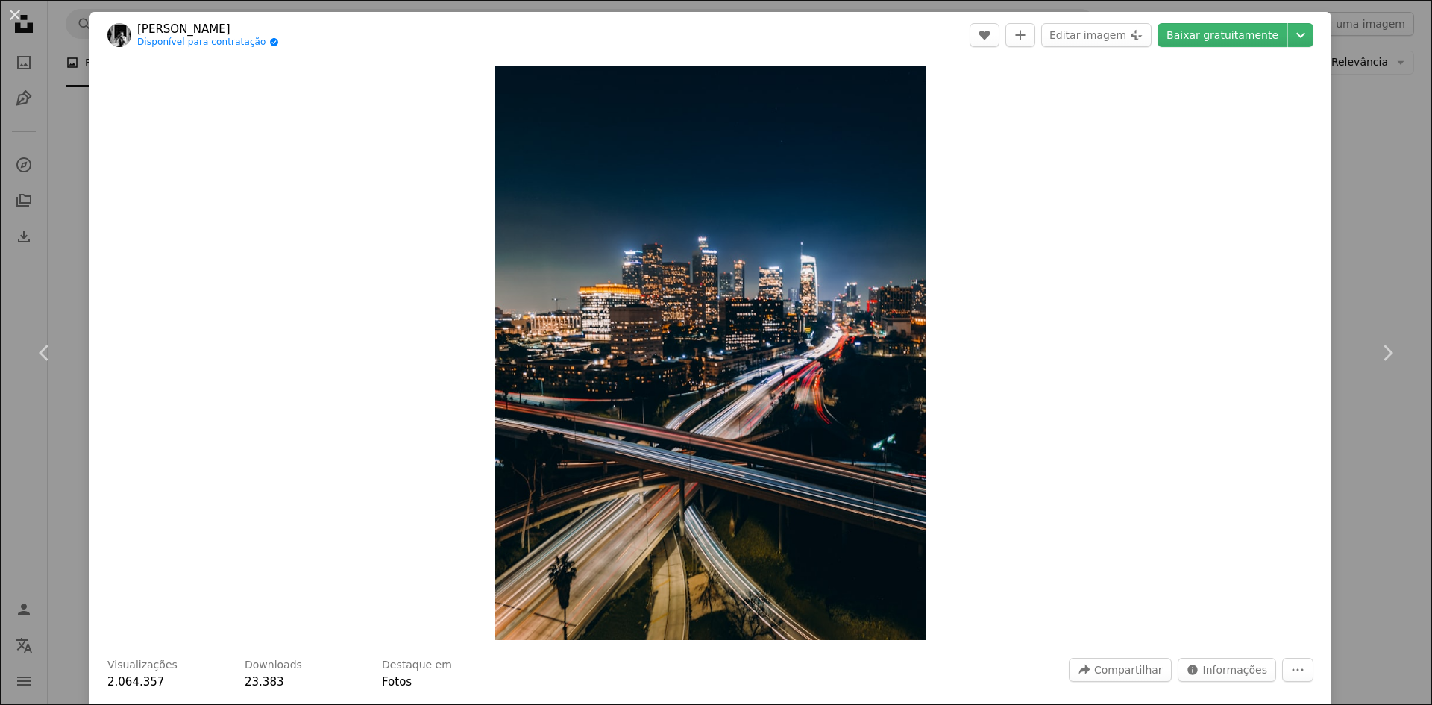
click at [1347, 488] on div "An X shape Chevron left Chevron right Kayle Kaupanger Disponível para contrataç…" at bounding box center [716, 352] width 1432 height 705
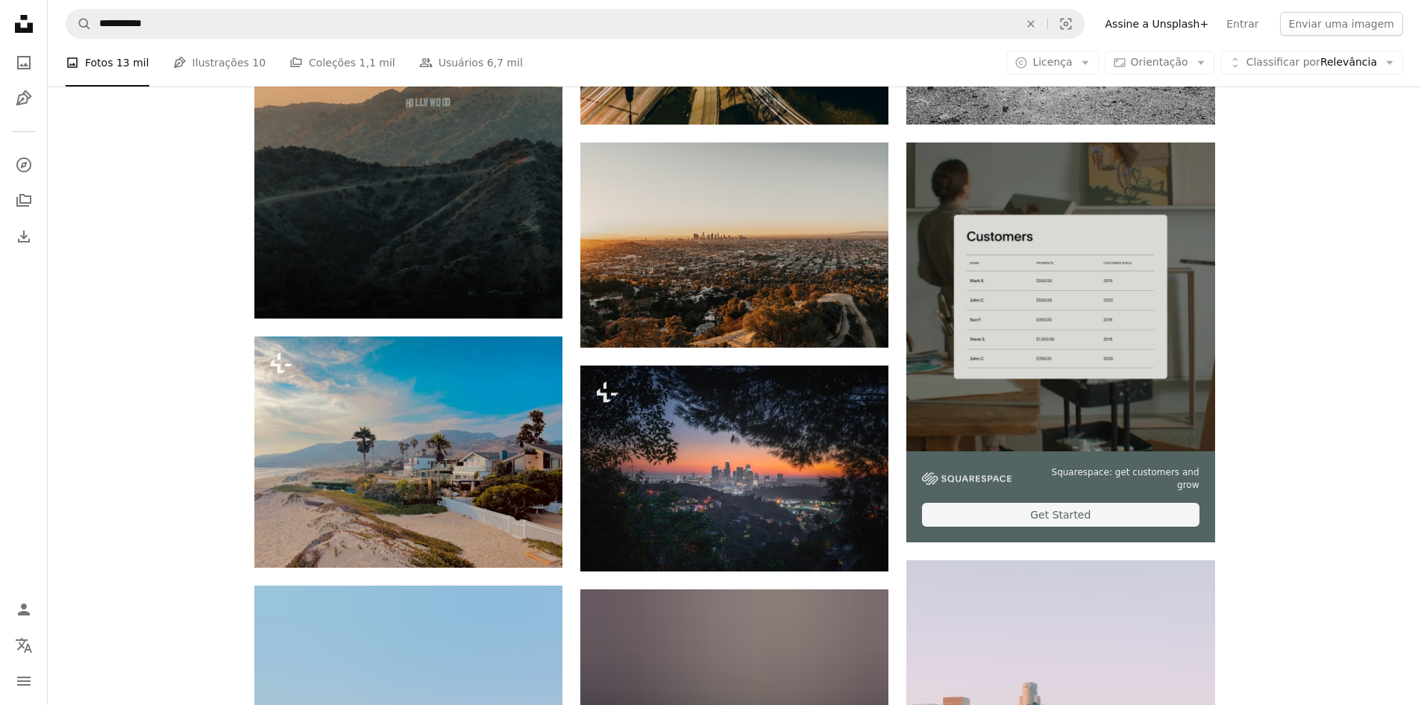
scroll to position [6341, 0]
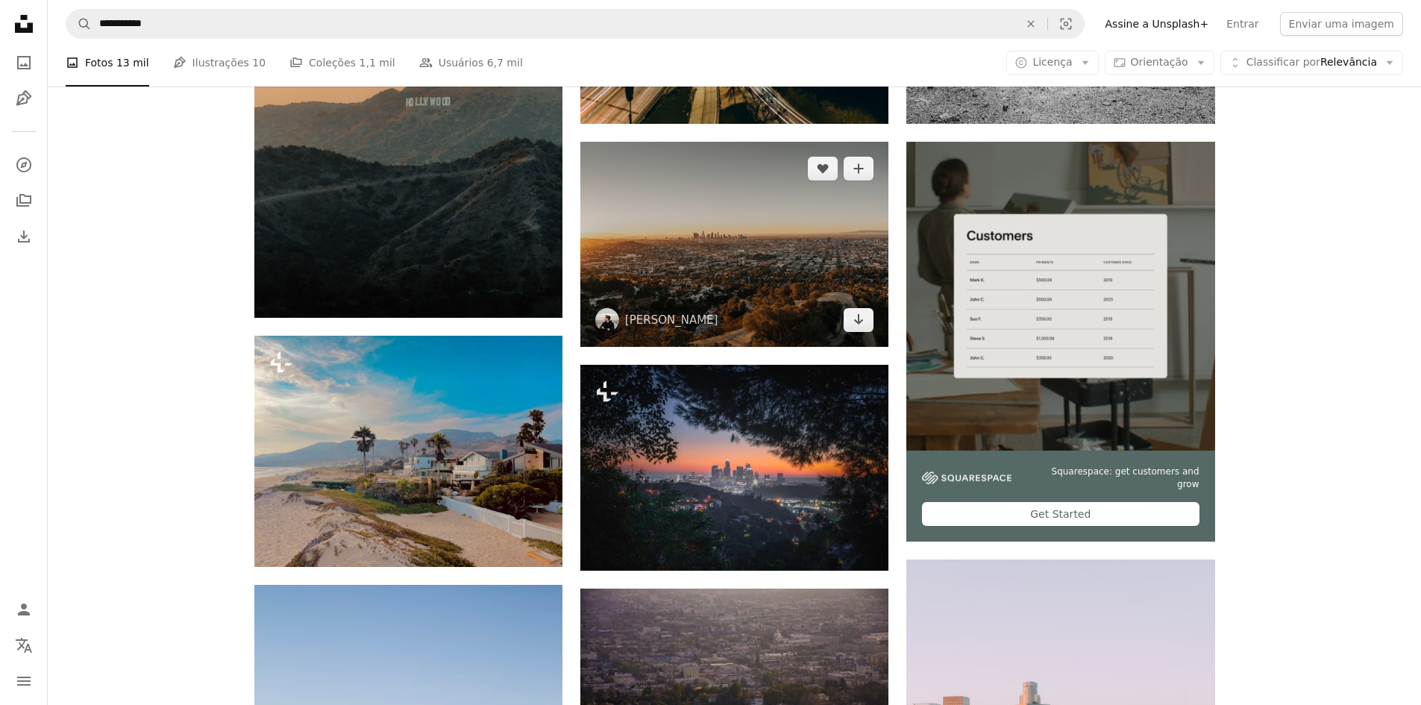
click at [755, 282] on img at bounding box center [734, 244] width 308 height 205
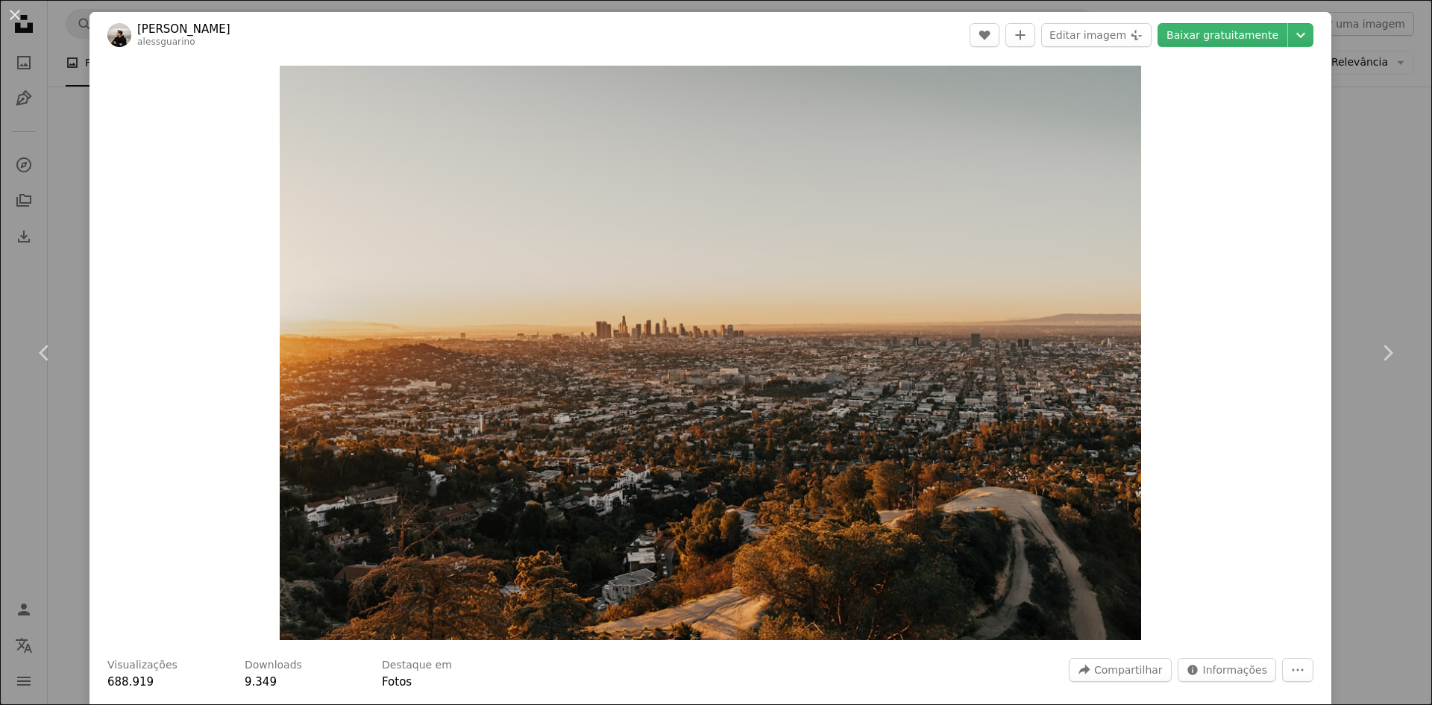
click at [1364, 520] on div "An X shape Chevron left Chevron right [PERSON_NAME] alessguarino A heart A plus…" at bounding box center [716, 352] width 1432 height 705
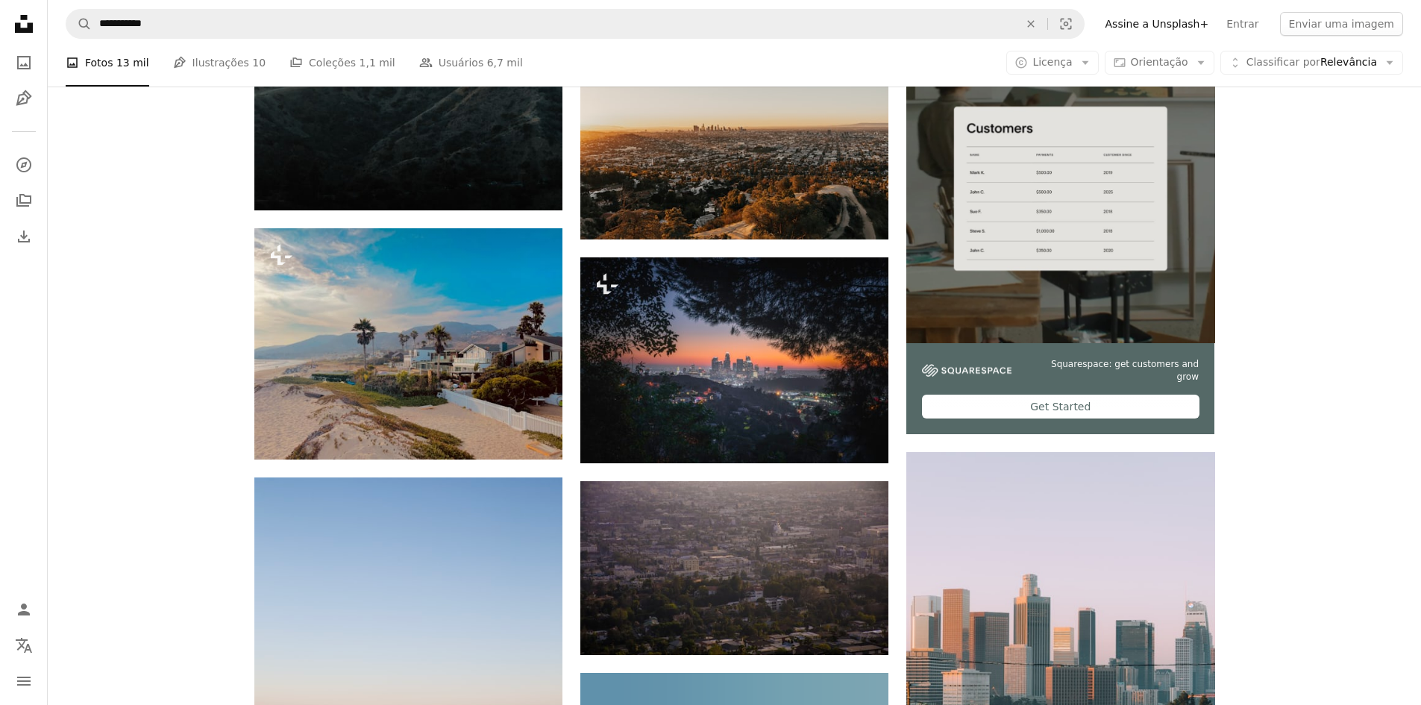
scroll to position [6490, 0]
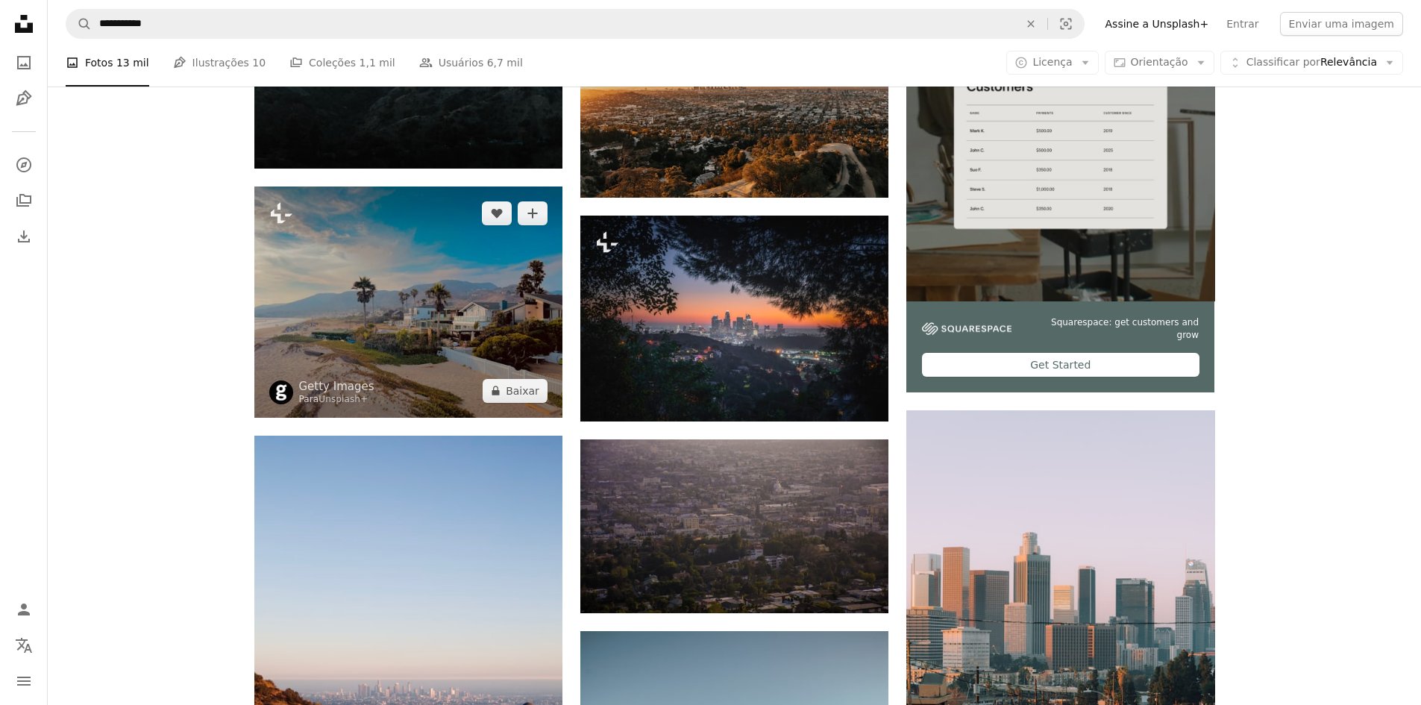
click at [414, 336] on img at bounding box center [408, 301] width 308 height 231
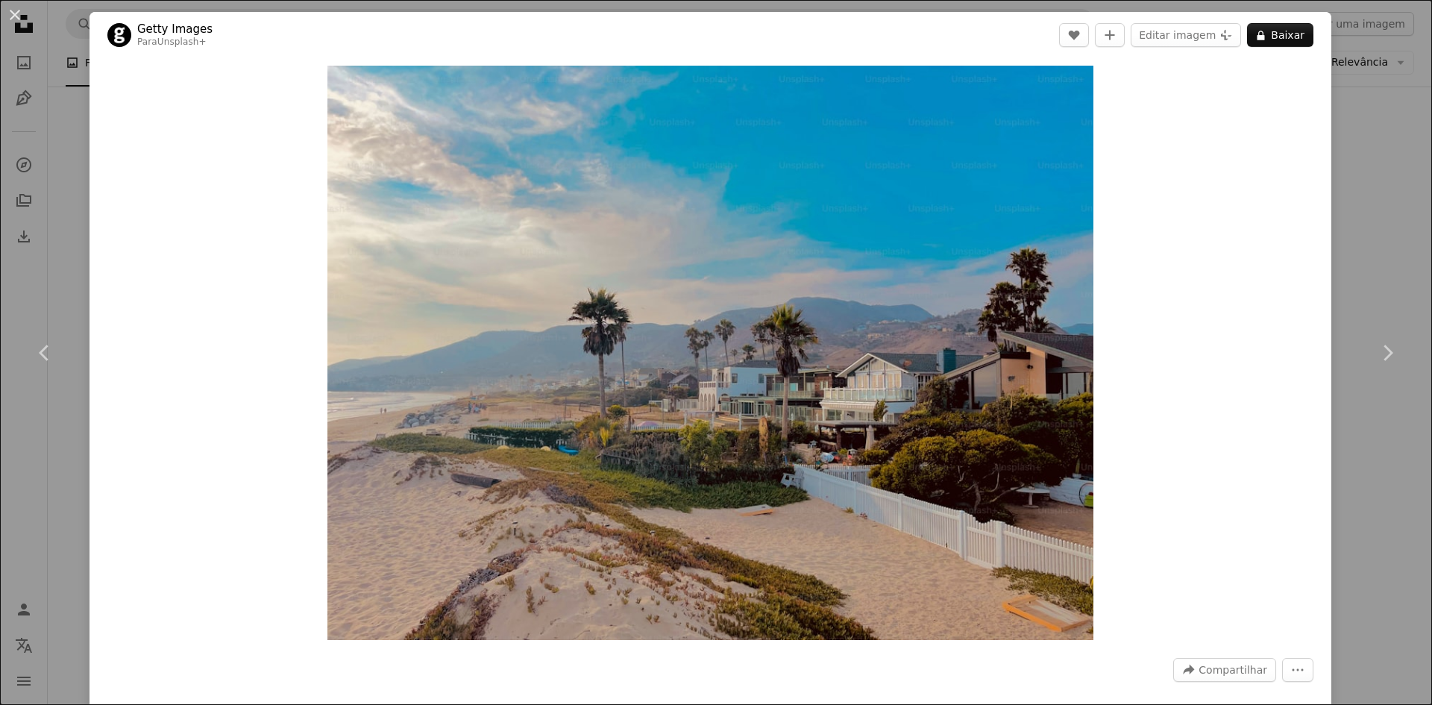
click at [1372, 468] on div "An X shape Chevron left Chevron right Getty Images Para Unsplash+ A heart A plu…" at bounding box center [716, 352] width 1432 height 705
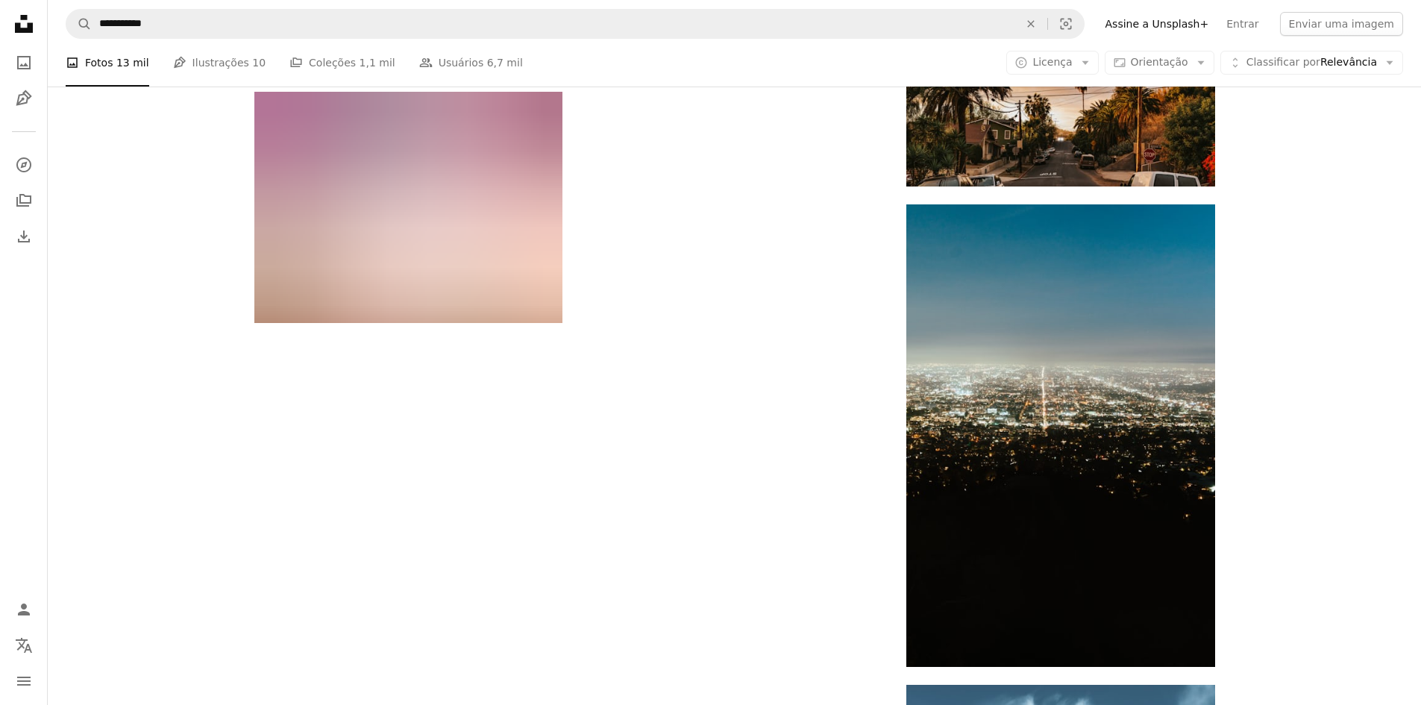
scroll to position [8429, 0]
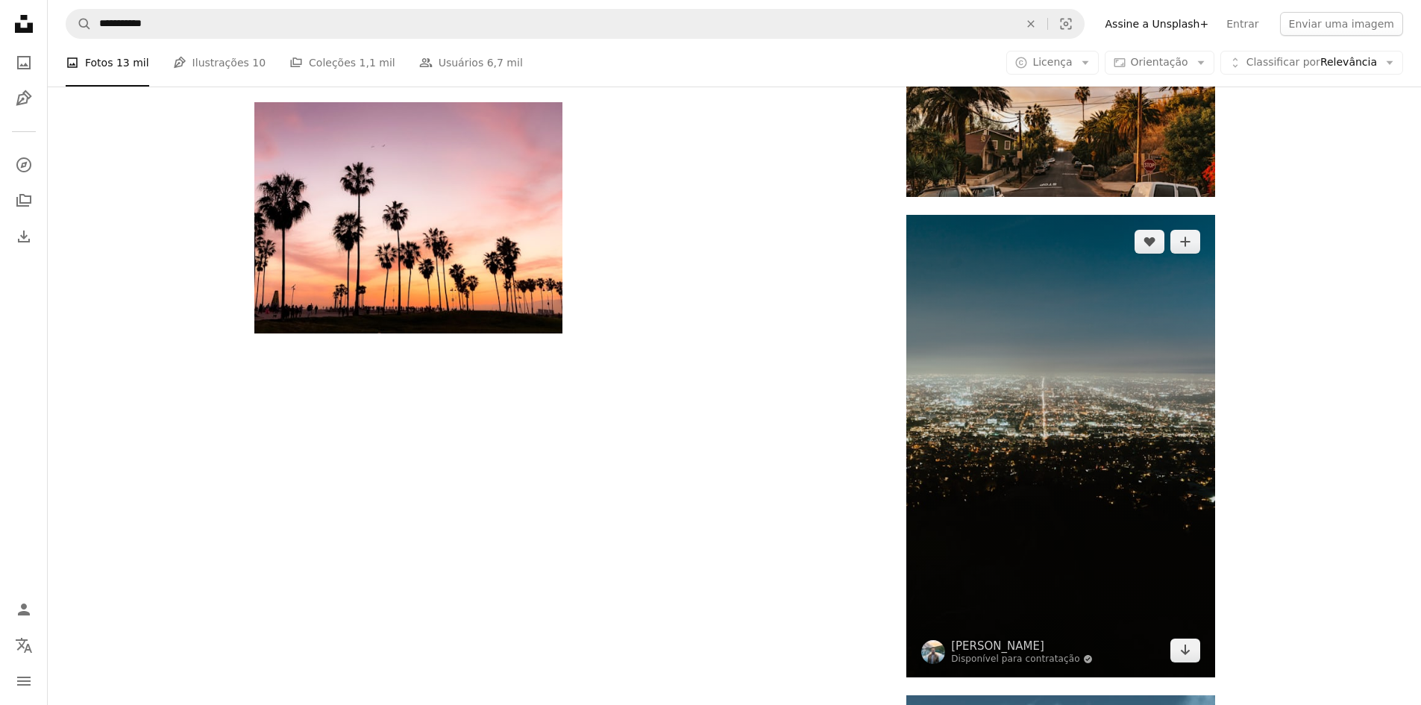
click at [1129, 402] on img at bounding box center [1060, 446] width 308 height 462
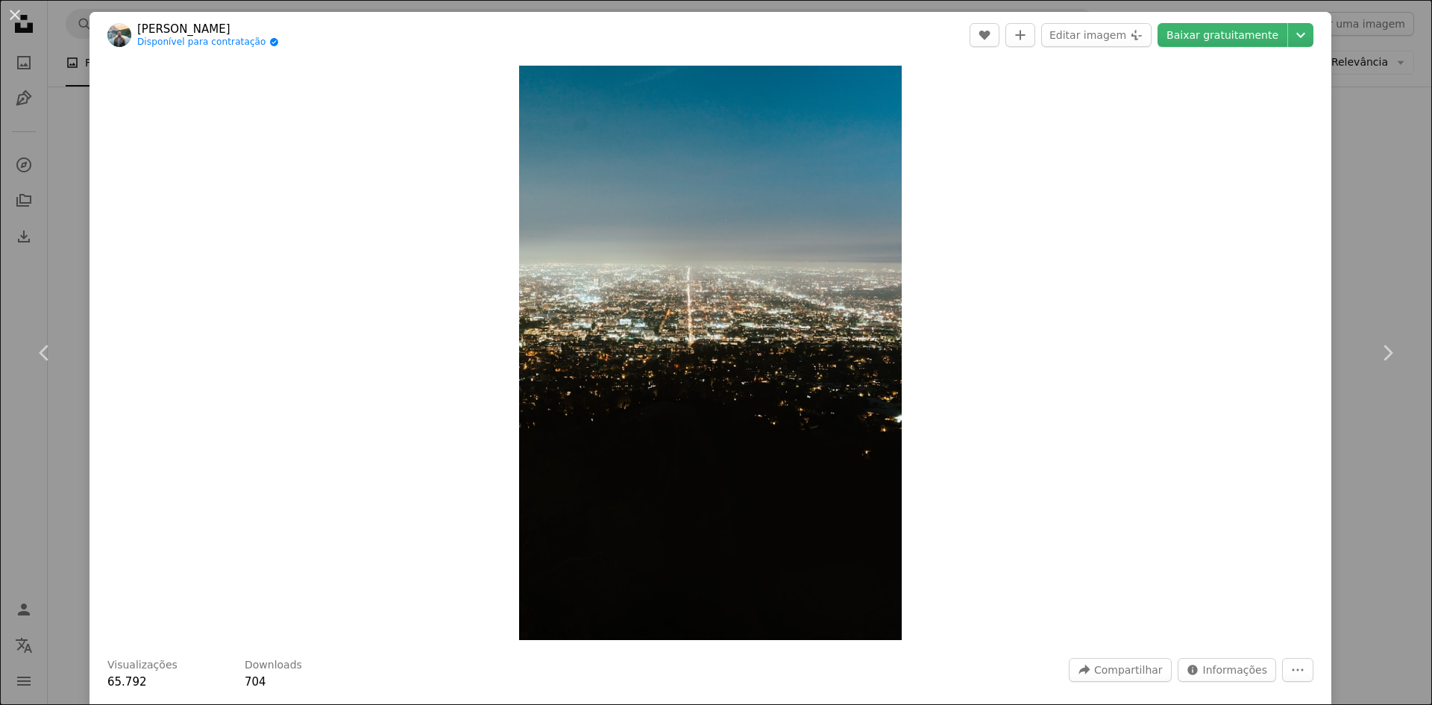
click at [1351, 467] on div "An X shape Chevron left Chevron right [PERSON_NAME] Disponível para contratação…" at bounding box center [716, 352] width 1432 height 705
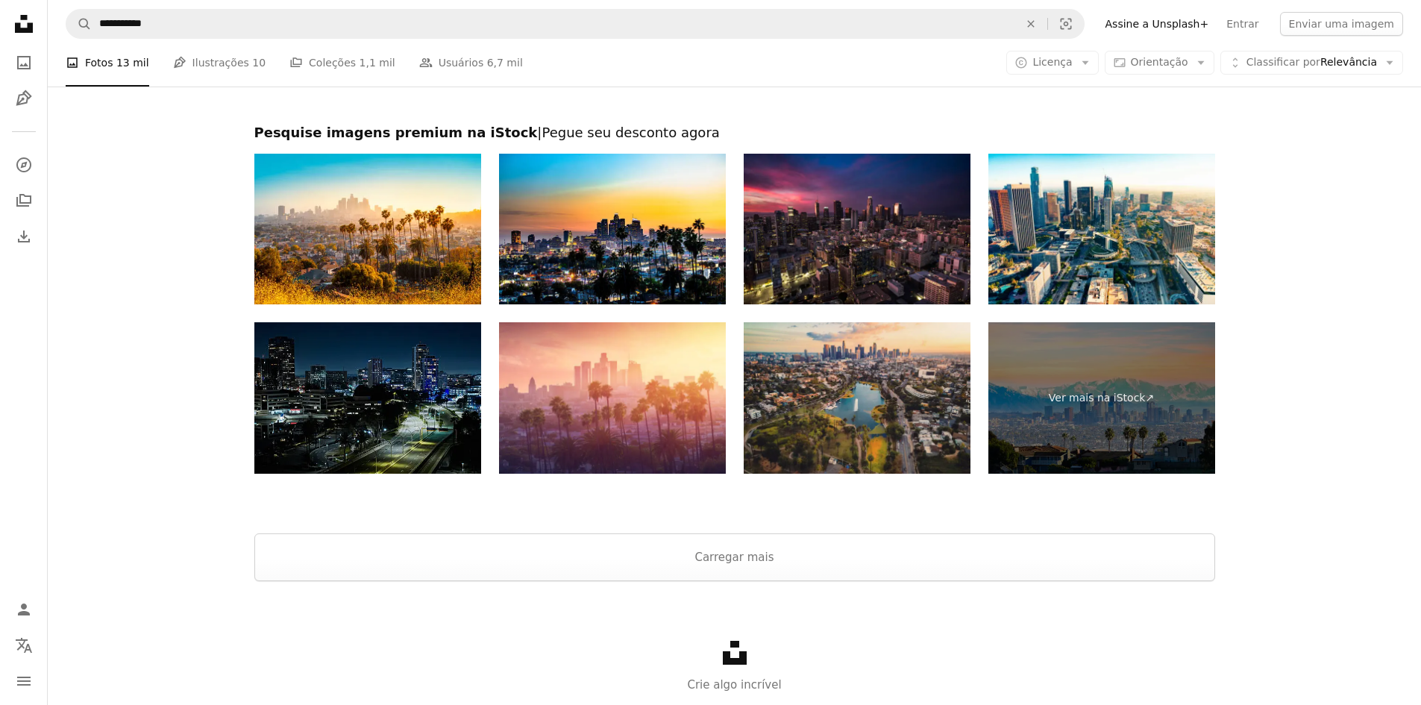
scroll to position [11312, 0]
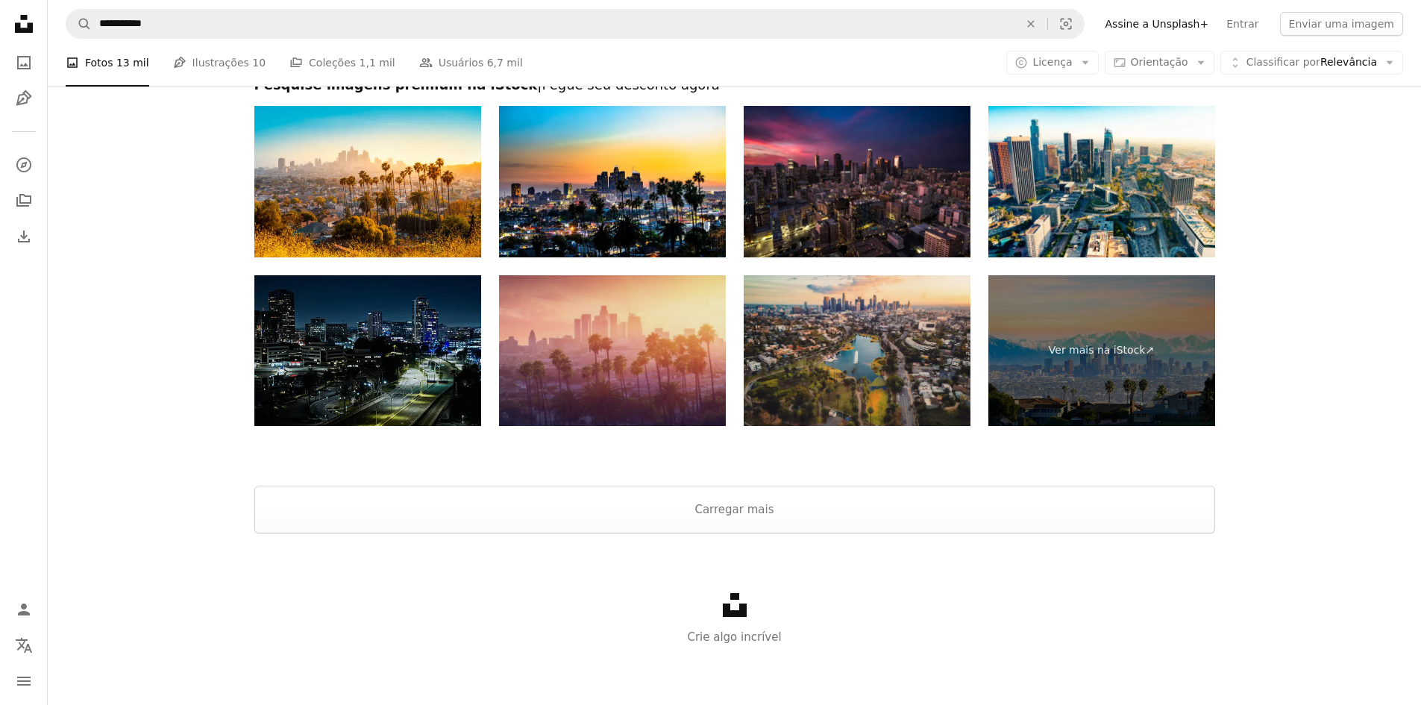
click at [642, 374] on img at bounding box center [612, 350] width 227 height 151
